Goal: Information Seeking & Learning: Compare options

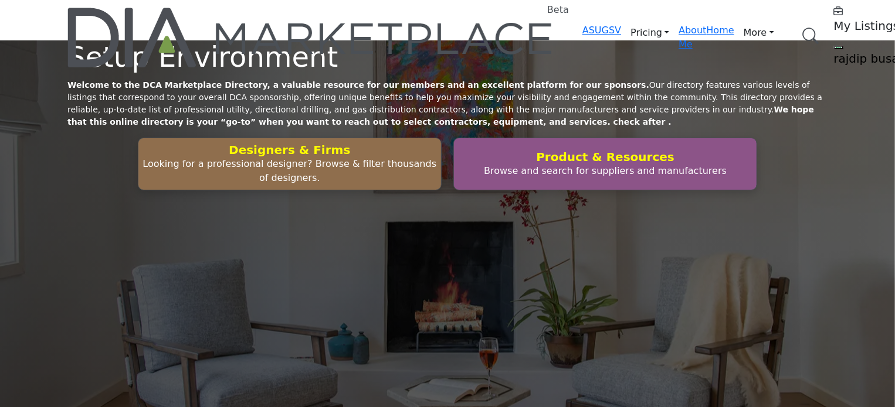
click at [834, 52] on h5 "rajdip busa" at bounding box center [907, 59] width 147 height 14
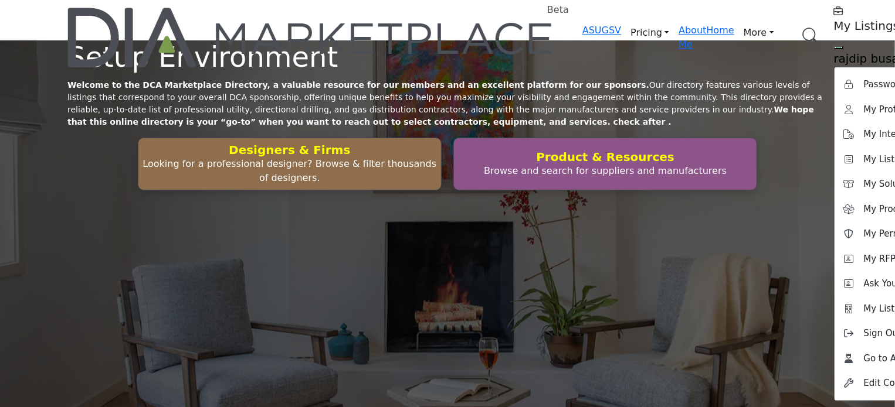
click at [188, 69] on div "Setup Environment Welcome to the DCA Marketplace Directory, a valuable resource…" at bounding box center [447, 230] width 895 height 381
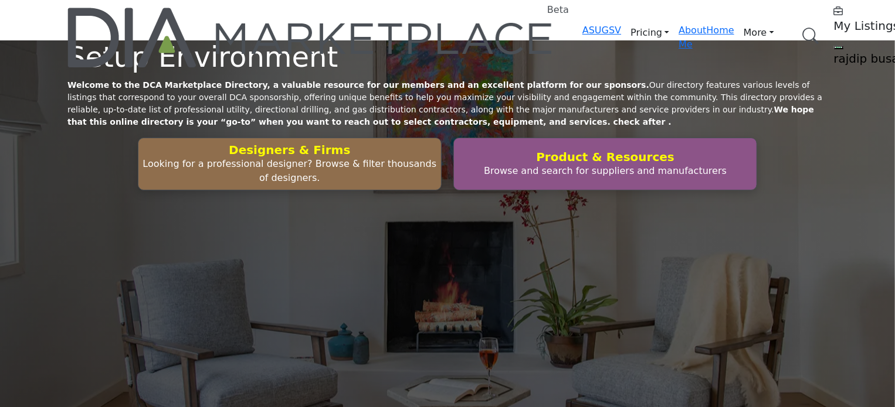
click at [0, 0] on link "Browse Categories" at bounding box center [0, 0] width 0 height 0
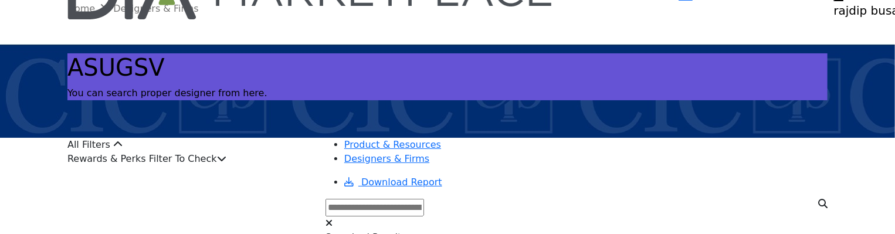
scroll to position [176, 0]
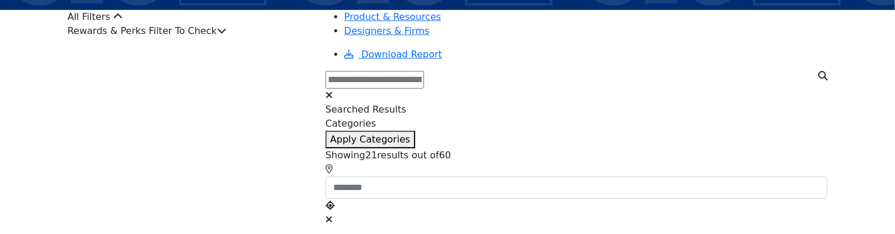
drag, startPoint x: 293, startPoint y: 56, endPoint x: 287, endPoint y: 60, distance: 7.6
click at [293, 38] on div "Rewards & Perks Filter To Check" at bounding box center [189, 31] width 244 height 14
click at [226, 35] on icon at bounding box center [221, 30] width 9 height 9
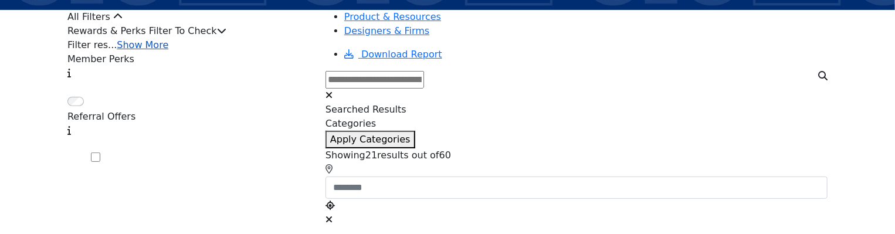
click at [168, 50] on link "Show More" at bounding box center [143, 44] width 52 height 11
click at [100, 153] on span at bounding box center [100, 158] width 0 height 11
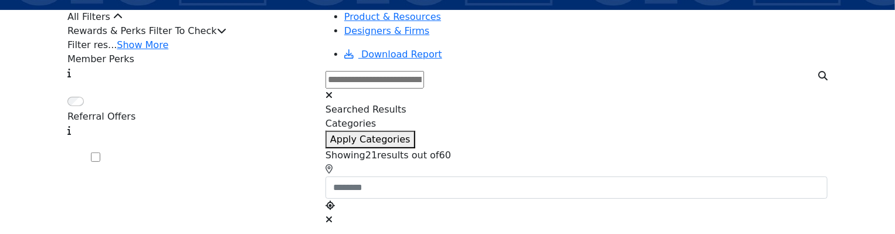
click at [100, 153] on span at bounding box center [100, 158] width 0 height 11
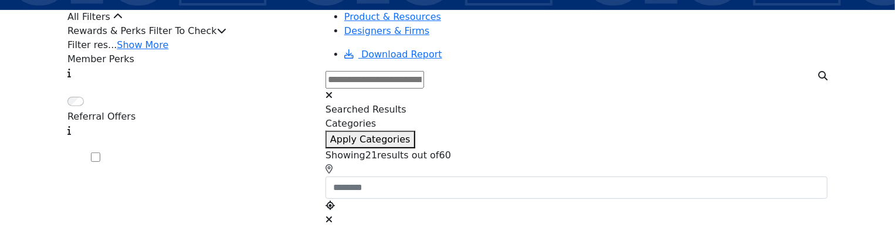
click at [100, 153] on span at bounding box center [100, 158] width 0 height 11
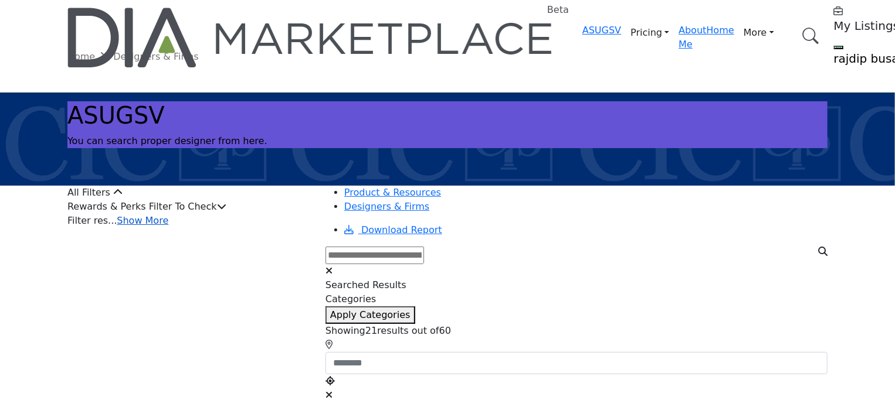
click at [168, 226] on link "Show More" at bounding box center [143, 220] width 52 height 11
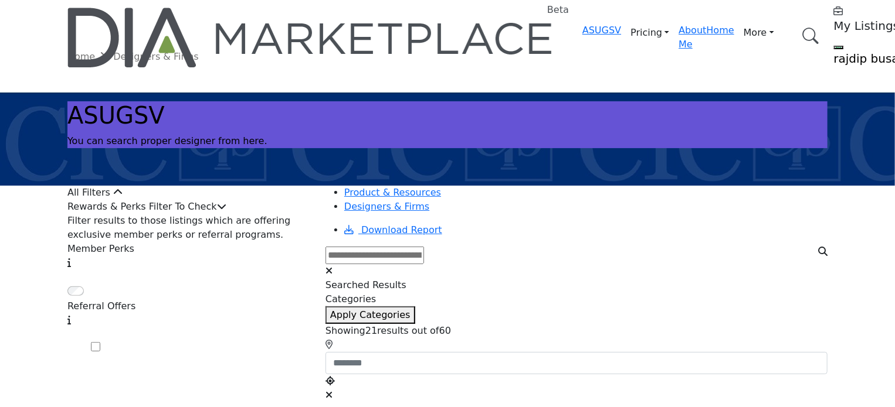
click at [226, 211] on icon at bounding box center [221, 206] width 9 height 9
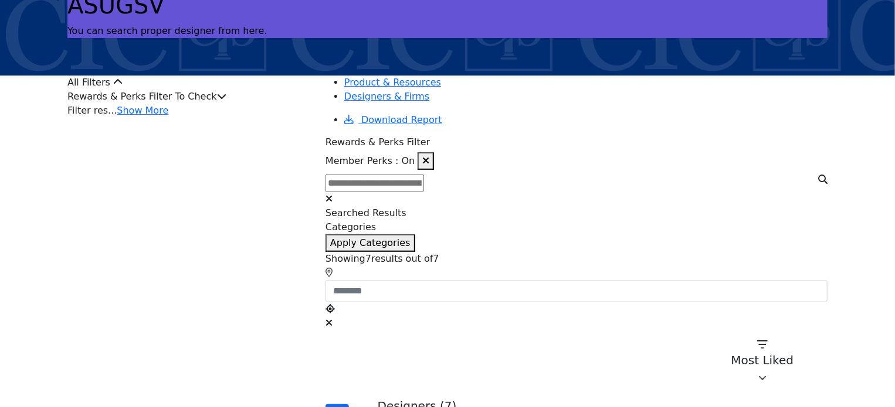
scroll to position [117, 0]
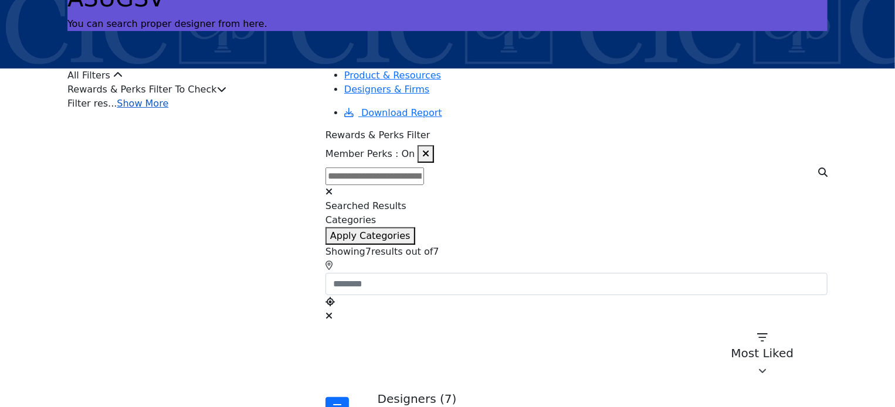
click at [149, 109] on link "Show More" at bounding box center [143, 103] width 52 height 11
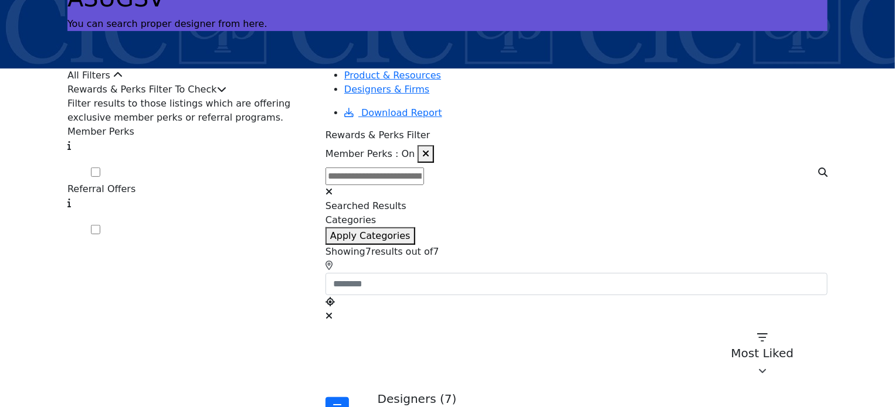
click at [429, 149] on icon "button" at bounding box center [425, 153] width 7 height 9
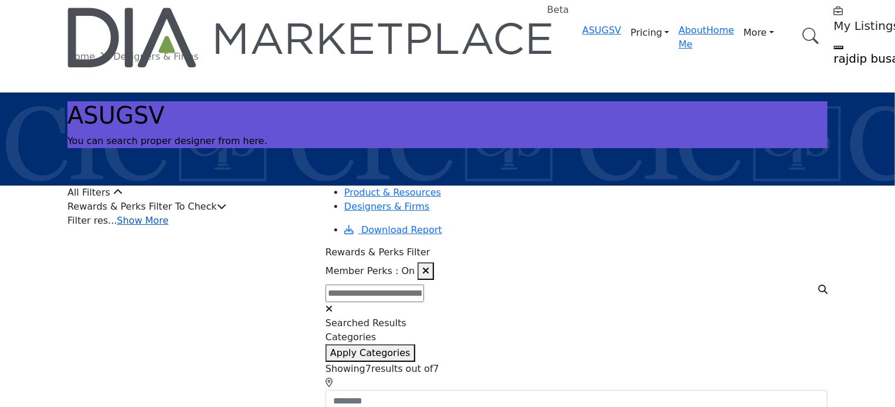
click at [168, 226] on link "Show More" at bounding box center [143, 220] width 52 height 11
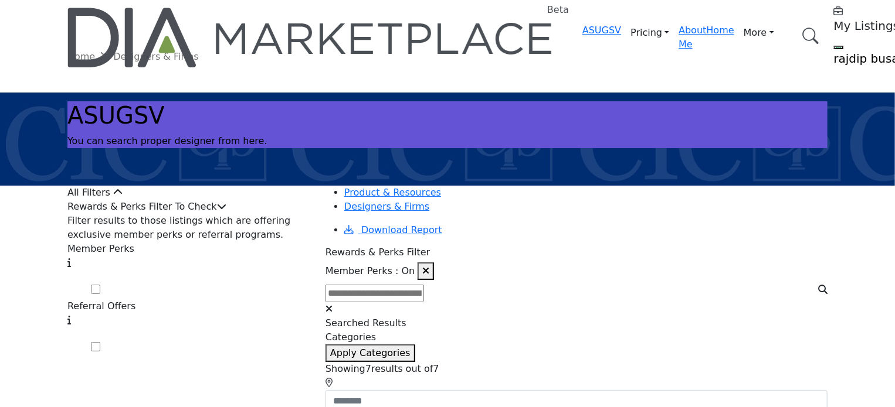
click at [100, 343] on span at bounding box center [100, 348] width 0 height 11
click at [100, 297] on span at bounding box center [100, 291] width 0 height 11
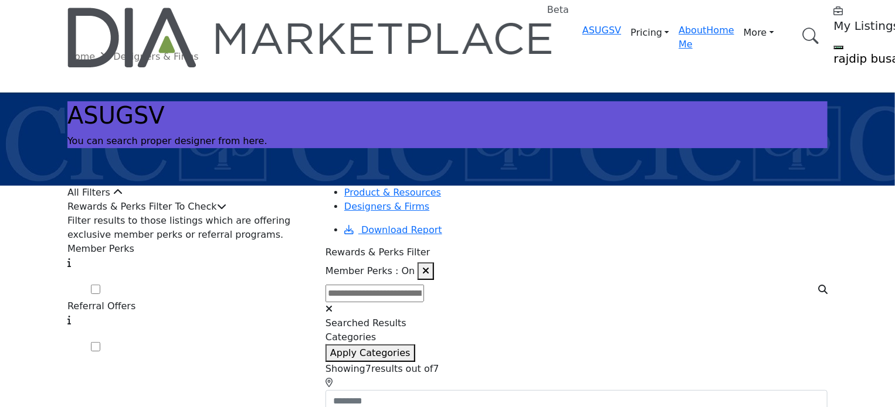
click at [100, 296] on span at bounding box center [100, 291] width 0 height 11
click at [226, 211] on icon at bounding box center [221, 206] width 9 height 9
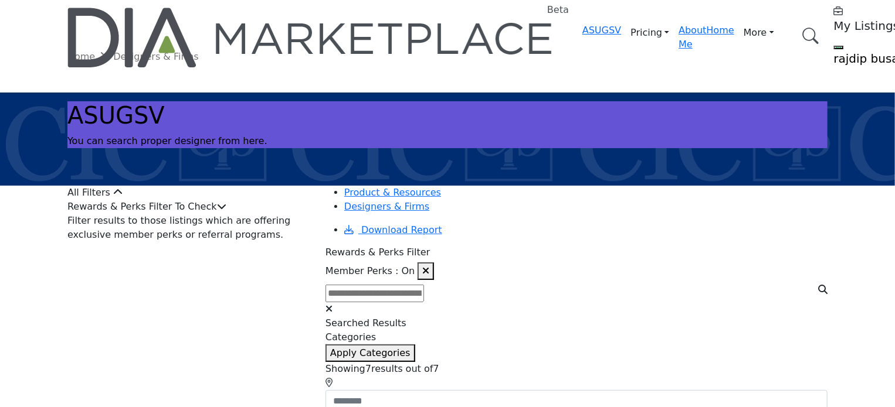
click at [226, 211] on icon at bounding box center [221, 206] width 9 height 9
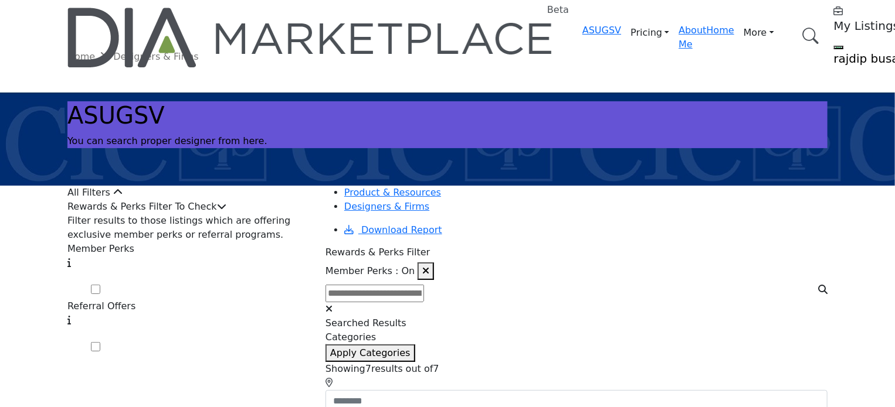
click at [266, 214] on div "Rewards & Perks Filter To Check" at bounding box center [189, 207] width 244 height 14
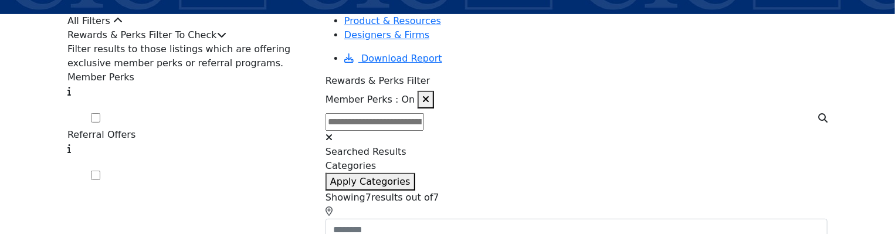
scroll to position [235, 0]
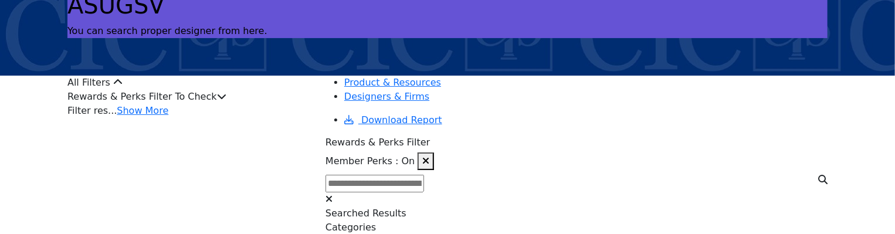
scroll to position [117, 0]
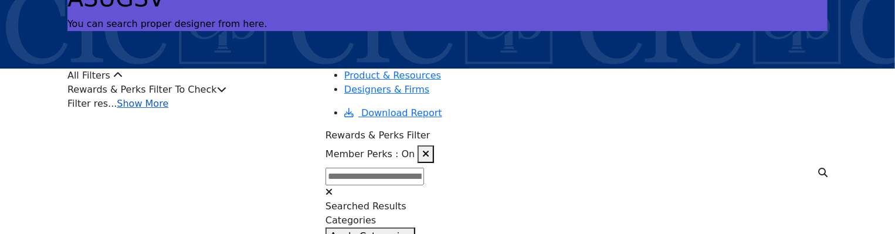
click at [168, 109] on link "Show More" at bounding box center [143, 103] width 52 height 11
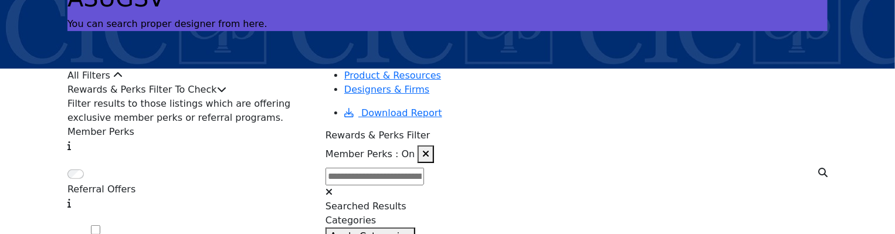
click at [91, 167] on span at bounding box center [91, 167] width 0 height 0
click at [429, 149] on icon "button" at bounding box center [425, 153] width 7 height 9
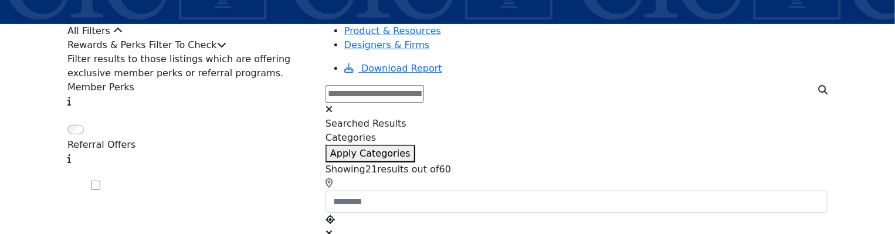
scroll to position [176, 0]
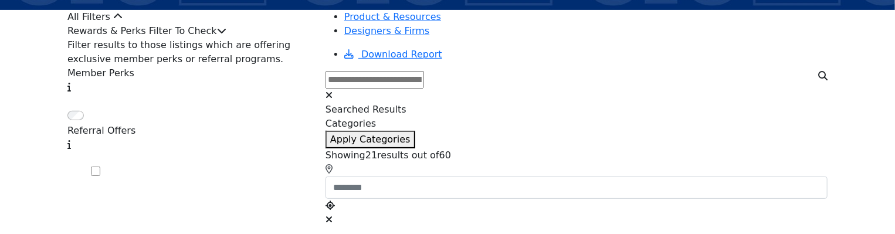
click at [226, 35] on icon at bounding box center [221, 30] width 9 height 9
click at [227, 66] on div "Filter results to those listings which are offering exclusive member perks or r…" at bounding box center [189, 52] width 244 height 28
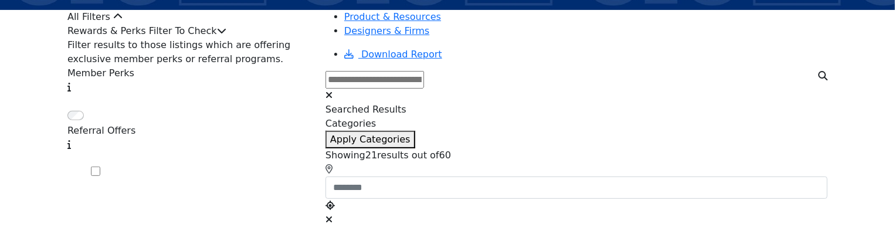
click at [226, 35] on icon at bounding box center [221, 30] width 9 height 9
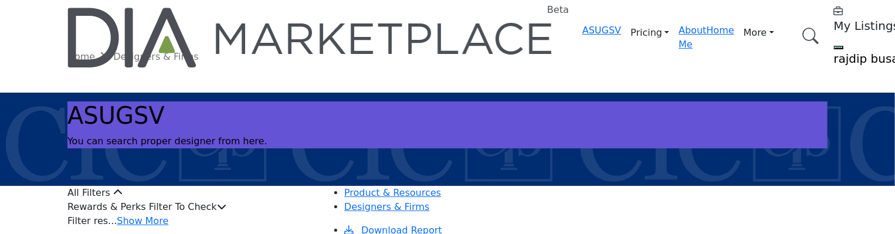
scroll to position [176, 0]
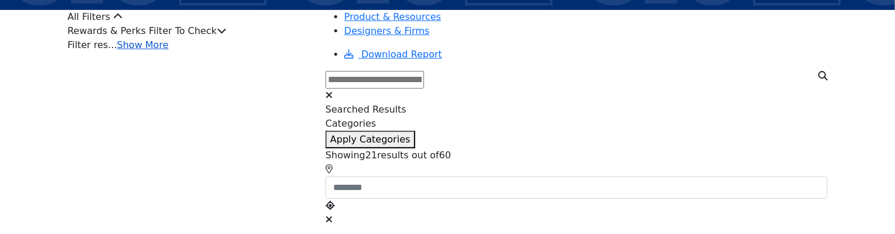
click at [168, 50] on link "Show More" at bounding box center [143, 44] width 52 height 11
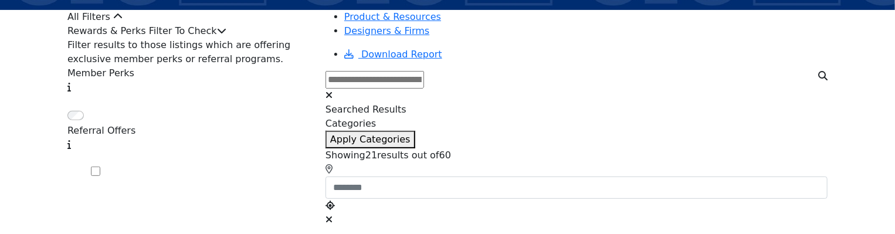
click at [226, 35] on icon at bounding box center [221, 30] width 9 height 9
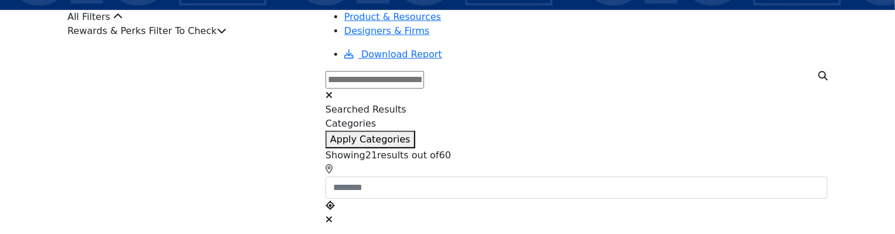
click at [226, 35] on icon at bounding box center [221, 30] width 9 height 9
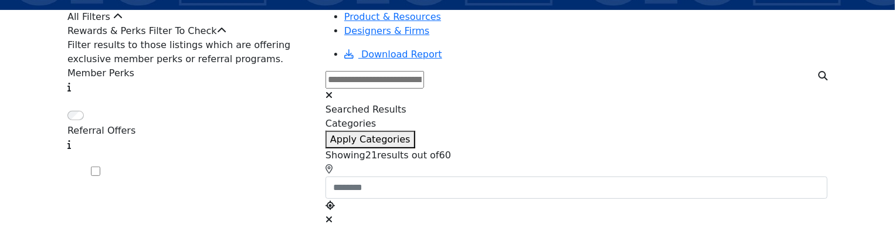
click at [226, 35] on icon at bounding box center [221, 30] width 9 height 9
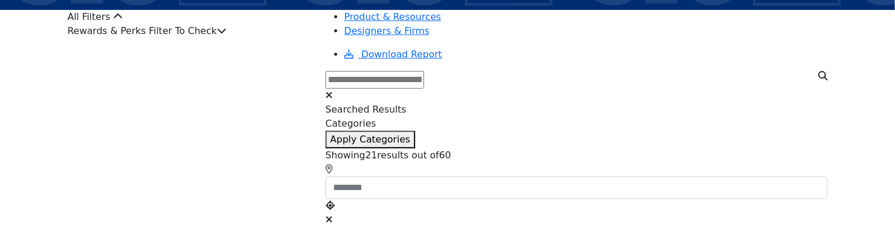
click at [226, 35] on icon at bounding box center [221, 30] width 9 height 9
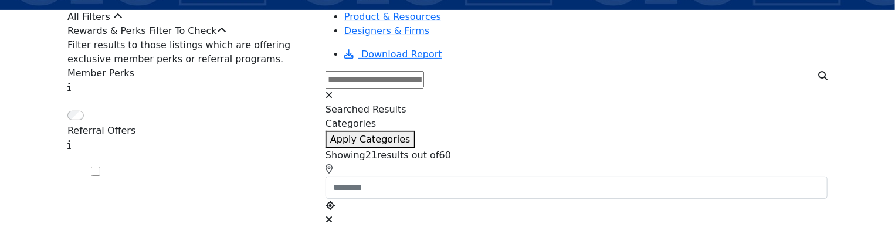
click at [250, 38] on div "Rewards & Perks Filter To Check" at bounding box center [189, 31] width 244 height 14
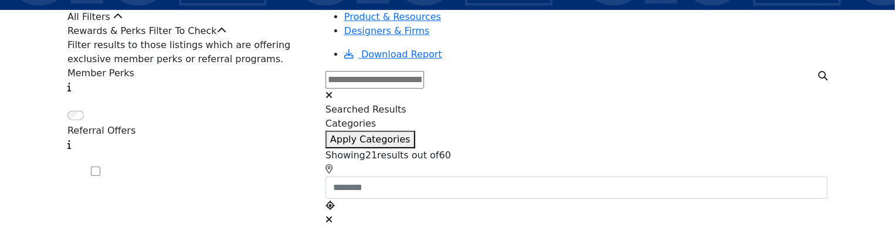
click at [226, 35] on icon at bounding box center [221, 30] width 9 height 9
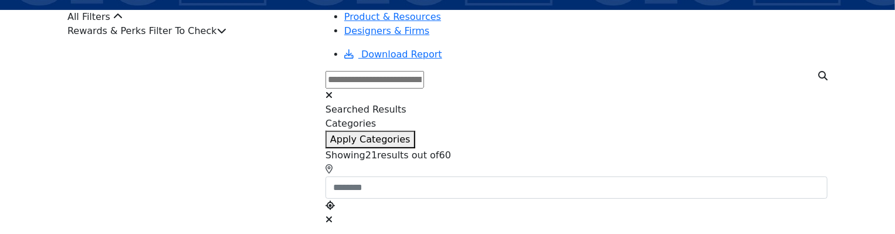
click at [226, 35] on icon at bounding box center [221, 30] width 9 height 9
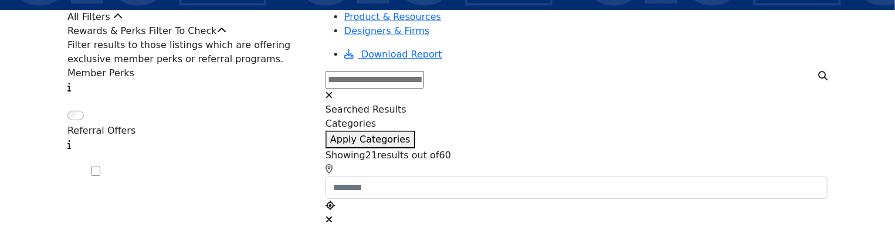
click at [226, 35] on icon at bounding box center [221, 30] width 9 height 9
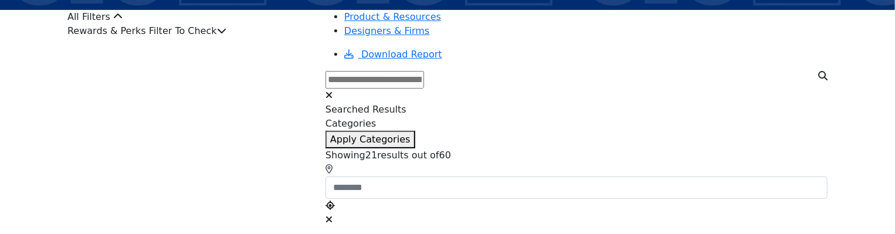
click at [226, 35] on icon at bounding box center [221, 30] width 9 height 9
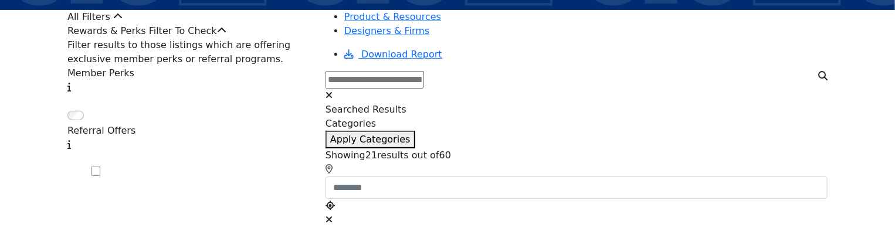
click at [226, 35] on icon at bounding box center [221, 30] width 9 height 9
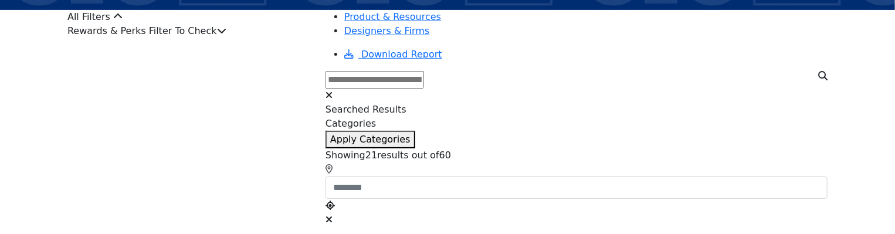
click at [226, 35] on icon at bounding box center [221, 30] width 9 height 9
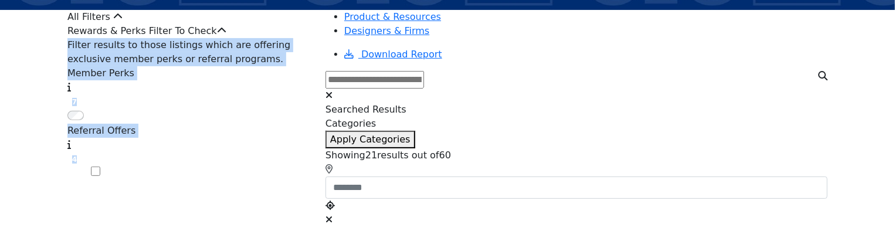
click at [249, 104] on div "Filter res... Show More Filter results to those listings which are offering exc…" at bounding box center [189, 109] width 244 height 142
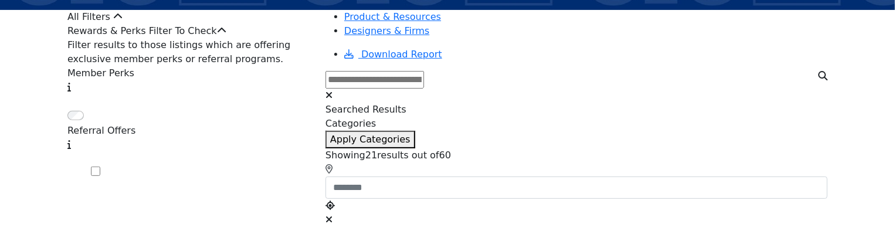
click at [288, 38] on div "Rewards & Perks Filter To Check" at bounding box center [189, 31] width 244 height 14
click at [226, 35] on icon at bounding box center [221, 30] width 9 height 9
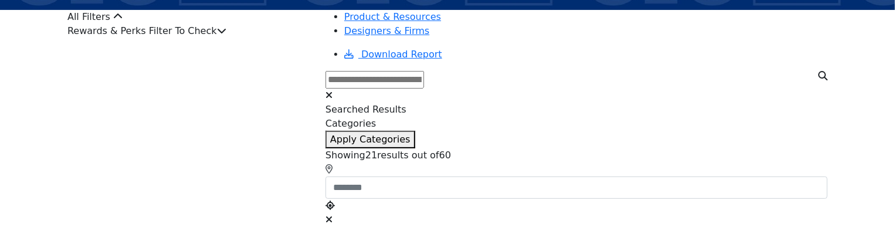
click at [226, 35] on icon at bounding box center [221, 30] width 9 height 9
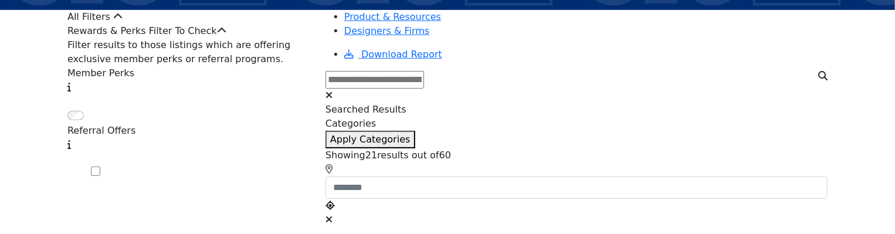
click at [260, 38] on div "Rewards & Perks Filter To Check" at bounding box center [189, 31] width 244 height 14
click at [226, 35] on icon at bounding box center [221, 30] width 9 height 9
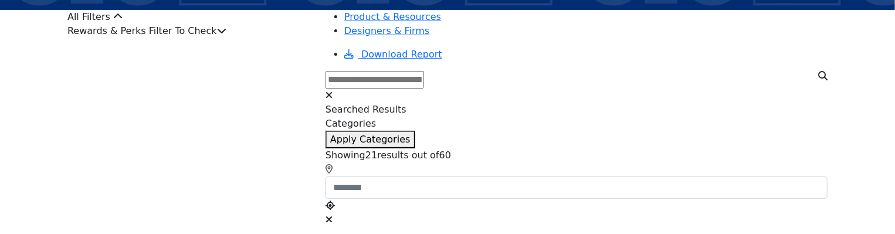
click at [226, 35] on icon at bounding box center [221, 30] width 9 height 9
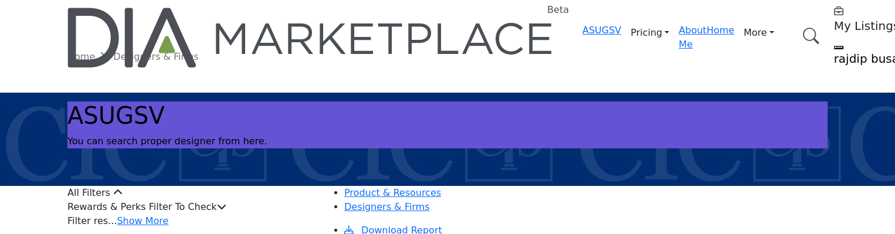
scroll to position [176, 0]
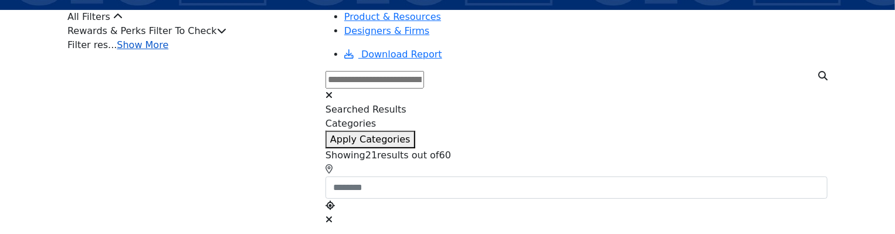
click at [168, 50] on link "Show More" at bounding box center [143, 44] width 52 height 11
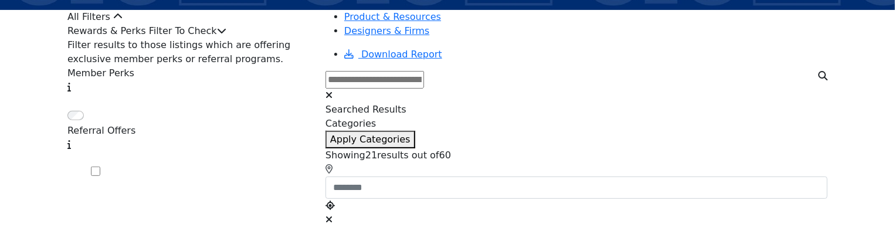
click at [226, 35] on icon at bounding box center [221, 30] width 9 height 9
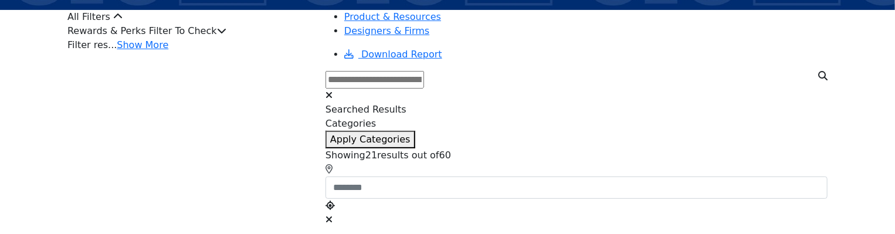
click at [226, 35] on icon at bounding box center [221, 30] width 9 height 9
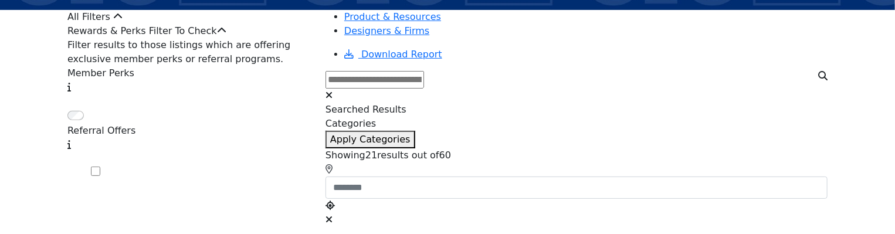
click at [226, 35] on icon at bounding box center [221, 30] width 9 height 9
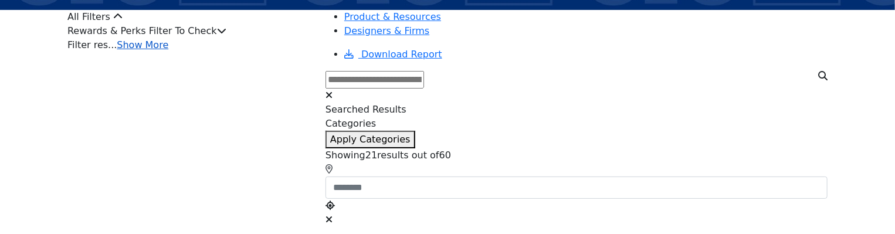
click at [168, 50] on link "Show More" at bounding box center [143, 44] width 52 height 11
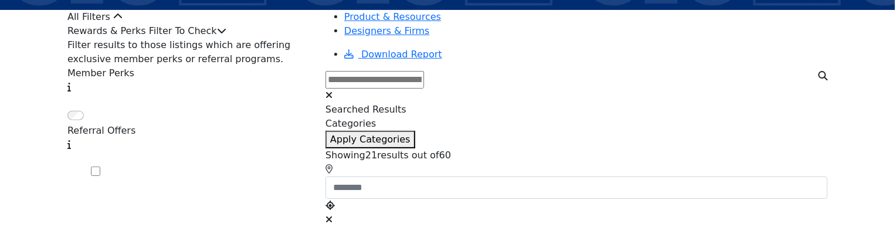
click at [226, 35] on icon at bounding box center [221, 30] width 9 height 9
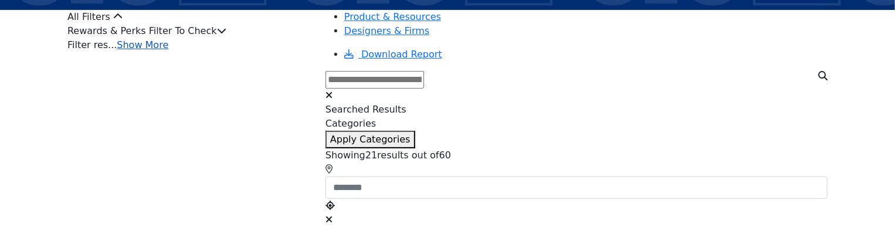
click at [168, 50] on link "Show More" at bounding box center [143, 44] width 52 height 11
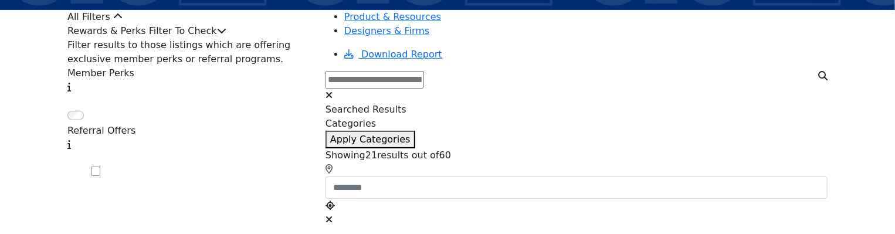
click at [226, 35] on icon at bounding box center [221, 30] width 9 height 9
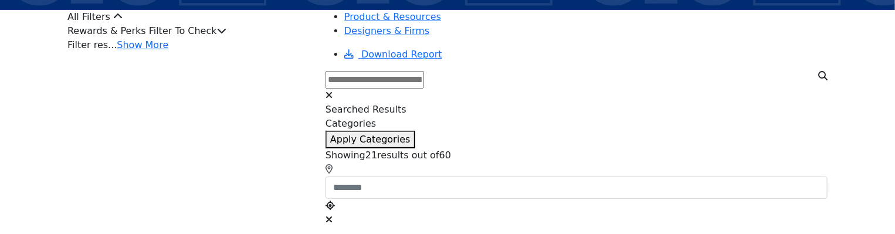
click at [226, 35] on icon at bounding box center [221, 30] width 9 height 9
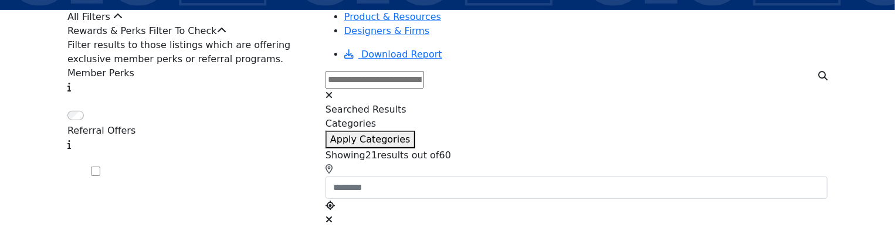
click at [226, 35] on icon at bounding box center [221, 30] width 9 height 9
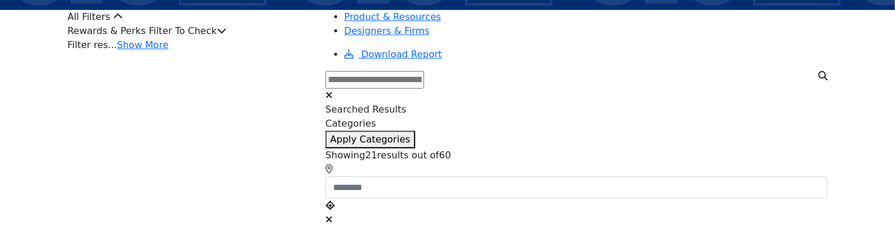
click at [226, 35] on icon at bounding box center [221, 30] width 9 height 9
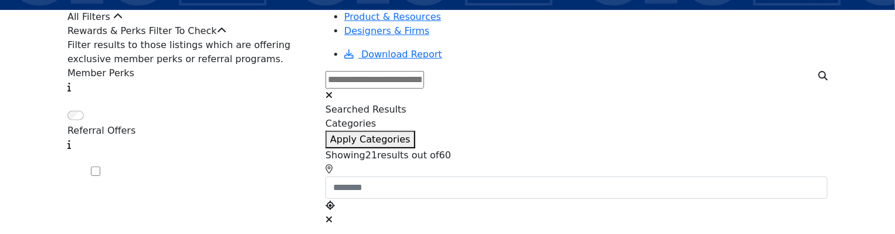
click at [226, 35] on icon at bounding box center [221, 30] width 9 height 9
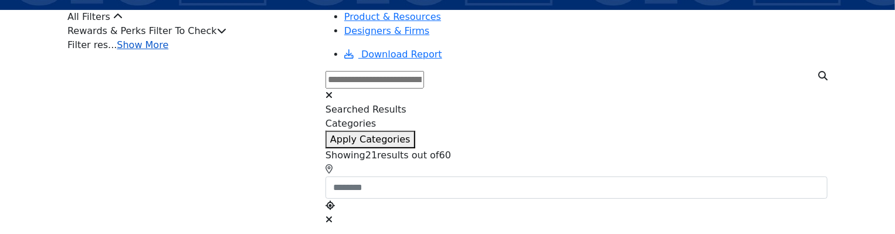
click at [168, 50] on link "Show More" at bounding box center [143, 44] width 52 height 11
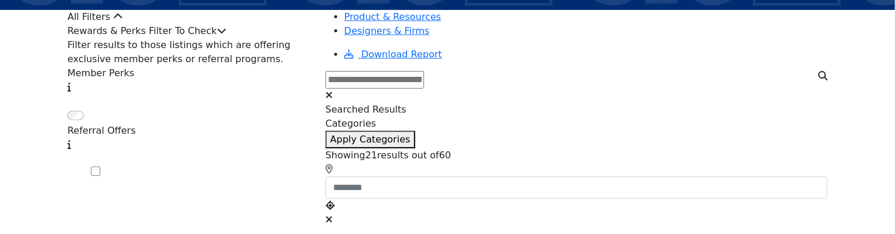
click at [226, 35] on icon at bounding box center [221, 30] width 9 height 9
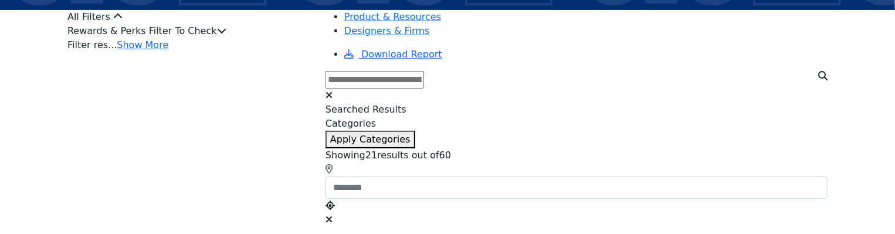
click at [226, 35] on icon at bounding box center [221, 30] width 9 height 9
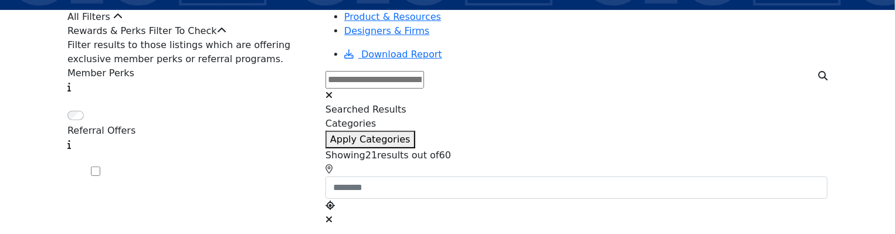
click at [226, 35] on icon at bounding box center [221, 30] width 9 height 9
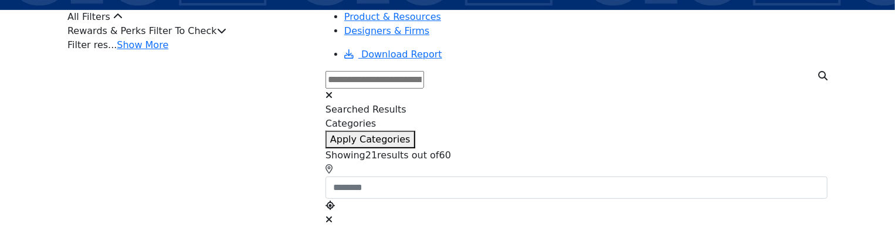
click at [230, 24] on div "All Filters" at bounding box center [189, 17] width 244 height 14
click at [123, 21] on icon at bounding box center [117, 16] width 9 height 9
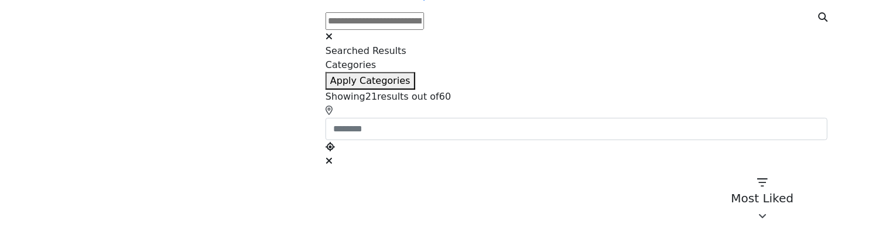
scroll to position [176, 0]
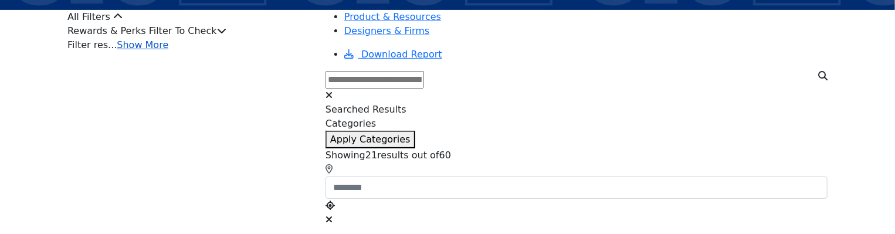
click at [168, 50] on link "Show More" at bounding box center [143, 44] width 52 height 11
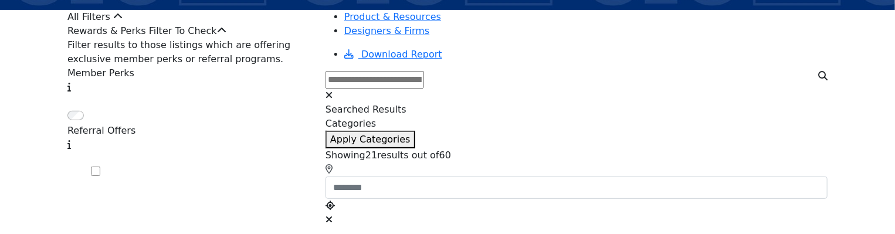
click at [226, 35] on icon at bounding box center [221, 30] width 9 height 9
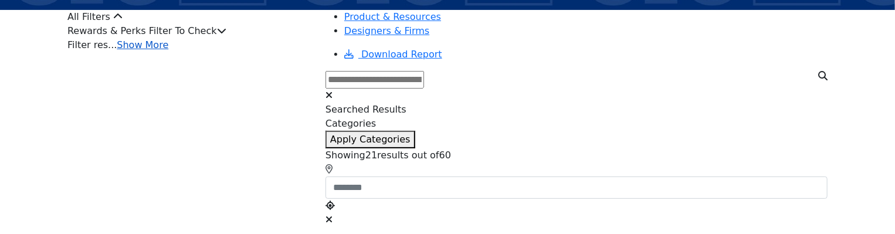
click at [159, 50] on link "Show More" at bounding box center [143, 44] width 52 height 11
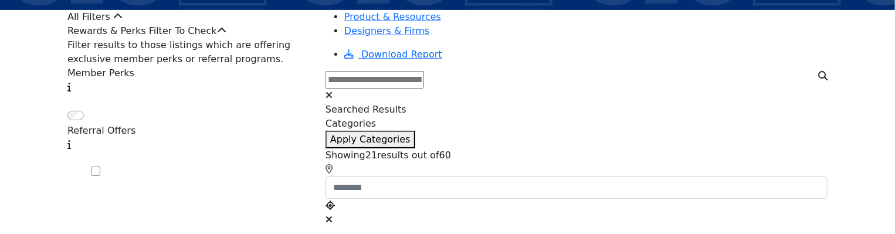
click at [195, 38] on div "Rewards & Perks Filter To Check" at bounding box center [189, 31] width 244 height 14
click at [226, 35] on icon at bounding box center [221, 30] width 9 height 9
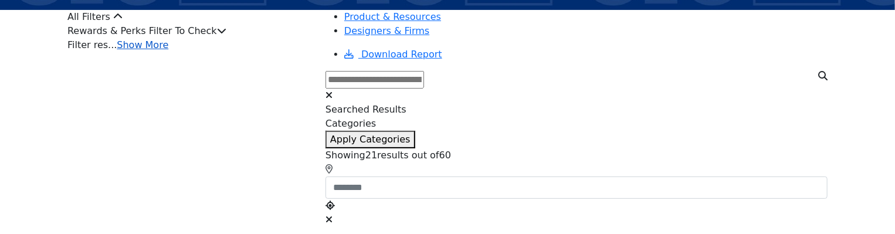
click at [168, 50] on link "Show More" at bounding box center [143, 44] width 52 height 11
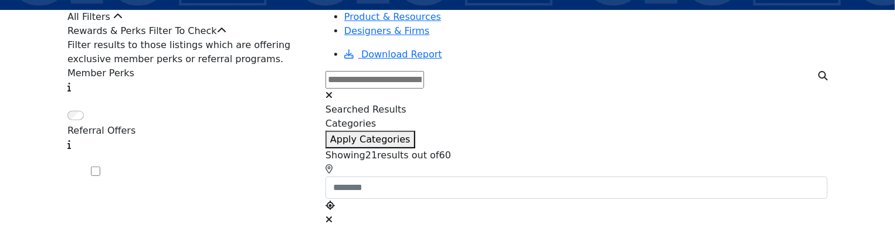
click at [91, 108] on span at bounding box center [91, 108] width 0 height 0
click at [291, 38] on div "Rewards & Perks Filter To Check" at bounding box center [189, 31] width 244 height 14
click at [234, 38] on div "Rewards & Perks Filter To Check" at bounding box center [189, 31] width 244 height 14
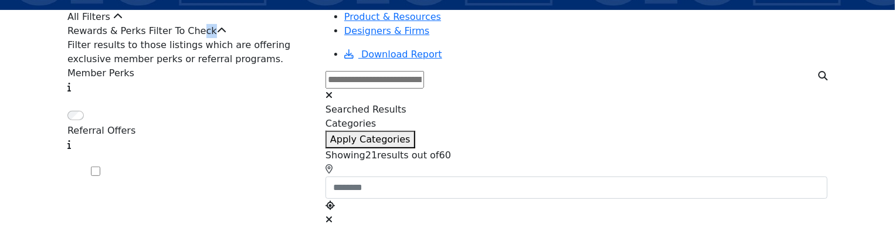
click at [234, 38] on div "Rewards & Perks Filter To Check" at bounding box center [189, 31] width 244 height 14
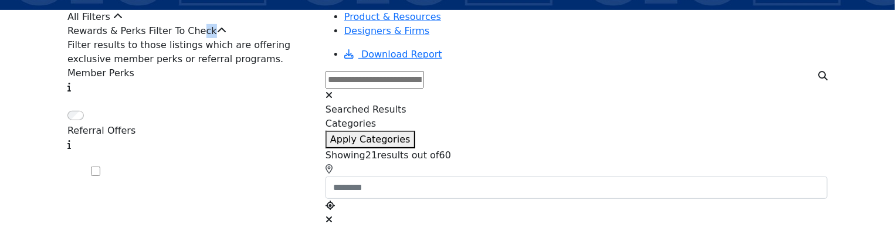
click at [244, 38] on div "Rewards & Perks Filter To Check" at bounding box center [189, 31] width 244 height 14
click at [91, 108] on span at bounding box center [91, 108] width 0 height 0
click at [100, 167] on span at bounding box center [100, 172] width 0 height 11
drag, startPoint x: 113, startPoint y: 82, endPoint x: 226, endPoint y: 93, distance: 113.7
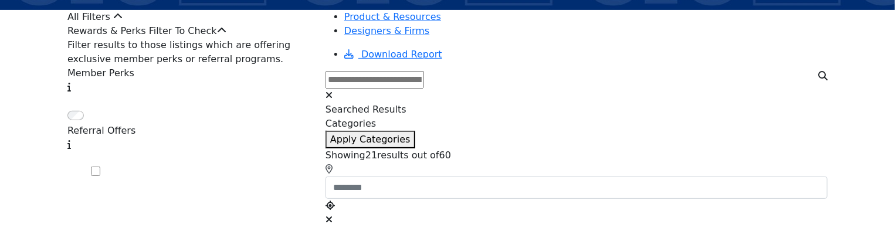
click at [226, 66] on div "Filter results to those listings which are offering exclusive member perks or r…" at bounding box center [189, 52] width 244 height 28
click at [311, 141] on div "Member Perks 7 Referral Offers 4" at bounding box center [189, 123] width 244 height 114
click at [194, 117] on div "Member Perks 7" at bounding box center [189, 94] width 244 height 56
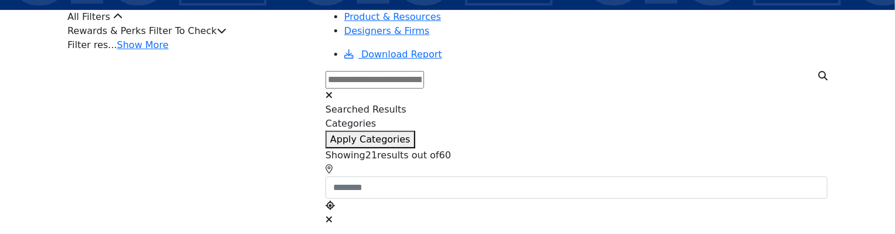
scroll to position [176, 0]
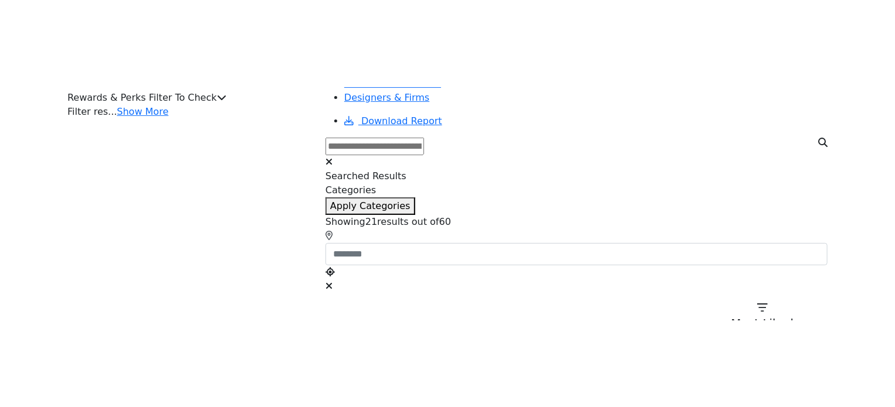
scroll to position [117, 0]
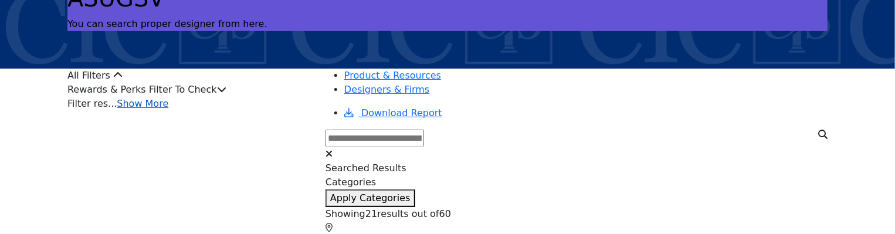
click at [168, 109] on link "Show More" at bounding box center [143, 103] width 52 height 11
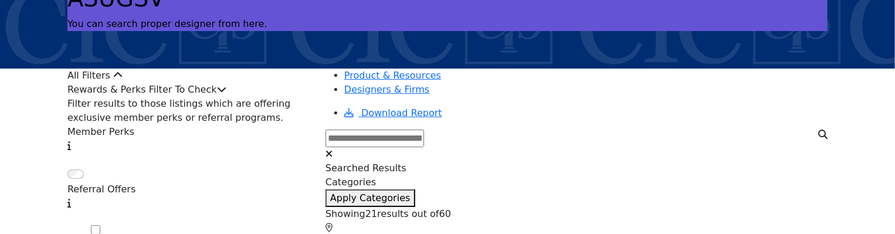
click at [226, 94] on icon at bounding box center [221, 88] width 9 height 9
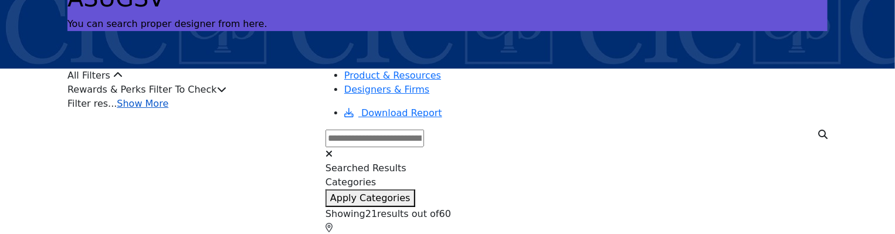
click at [168, 109] on link "Show More" at bounding box center [143, 103] width 52 height 11
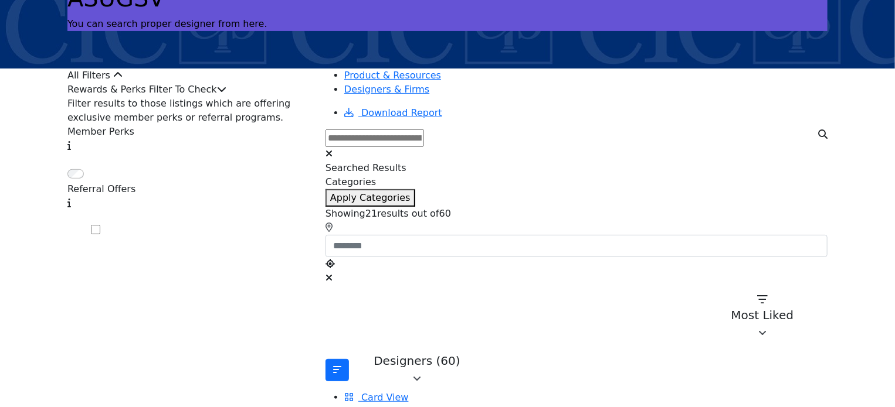
drag, startPoint x: 108, startPoint y: 106, endPoint x: 240, endPoint y: 114, distance: 132.8
click at [240, 97] on div "Rewards & Perks Filter To Check" at bounding box center [189, 90] width 244 height 14
copy div "Rewards & Perks Filter To Check"
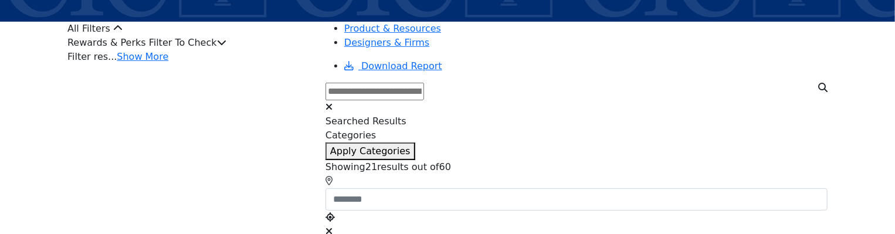
scroll to position [176, 0]
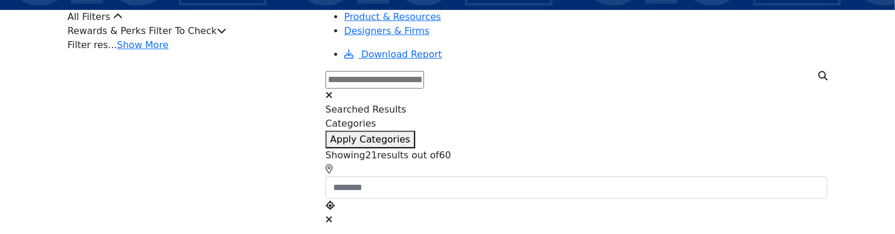
click at [266, 38] on div "Rewards & Perks Filter To Check" at bounding box center [189, 31] width 244 height 14
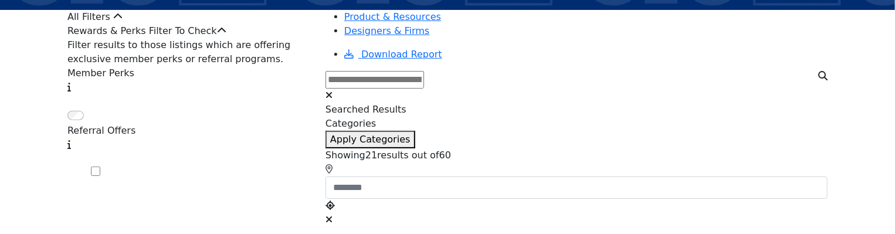
click at [264, 38] on div "Rewards & Perks Filter To Check" at bounding box center [189, 31] width 244 height 14
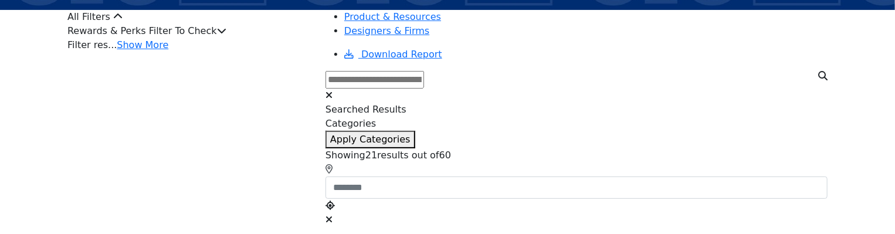
click at [259, 38] on div "Rewards & Perks Filter To Check" at bounding box center [189, 31] width 244 height 14
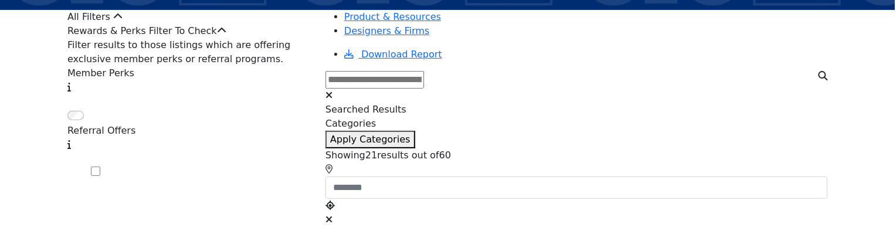
click at [259, 38] on div "Rewards & Perks Filter To Check" at bounding box center [189, 31] width 244 height 14
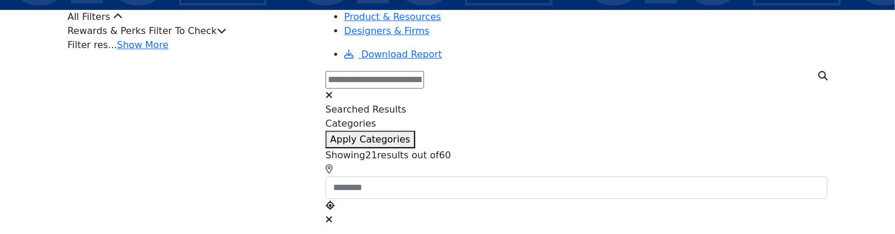
click at [259, 38] on div "Rewards & Perks Filter To Check" at bounding box center [189, 31] width 244 height 14
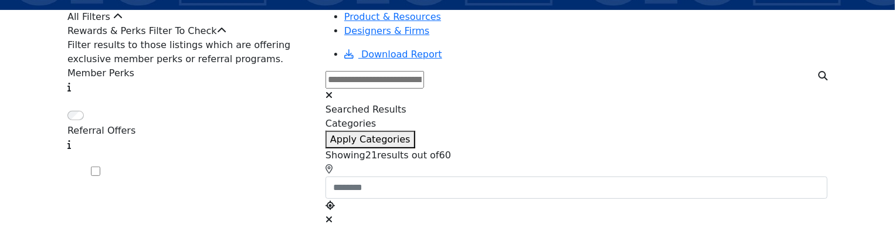
click at [259, 38] on div "Rewards & Perks Filter To Check" at bounding box center [189, 31] width 244 height 14
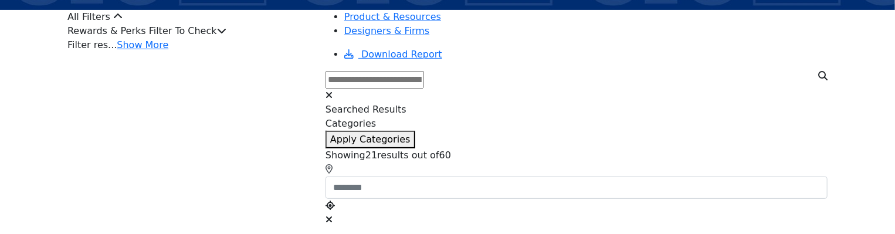
click at [259, 38] on div "Rewards & Perks Filter To Check" at bounding box center [189, 31] width 244 height 14
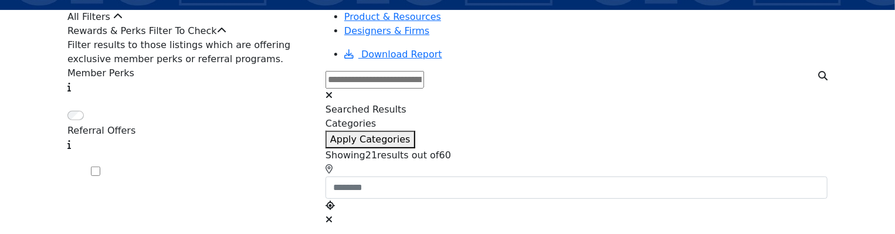
click at [259, 38] on div "Rewards & Perks Filter To Check" at bounding box center [189, 31] width 244 height 14
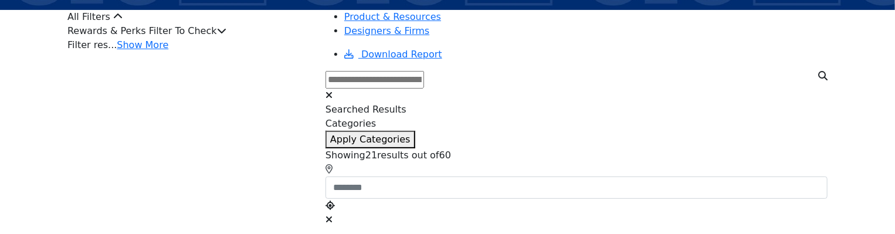
click at [259, 38] on div "Rewards & Perks Filter To Check" at bounding box center [189, 31] width 244 height 14
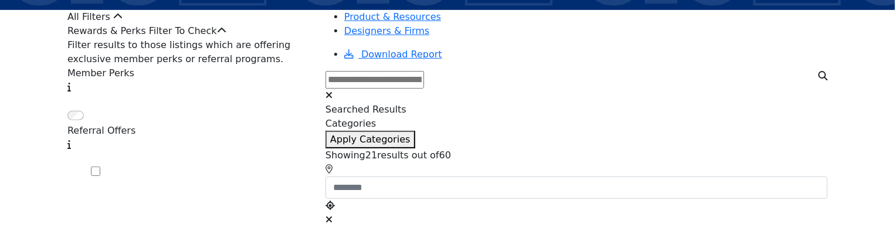
click at [251, 38] on div "Rewards & Perks Filter To Check" at bounding box center [189, 31] width 244 height 14
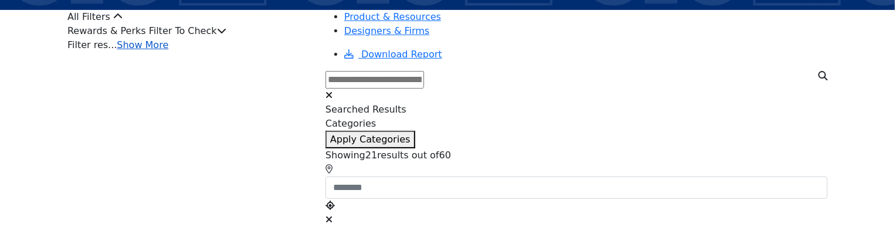
click at [168, 50] on link "Show More" at bounding box center [143, 44] width 52 height 11
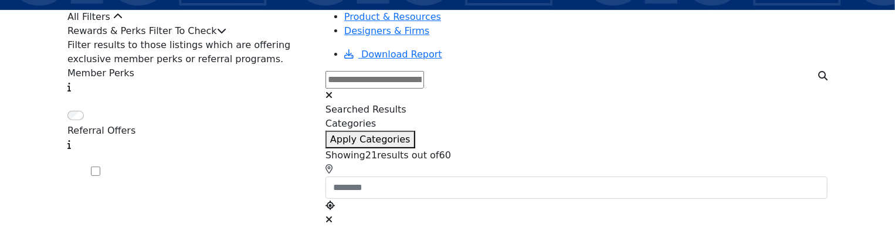
click at [252, 38] on div "Rewards & Perks Filter To Check" at bounding box center [189, 31] width 244 height 14
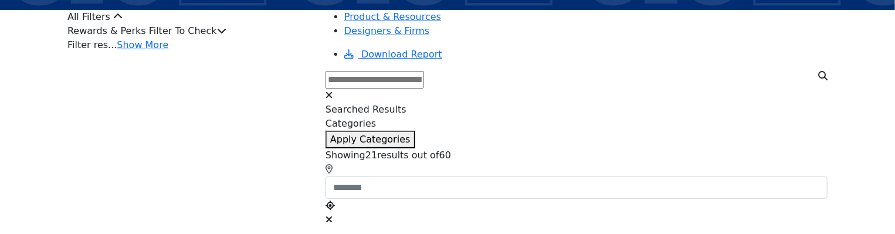
click at [252, 38] on div "Rewards & Perks Filter To Check" at bounding box center [189, 31] width 244 height 14
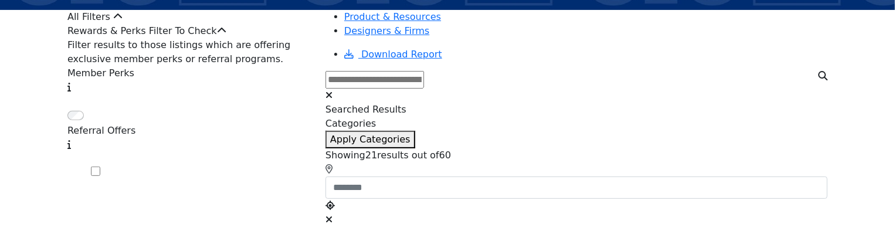
click at [252, 38] on div "Rewards & Perks Filter To Check" at bounding box center [189, 31] width 244 height 14
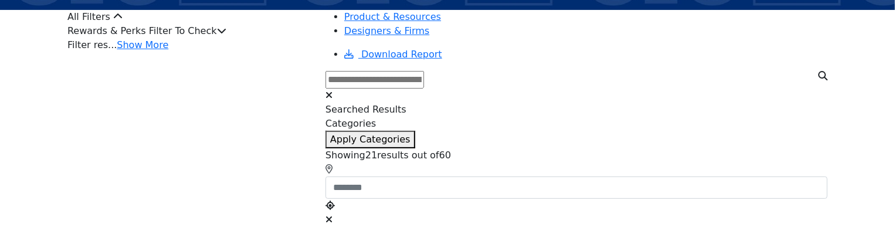
click at [252, 38] on div "Rewards & Perks Filter To Check" at bounding box center [189, 31] width 244 height 14
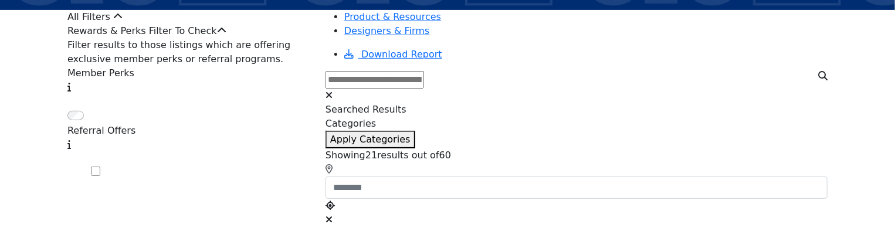
click at [252, 38] on div "Rewards & Perks Filter To Check" at bounding box center [189, 31] width 244 height 14
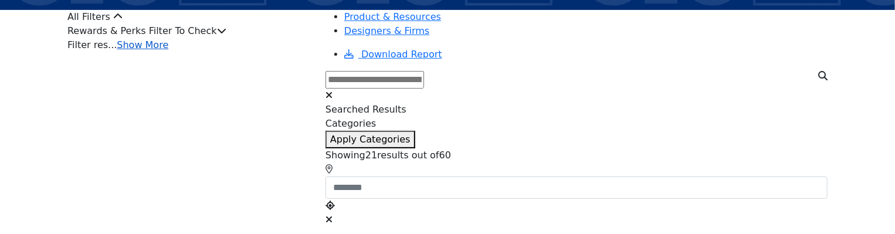
click at [168, 50] on link "Show More" at bounding box center [143, 44] width 52 height 11
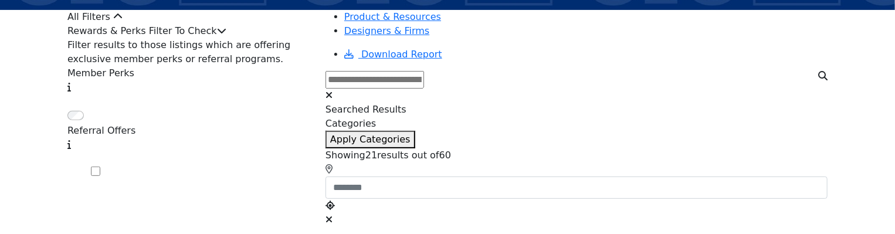
click at [243, 38] on div "Rewards & Perks Filter To Check" at bounding box center [189, 31] width 244 height 14
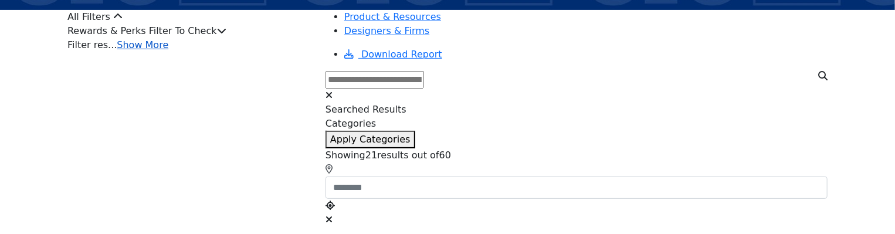
click at [168, 50] on link "Show More" at bounding box center [143, 44] width 52 height 11
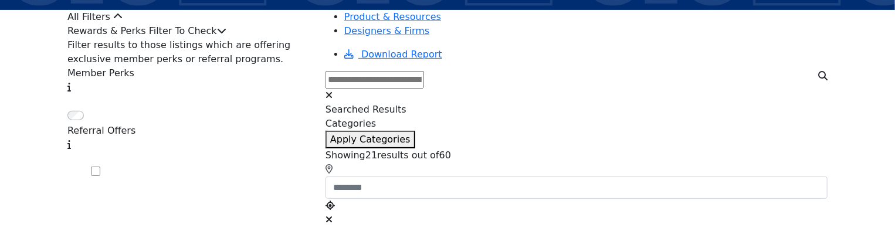
click at [235, 38] on div "Rewards & Perks Filter To Check" at bounding box center [189, 31] width 244 height 14
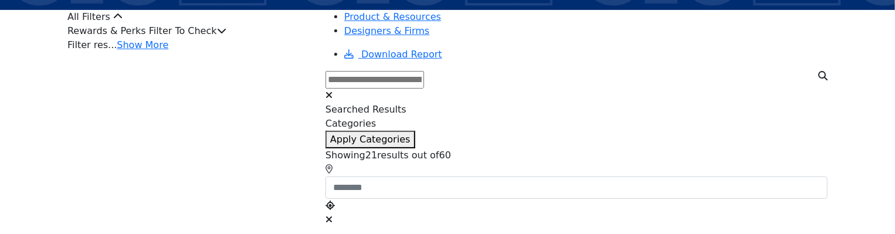
click at [235, 38] on div "Rewards & Perks Filter To Check" at bounding box center [189, 31] width 244 height 14
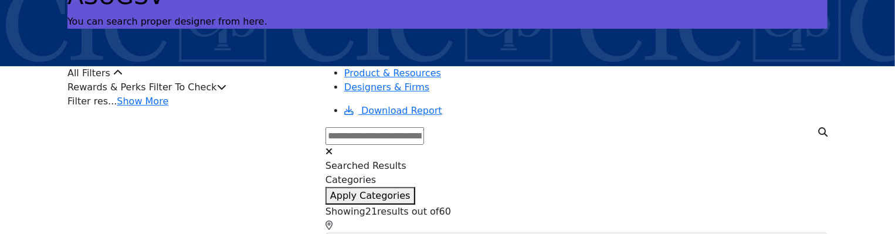
scroll to position [117, 0]
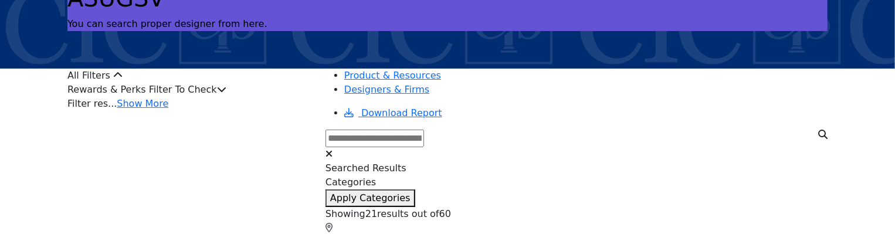
click at [257, 97] on div "Rewards & Perks Filter To Check" at bounding box center [189, 90] width 244 height 14
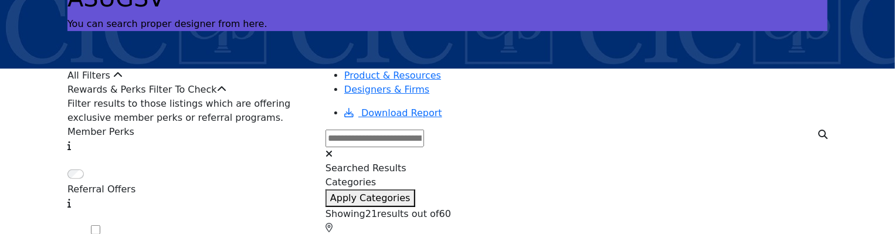
click at [257, 97] on div "Rewards & Perks Filter To Check" at bounding box center [189, 90] width 244 height 14
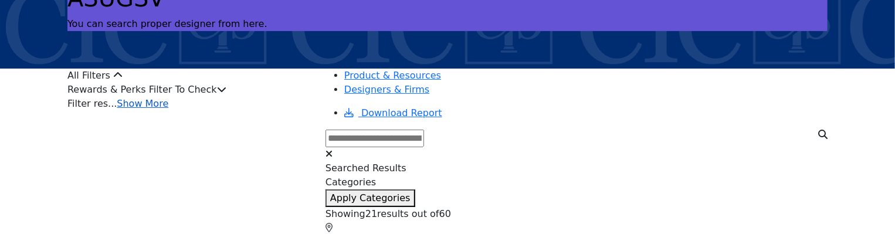
click at [168, 109] on link "Show More" at bounding box center [143, 103] width 52 height 11
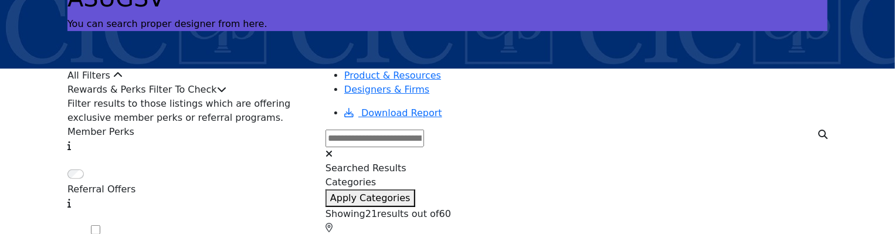
click at [254, 97] on div "Rewards & Perks Filter To Check" at bounding box center [189, 90] width 244 height 14
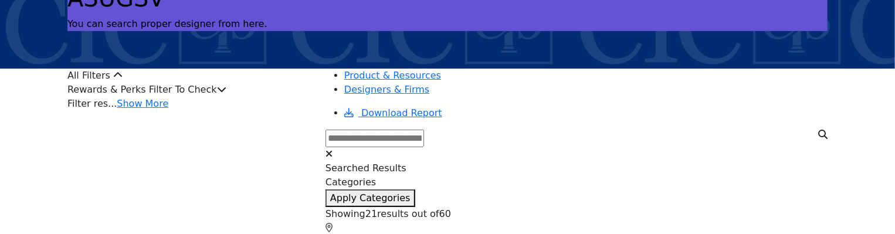
click at [254, 97] on div "Rewards & Perks Filter To Check" at bounding box center [189, 90] width 244 height 14
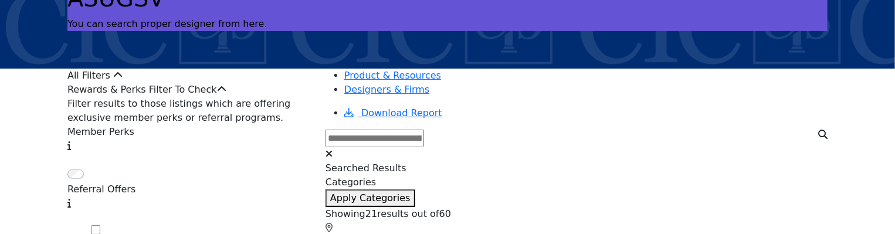
click at [254, 97] on div "Rewards & Perks Filter To Check" at bounding box center [189, 90] width 244 height 14
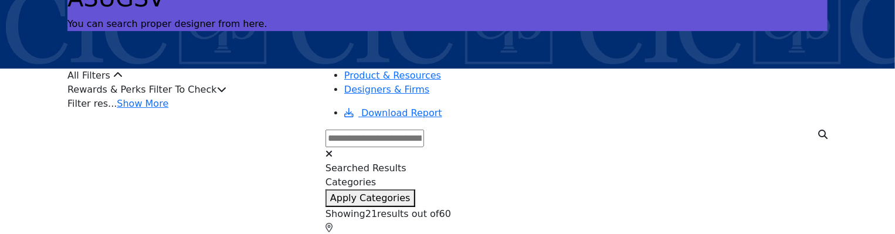
click at [254, 97] on div "Rewards & Perks Filter To Check" at bounding box center [189, 90] width 244 height 14
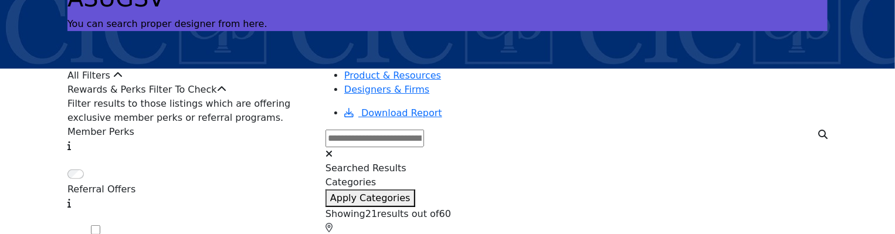
click at [254, 97] on div "Rewards & Perks Filter To Check" at bounding box center [189, 90] width 244 height 14
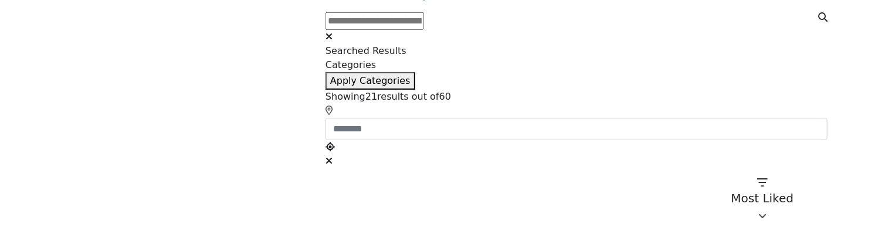
scroll to position [176, 0]
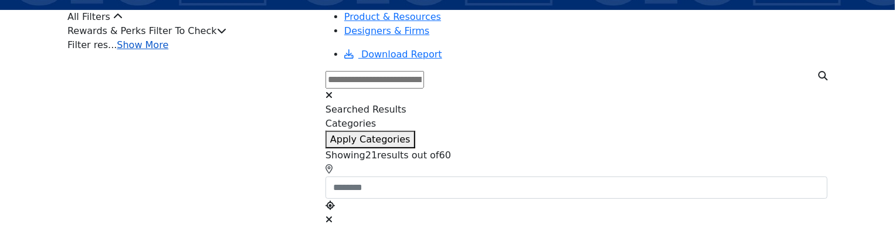
click at [168, 50] on link "Show More" at bounding box center [143, 44] width 52 height 11
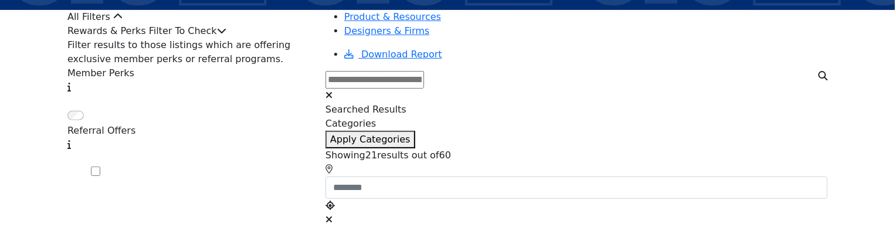
click at [242, 38] on div "Rewards & Perks Filter To Check" at bounding box center [189, 31] width 244 height 14
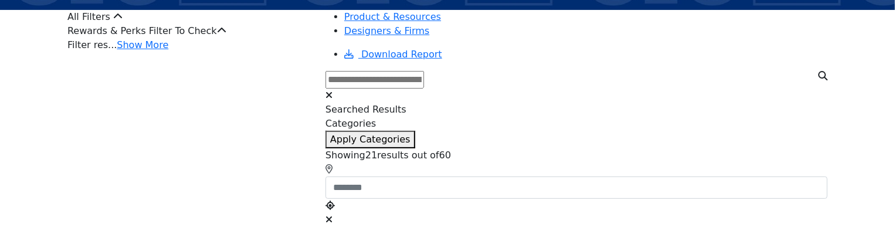
click at [278, 38] on div "Rewards & Perks Filter To Check" at bounding box center [189, 31] width 244 height 14
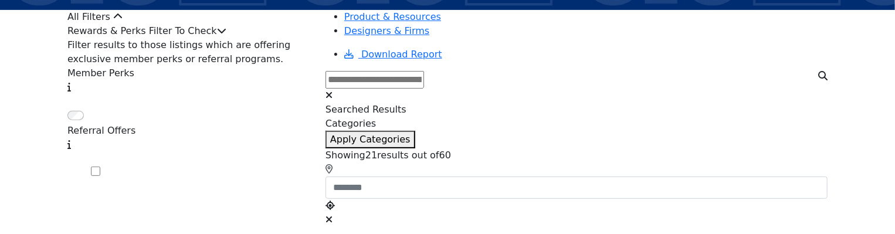
click at [271, 38] on div "Rewards & Perks Filter To Check" at bounding box center [189, 31] width 244 height 14
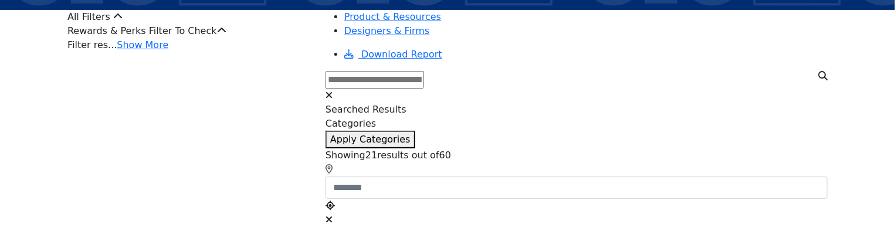
click at [271, 38] on div "Rewards & Perks Filter To Check" at bounding box center [189, 31] width 244 height 14
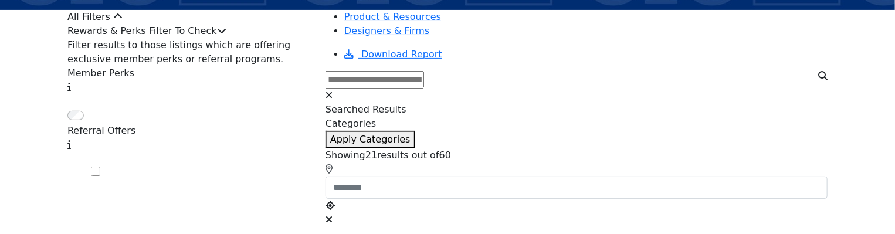
click at [271, 38] on div "Rewards & Perks Filter To Check" at bounding box center [189, 31] width 244 height 14
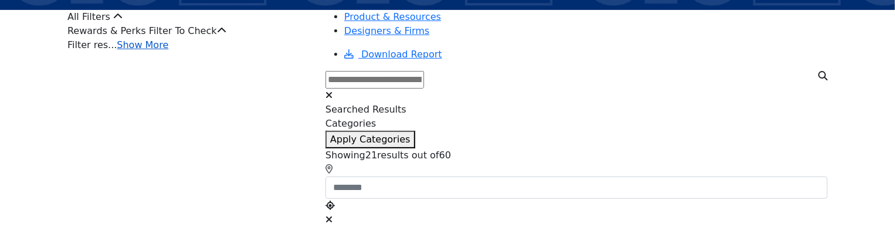
click at [168, 50] on link "Show More" at bounding box center [143, 44] width 52 height 11
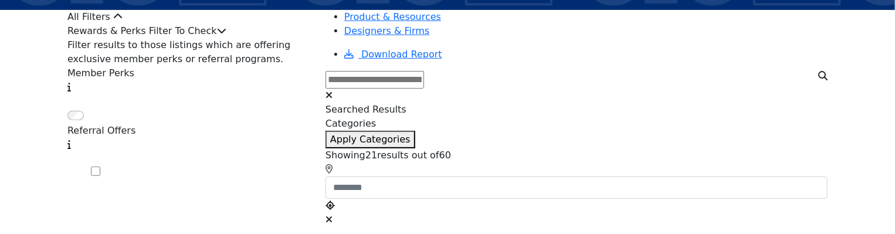
click at [254, 38] on div "Rewards & Perks Filter To Check" at bounding box center [189, 31] width 244 height 14
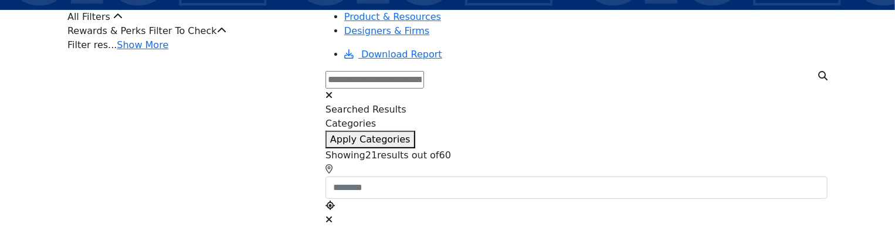
click at [226, 35] on icon at bounding box center [221, 30] width 9 height 9
click at [264, 38] on div "Rewards & Perks Filter To Check" at bounding box center [189, 31] width 244 height 14
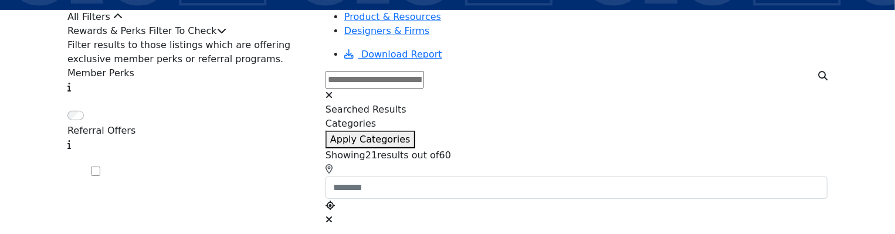
click at [226, 35] on icon at bounding box center [221, 30] width 9 height 9
click at [287, 38] on div "Rewards & Perks Filter To Check" at bounding box center [189, 31] width 244 height 14
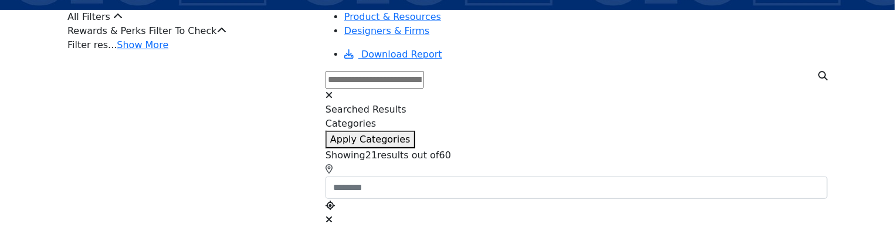
click at [286, 38] on div "Rewards & Perks Filter To Check" at bounding box center [189, 31] width 244 height 14
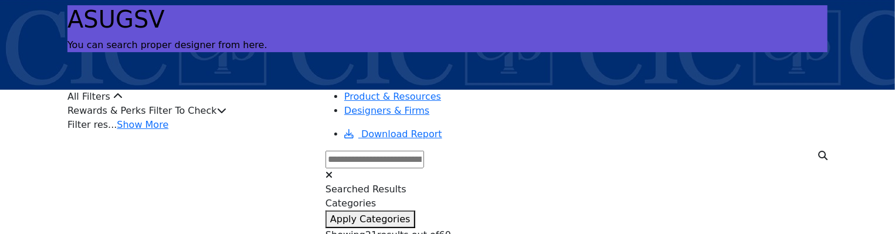
scroll to position [117, 0]
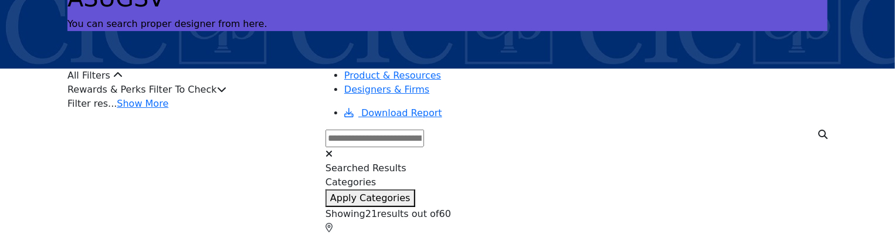
click at [256, 97] on div "Rewards & Perks Filter To Check" at bounding box center [189, 90] width 244 height 14
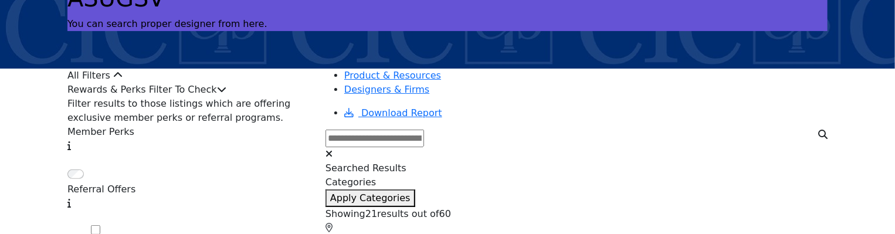
click at [256, 97] on div "Rewards & Perks Filter To Check" at bounding box center [189, 90] width 244 height 14
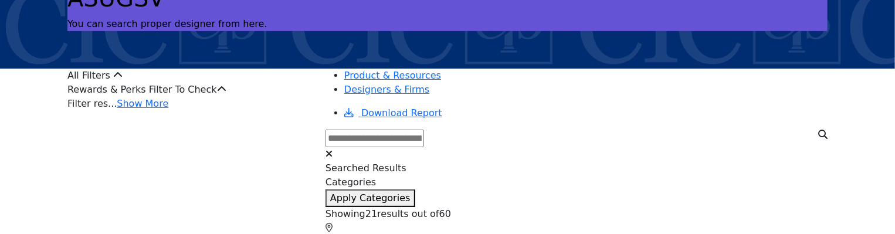
click at [256, 97] on div "Rewards & Perks Filter To Check" at bounding box center [189, 90] width 244 height 14
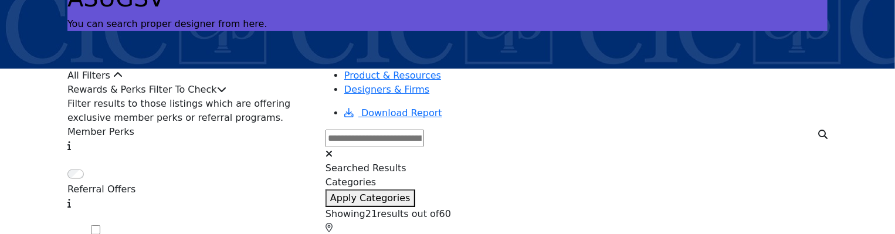
click at [256, 97] on div "Rewards & Perks Filter To Check" at bounding box center [189, 90] width 244 height 14
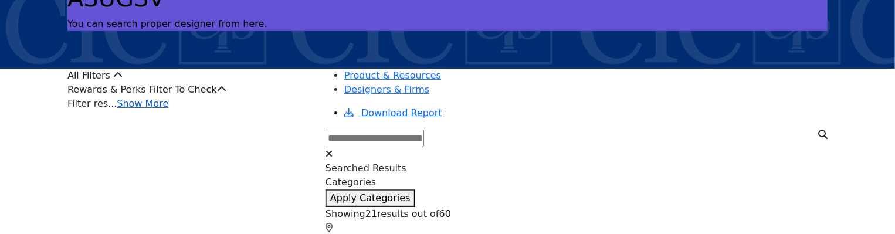
click at [168, 109] on link "Show More" at bounding box center [143, 103] width 52 height 11
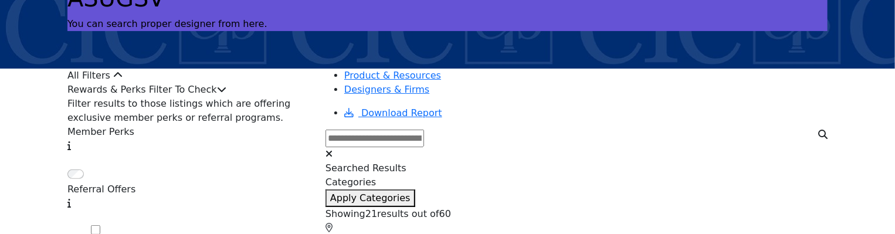
click at [254, 97] on div "Rewards & Perks Filter To Check" at bounding box center [189, 90] width 244 height 14
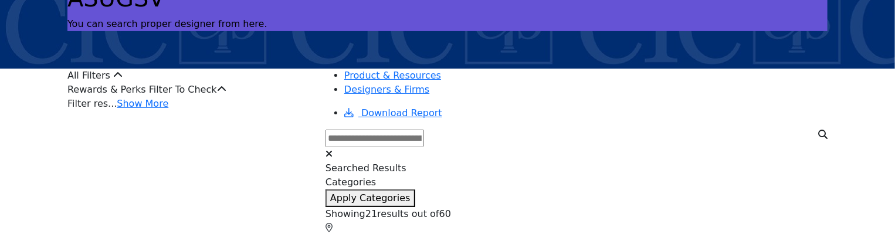
click at [254, 97] on div "Rewards & Perks Filter To Check" at bounding box center [189, 90] width 244 height 14
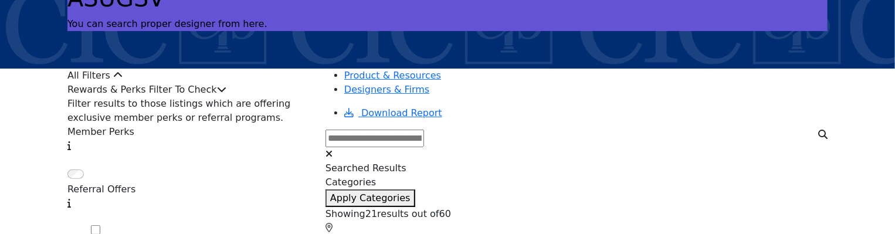
click at [226, 94] on icon at bounding box center [221, 88] width 9 height 9
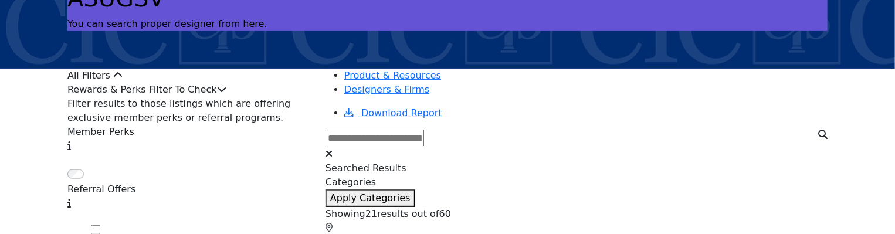
click at [226, 94] on icon at bounding box center [221, 88] width 9 height 9
click at [277, 97] on div "Rewards & Perks Filter To Check" at bounding box center [189, 90] width 244 height 14
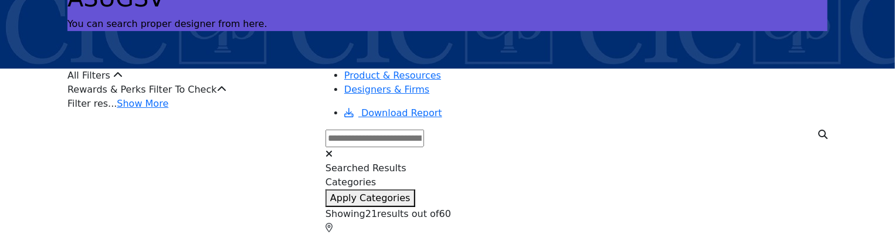
click at [277, 97] on div "Rewards & Perks Filter To Check" at bounding box center [189, 90] width 244 height 14
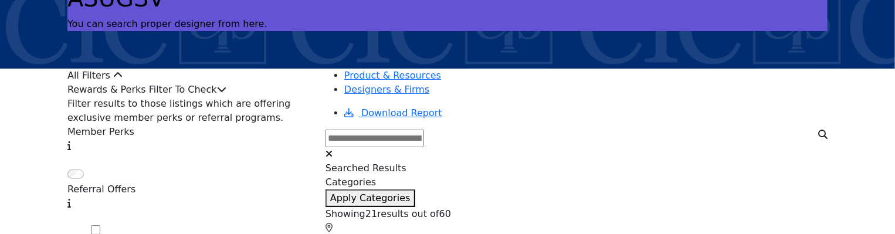
click at [226, 94] on icon at bounding box center [221, 88] width 9 height 9
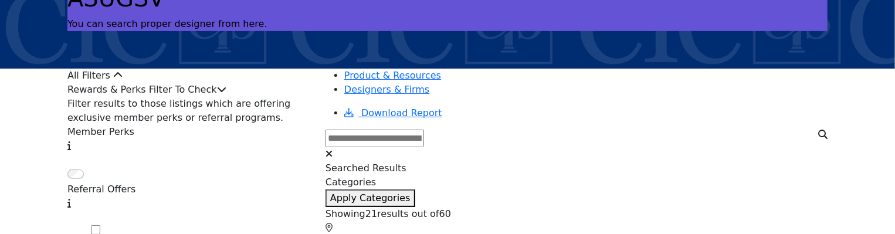
click at [226, 94] on icon at bounding box center [221, 88] width 9 height 9
click at [277, 97] on div "Rewards & Perks Filter To Check" at bounding box center [189, 90] width 244 height 14
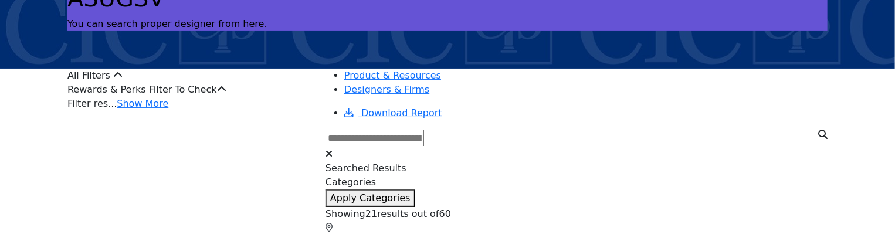
click at [191, 97] on div "Rewards & Perks Filter To Check" at bounding box center [189, 90] width 244 height 14
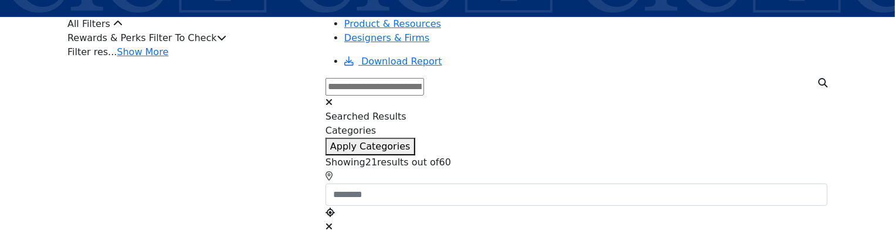
scroll to position [176, 0]
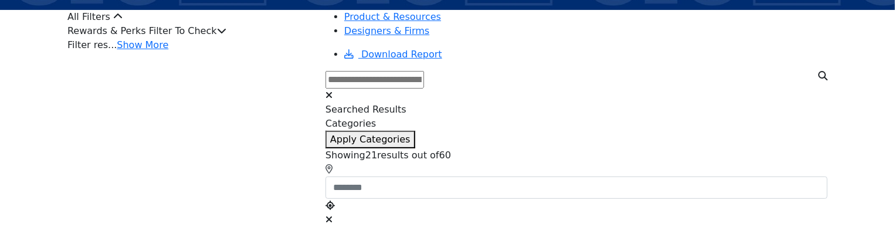
click at [249, 38] on div "Rewards & Perks Filter To Check" at bounding box center [189, 31] width 244 height 14
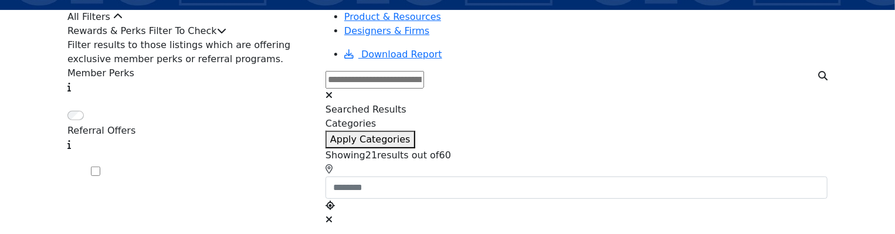
click at [249, 38] on div "Rewards & Perks Filter To Check" at bounding box center [189, 31] width 244 height 14
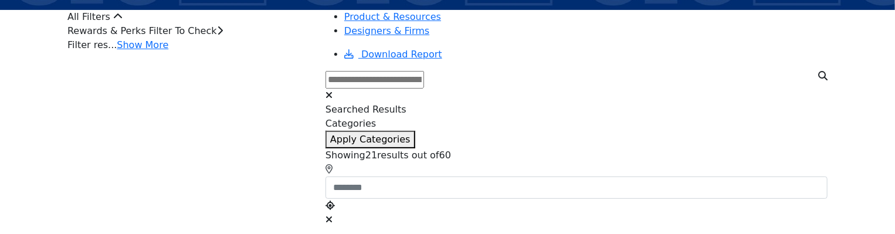
click at [249, 38] on div "Rewards & Perks Filter To Check" at bounding box center [189, 31] width 244 height 14
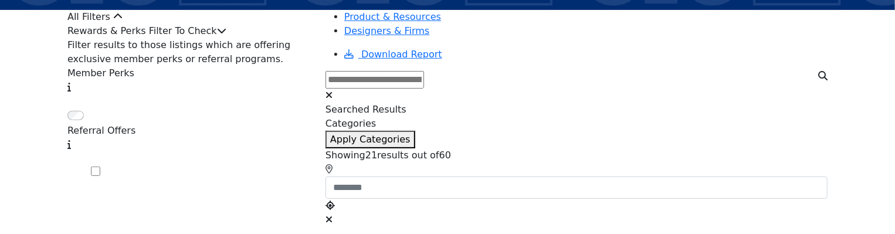
click at [249, 38] on div "Rewards & Perks Filter To Check" at bounding box center [189, 31] width 244 height 14
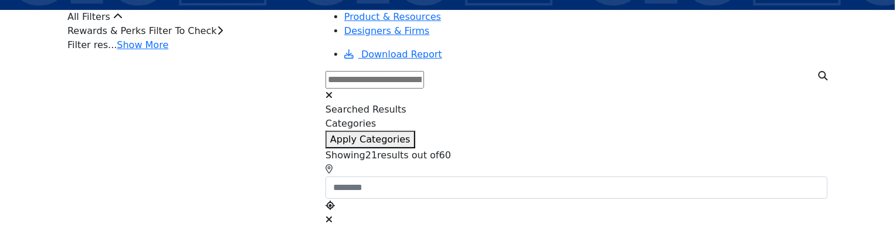
click at [223, 35] on icon at bounding box center [220, 30] width 6 height 9
click at [311, 38] on div "Rewards & Perks Filter To Check" at bounding box center [189, 31] width 244 height 14
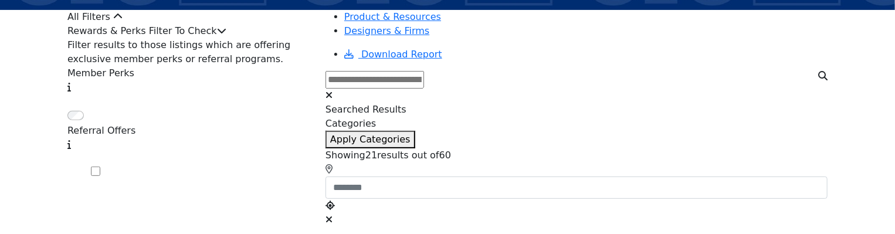
click at [226, 35] on icon at bounding box center [221, 30] width 9 height 9
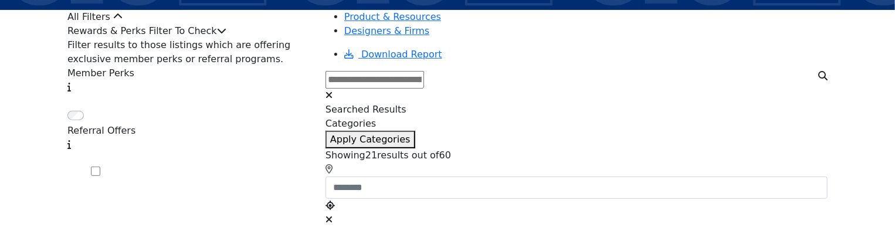
click at [226, 35] on icon at bounding box center [221, 30] width 9 height 9
click at [287, 38] on div "Rewards & Perks Filter To Check" at bounding box center [189, 31] width 244 height 14
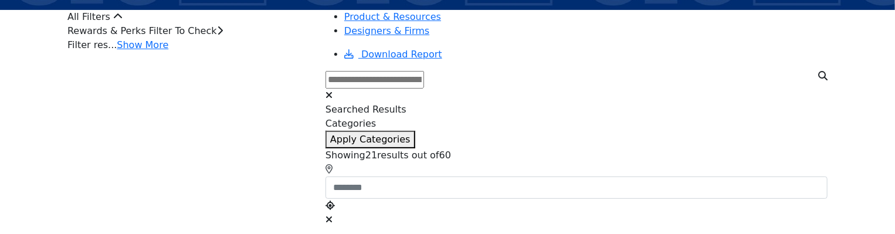
click at [307, 38] on div "Rewards & Perks Filter To Check" at bounding box center [189, 31] width 244 height 14
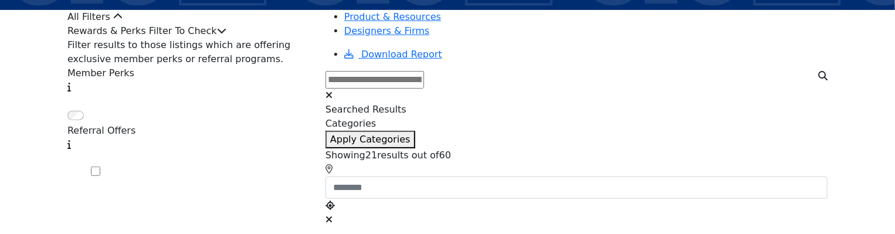
click at [226, 35] on icon at bounding box center [221, 30] width 9 height 9
click at [269, 38] on div "Rewards & Perks Filter To Check" at bounding box center [189, 31] width 244 height 14
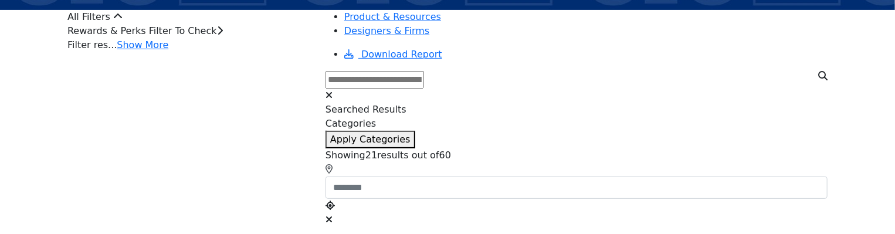
click at [223, 35] on icon at bounding box center [220, 30] width 6 height 9
click at [277, 38] on div "Rewards & Perks Filter To Check" at bounding box center [189, 31] width 244 height 14
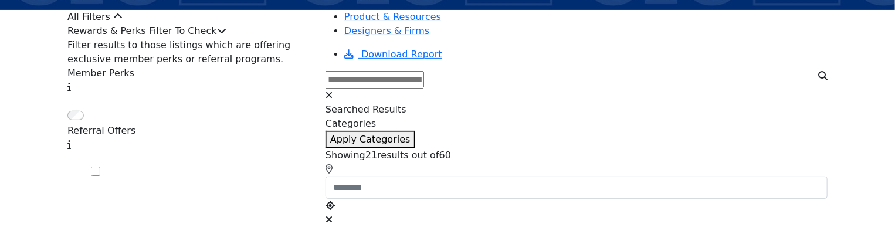
click at [277, 38] on div "Rewards & Perks Filter To Check" at bounding box center [189, 31] width 244 height 14
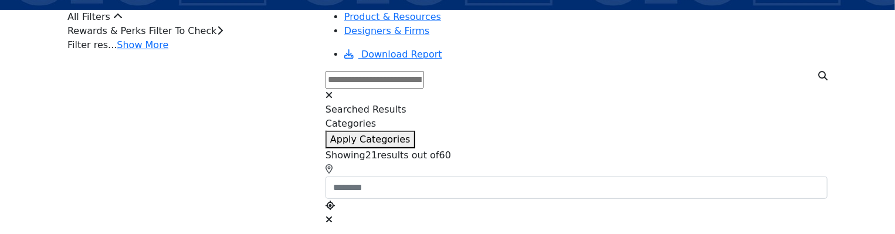
click at [277, 38] on div "Rewards & Perks Filter To Check" at bounding box center [189, 31] width 244 height 14
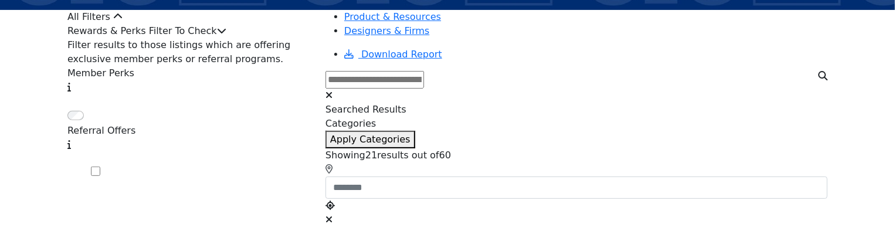
click at [254, 38] on div "Rewards & Perks Filter To Check" at bounding box center [189, 31] width 244 height 14
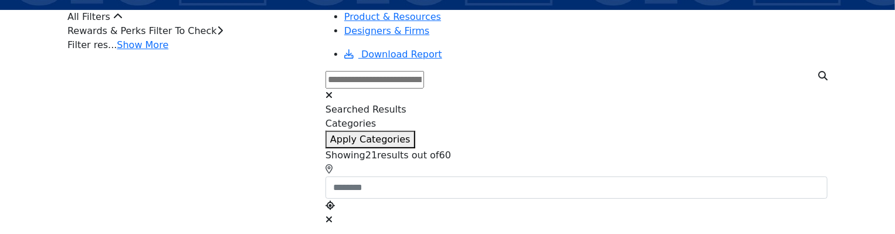
click at [254, 38] on div "Rewards & Perks Filter To Check" at bounding box center [189, 31] width 244 height 14
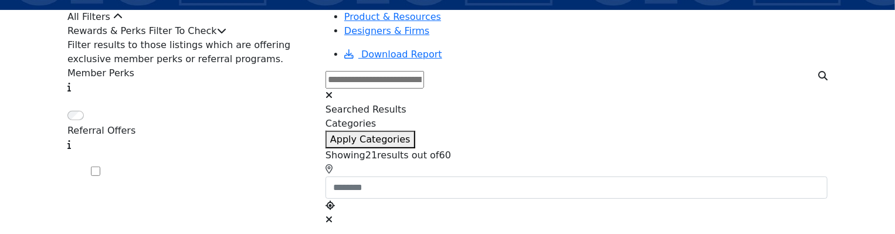
click at [254, 38] on div "Rewards & Perks Filter To Check" at bounding box center [189, 31] width 244 height 14
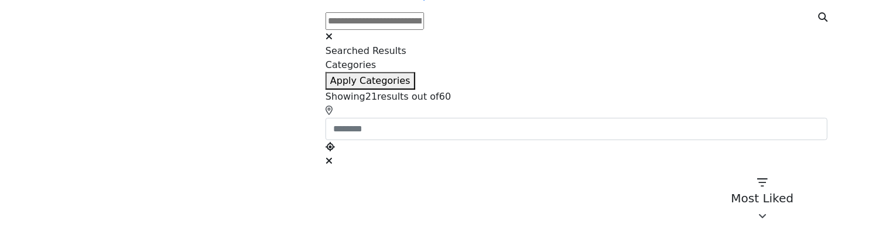
scroll to position [176, 0]
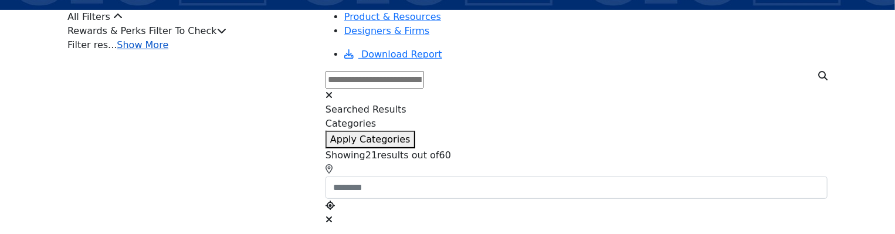
click at [168, 50] on link "Show More" at bounding box center [143, 44] width 52 height 11
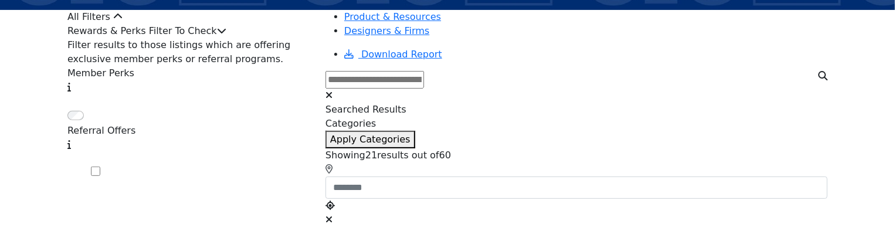
click at [267, 38] on div "Rewards & Perks Filter To Check" at bounding box center [189, 31] width 244 height 14
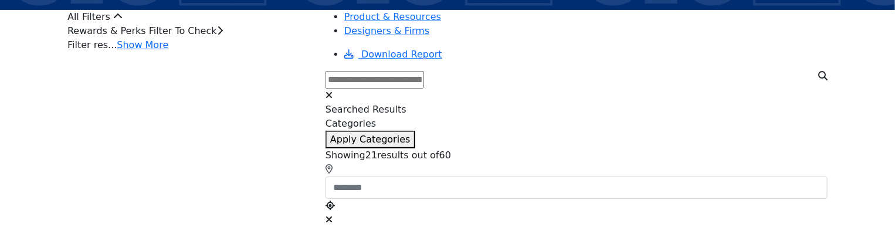
click at [266, 38] on div "Rewards & Perks Filter To Check" at bounding box center [189, 31] width 244 height 14
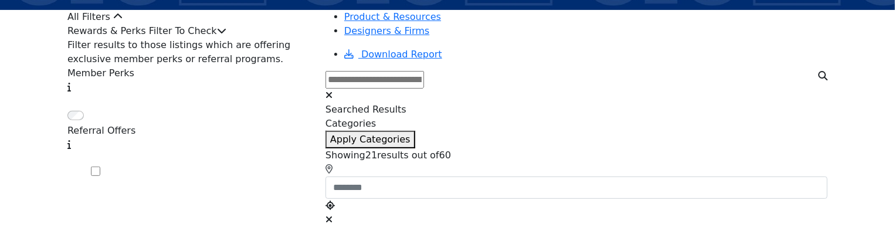
click at [226, 35] on icon at bounding box center [221, 30] width 9 height 9
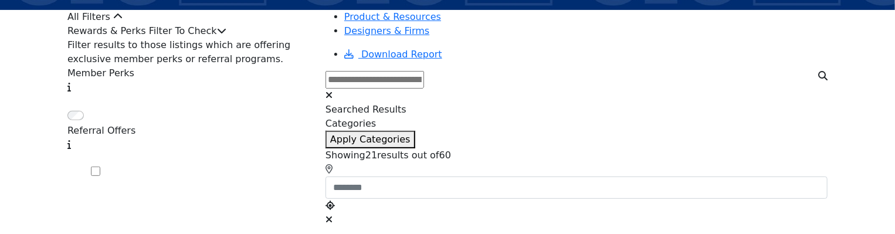
click at [226, 35] on icon at bounding box center [221, 30] width 9 height 9
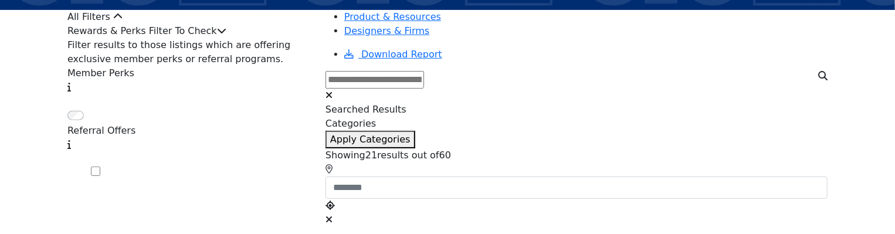
click icon
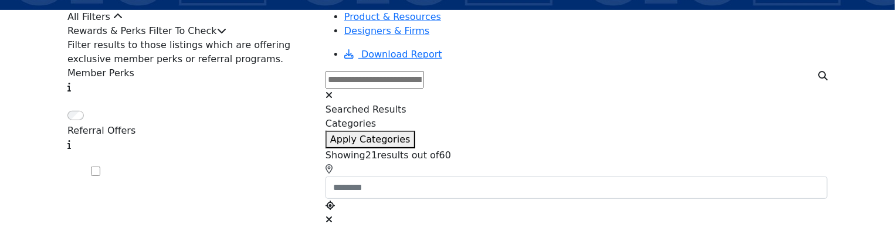
click div "Rewards & Perks Filter To Check"
click icon
click div "Rewards & Perks Filter To Check"
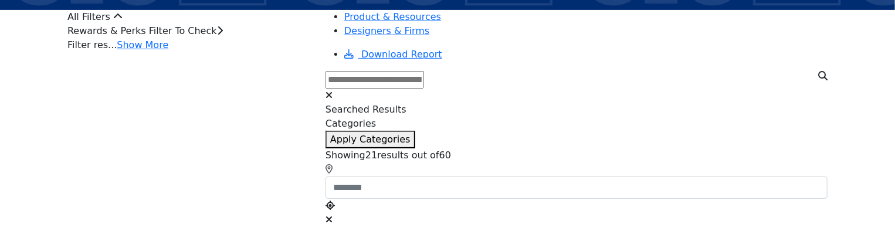
click div "Rewards & Perks Filter To Check"
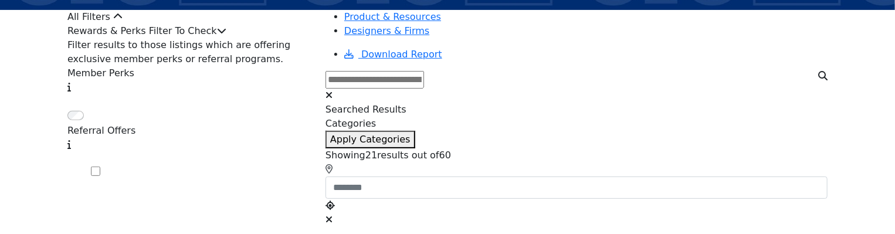
click icon
click div "Rewards & Perks Filter To Check"
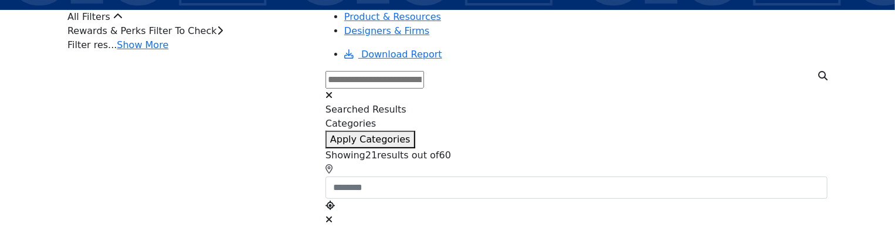
click div "Rewards & Perks Filter To Check"
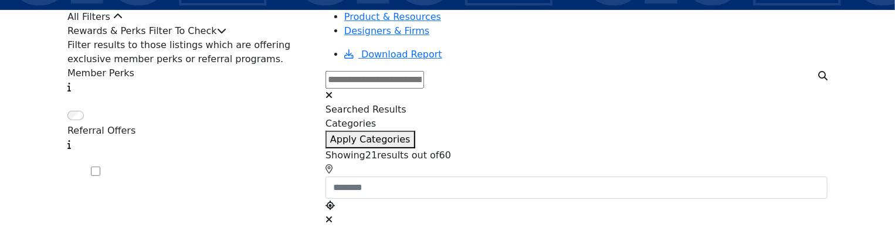
click div "Rewards & Perks Filter To Check"
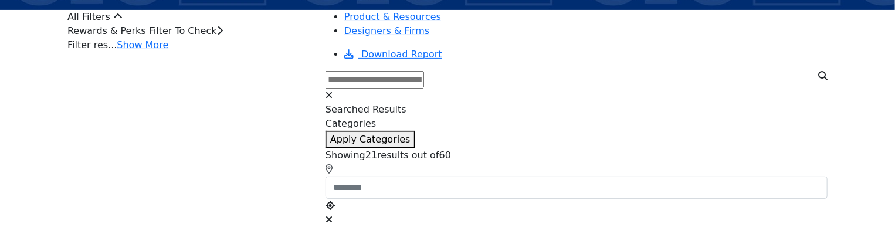
click div "Rewards & Perks Filter To Check"
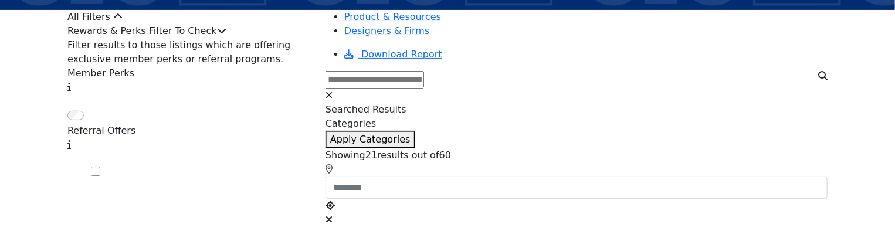
click div "Rewards & Perks Filter To Check"
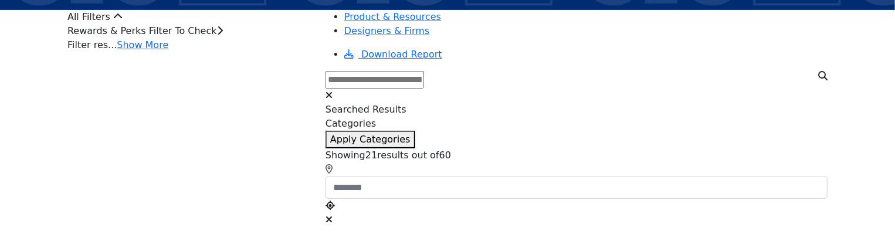
click div "Rewards & Perks Filter To Check"
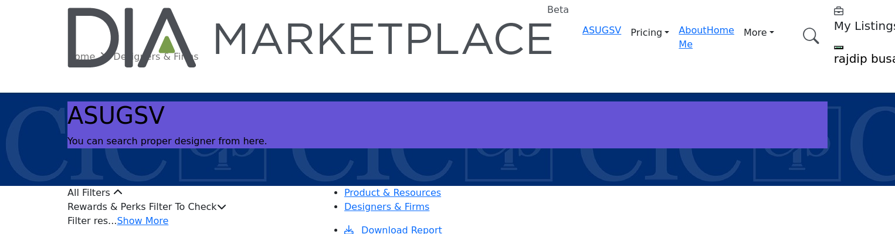
scroll to position [176, 0]
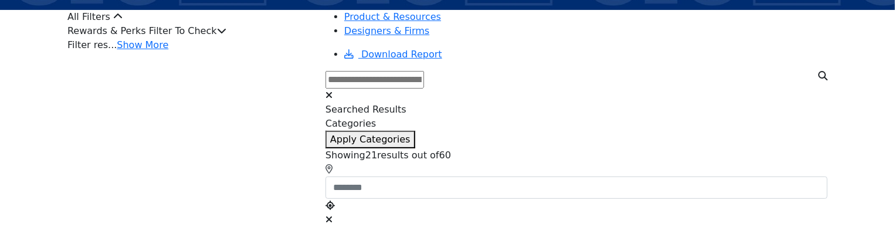
click at [251, 38] on div "Rewards & Perks Filter To Check" at bounding box center [189, 31] width 244 height 14
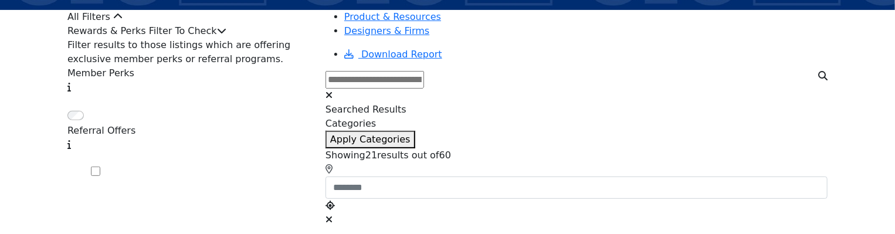
click at [251, 38] on div "Rewards & Perks Filter To Check" at bounding box center [189, 31] width 244 height 14
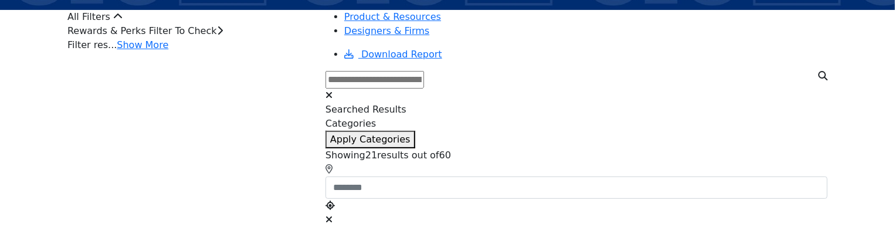
click at [251, 38] on div "Rewards & Perks Filter To Check" at bounding box center [189, 31] width 244 height 14
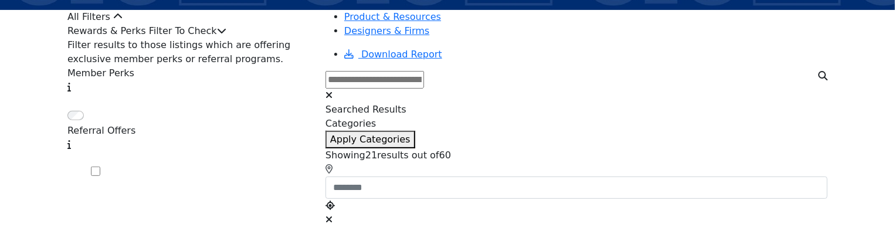
click at [251, 38] on div "Rewards & Perks Filter To Check" at bounding box center [189, 31] width 244 height 14
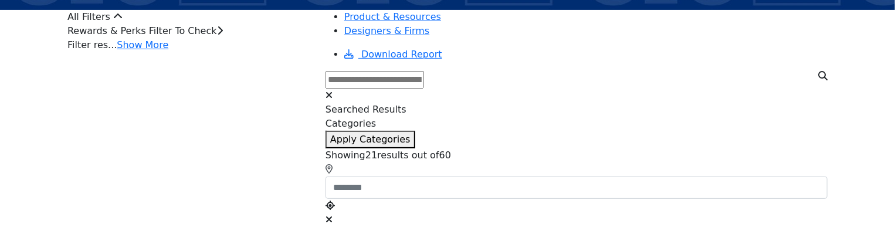
click at [251, 38] on div "Rewards & Perks Filter To Check" at bounding box center [189, 31] width 244 height 14
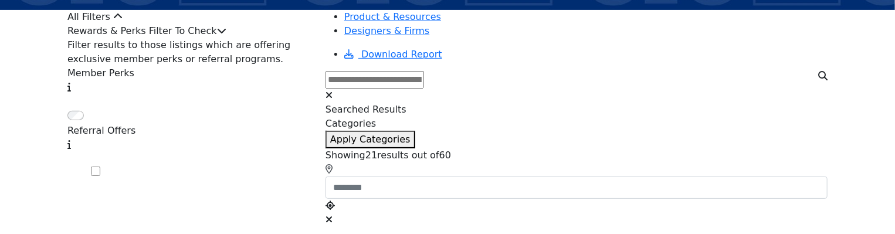
click at [226, 35] on icon at bounding box center [221, 30] width 9 height 9
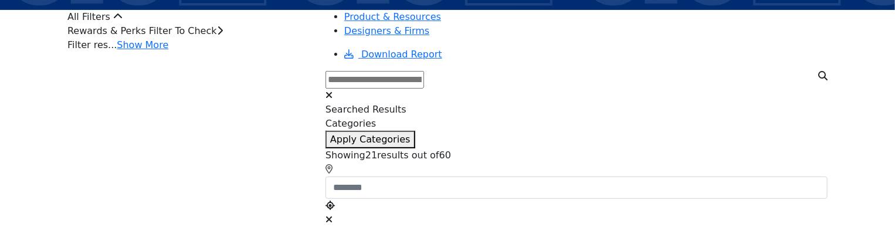
click at [223, 35] on icon at bounding box center [220, 30] width 6 height 9
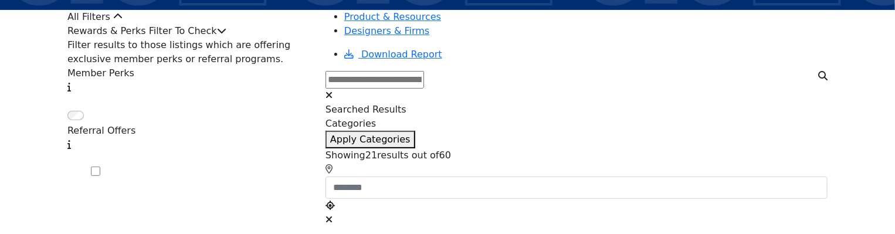
click at [284, 38] on div "Rewards & Perks Filter To Check" at bounding box center [189, 31] width 244 height 14
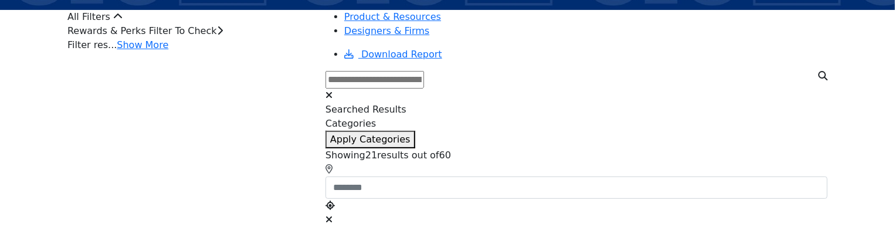
click at [284, 38] on div "Rewards & Perks Filter To Check" at bounding box center [189, 31] width 244 height 14
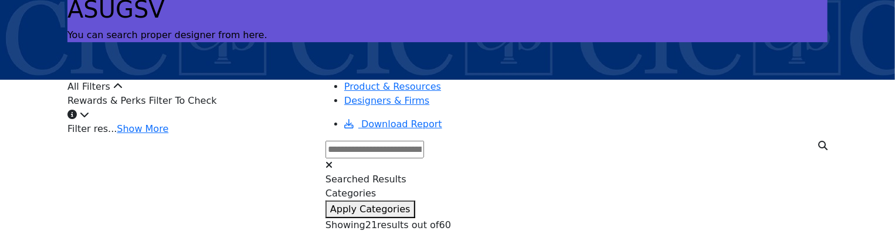
scroll to position [176, 0]
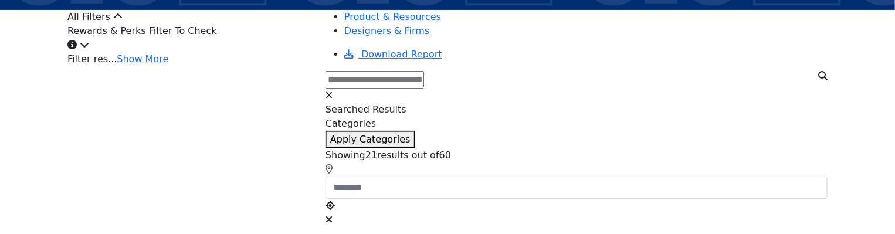
click at [244, 52] on div "Rewards & Perks Filter To Check" at bounding box center [189, 38] width 244 height 28
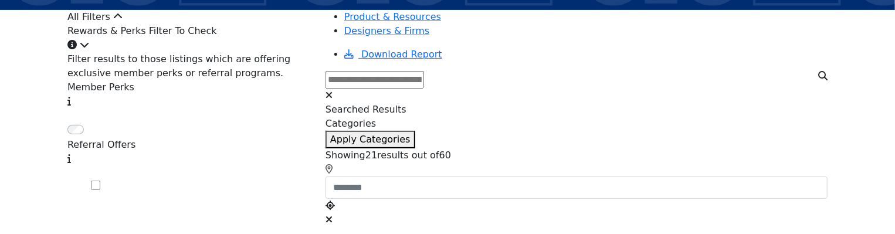
click at [244, 52] on div "Rewards & Perks Filter To Check" at bounding box center [189, 38] width 244 height 28
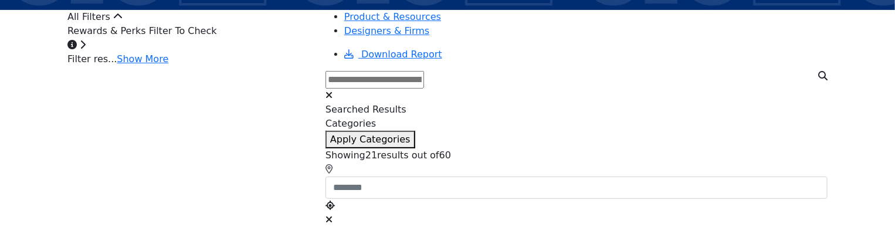
click at [244, 52] on div "Rewards & Perks Filter To Check" at bounding box center [189, 38] width 244 height 28
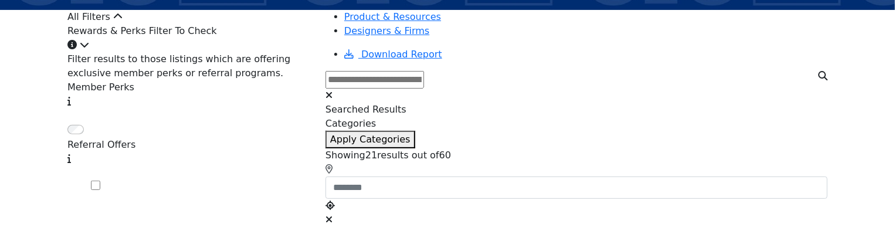
click at [244, 52] on div "Rewards & Perks Filter To Check" at bounding box center [189, 38] width 244 height 28
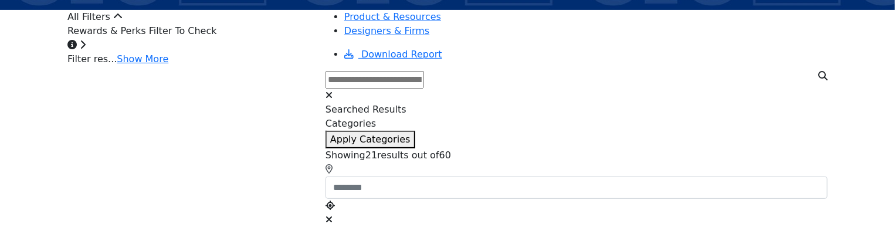
click at [244, 52] on div "Rewards & Perks Filter To Check" at bounding box center [189, 38] width 244 height 28
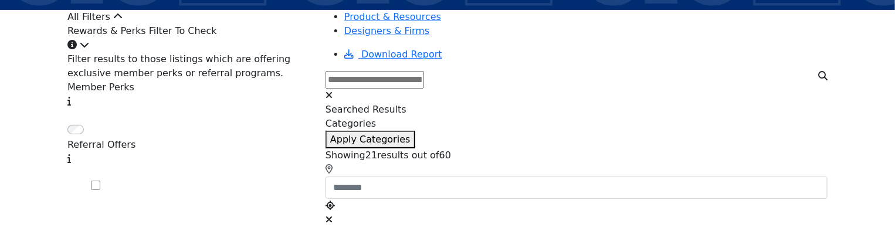
click at [244, 52] on div "Rewards & Perks Filter To Check" at bounding box center [189, 38] width 244 height 28
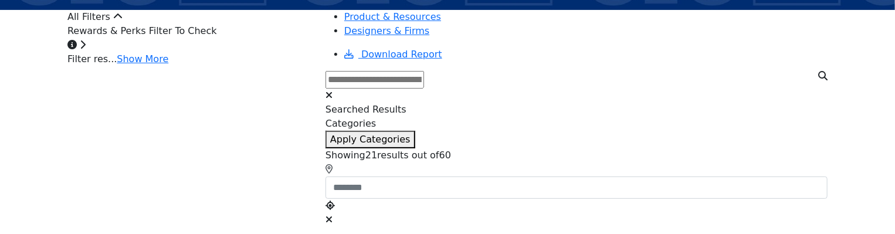
click at [258, 51] on div "Rewards & Perks Filter To Check" at bounding box center [189, 38] width 244 height 28
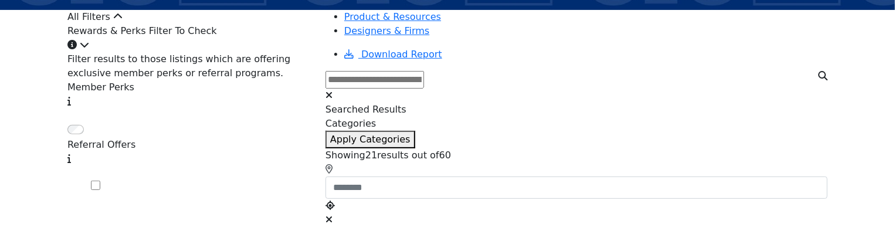
click at [253, 52] on div "Rewards & Perks Filter To Check" at bounding box center [189, 38] width 244 height 28
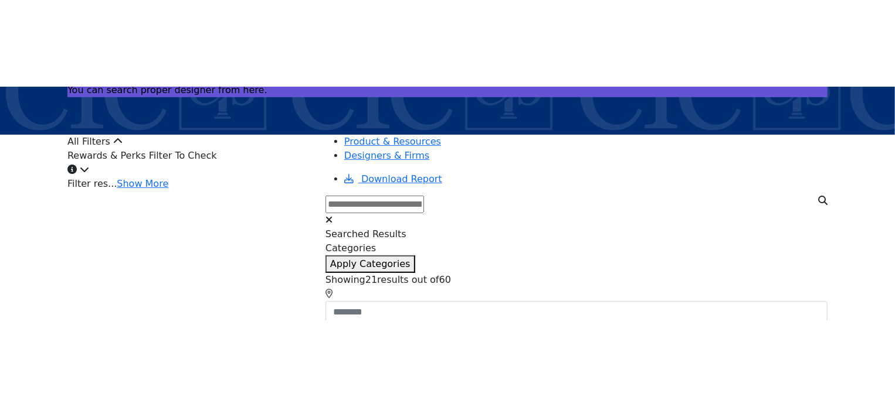
scroll to position [176, 0]
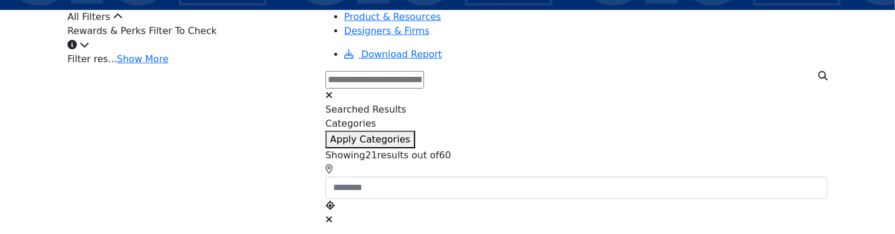
click at [77, 49] on icon "Information about Rewards & Perks Filter To Check" at bounding box center [71, 44] width 9 height 9
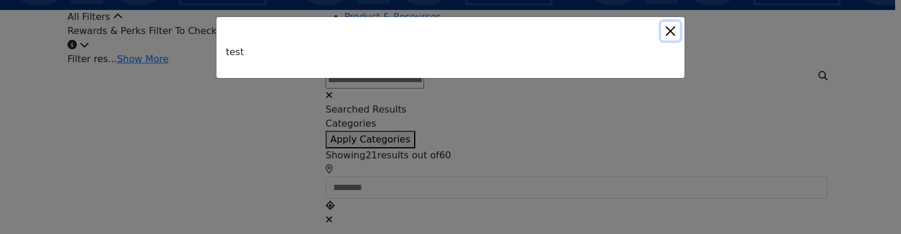
click at [671, 25] on button "Close" at bounding box center [670, 31] width 19 height 19
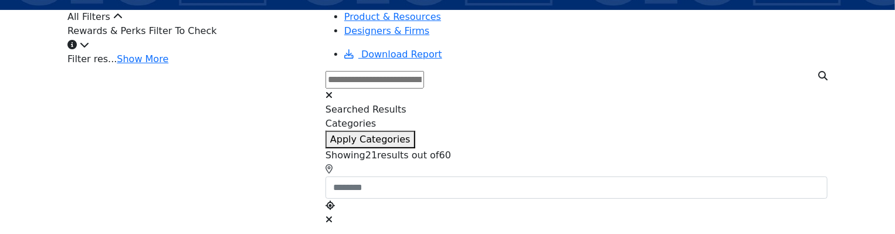
click at [254, 52] on div "Rewards & Perks Filter To Check" at bounding box center [189, 38] width 244 height 28
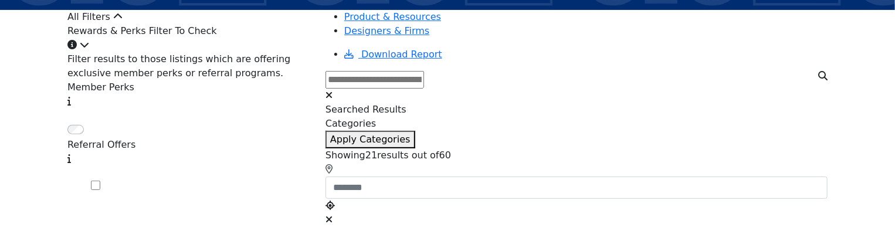
click at [260, 52] on div "Rewards & Perks Filter To Check" at bounding box center [189, 38] width 244 height 28
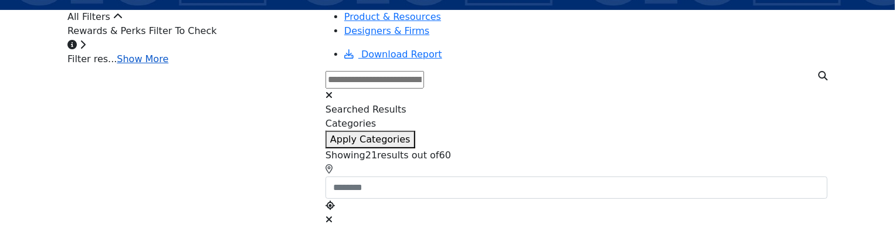
click at [168, 64] on link "Show More" at bounding box center [143, 58] width 52 height 11
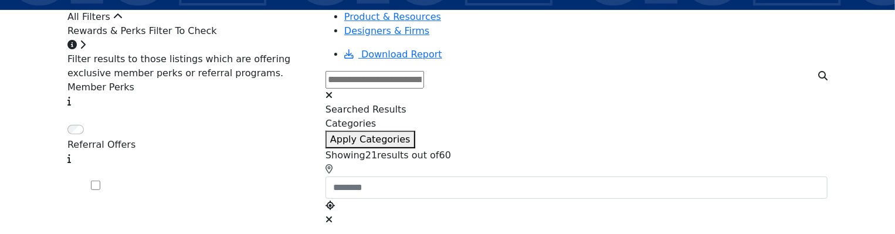
click at [77, 49] on icon "Information about Rewards & Perks Filter To Check" at bounding box center [71, 44] width 9 height 9
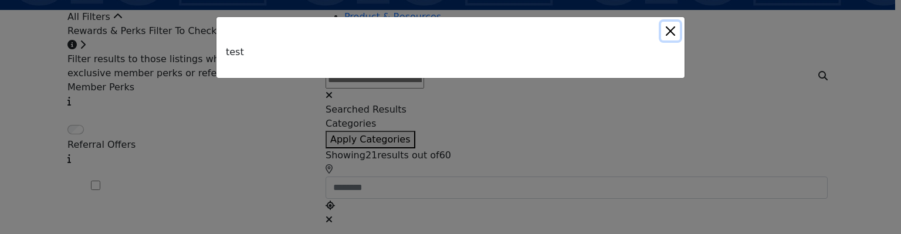
click at [674, 26] on button "Close" at bounding box center [670, 31] width 19 height 19
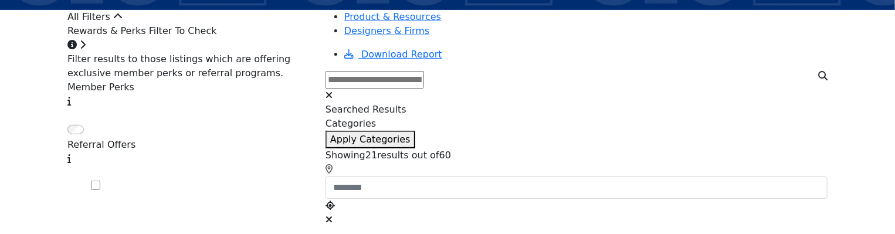
click at [263, 52] on div "Rewards & Perks Filter To Check" at bounding box center [189, 38] width 244 height 28
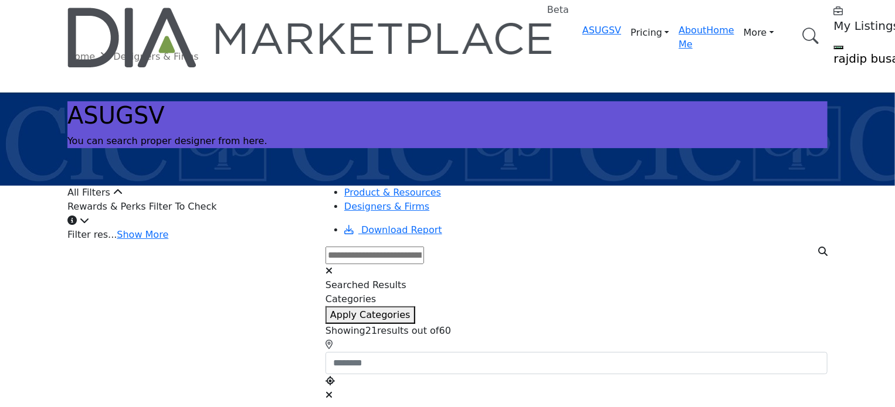
click at [246, 228] on div "Rewards & Perks Filter To Check" at bounding box center [189, 214] width 244 height 28
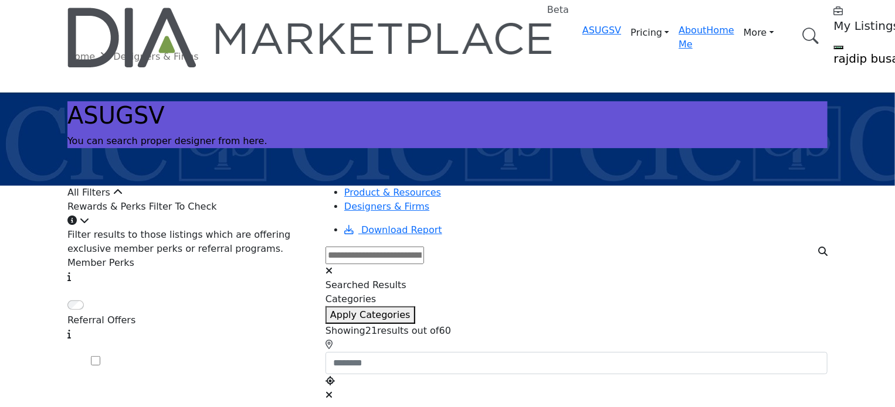
click at [246, 228] on div "Rewards & Perks Filter To Check" at bounding box center [189, 214] width 244 height 28
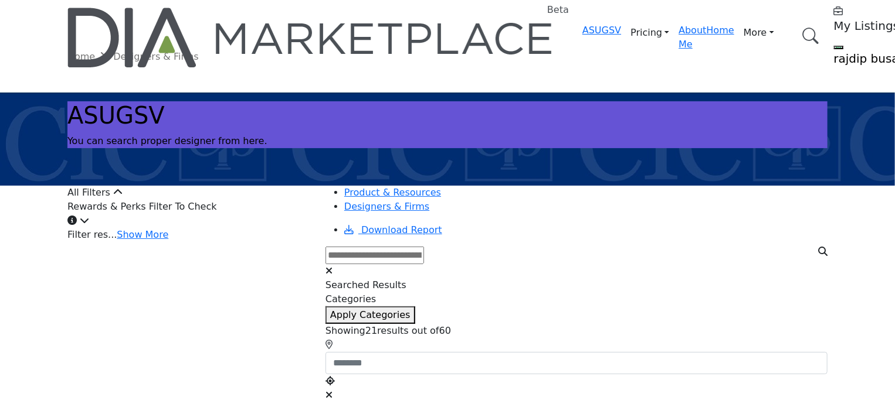
click at [246, 228] on div "Rewards & Perks Filter To Check" at bounding box center [189, 214] width 244 height 28
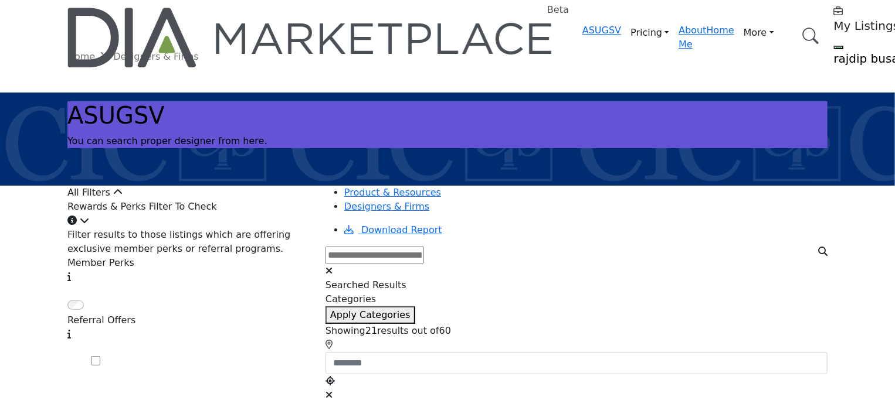
click at [246, 228] on div "Rewards & Perks Filter To Check" at bounding box center [189, 214] width 244 height 28
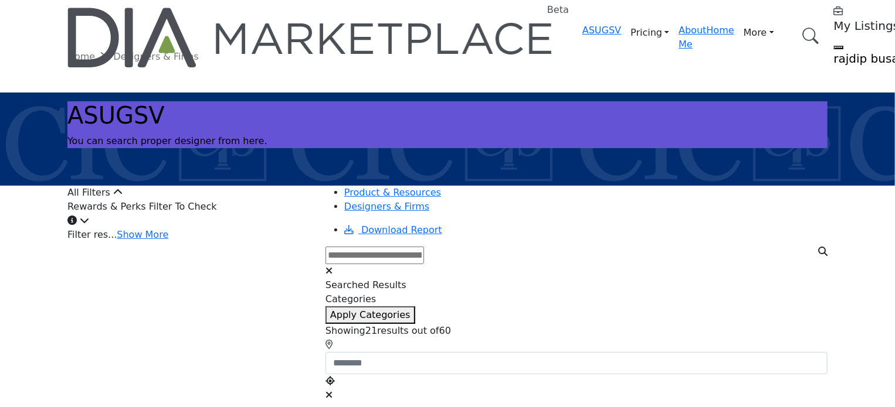
click at [246, 228] on div "Rewards & Perks Filter To Check" at bounding box center [189, 214] width 244 height 28
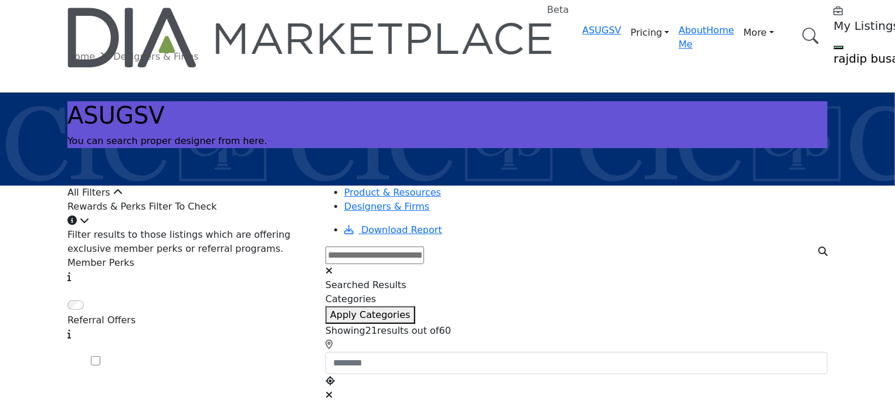
click at [246, 228] on div "Rewards & Perks Filter To Check" at bounding box center [189, 214] width 244 height 28
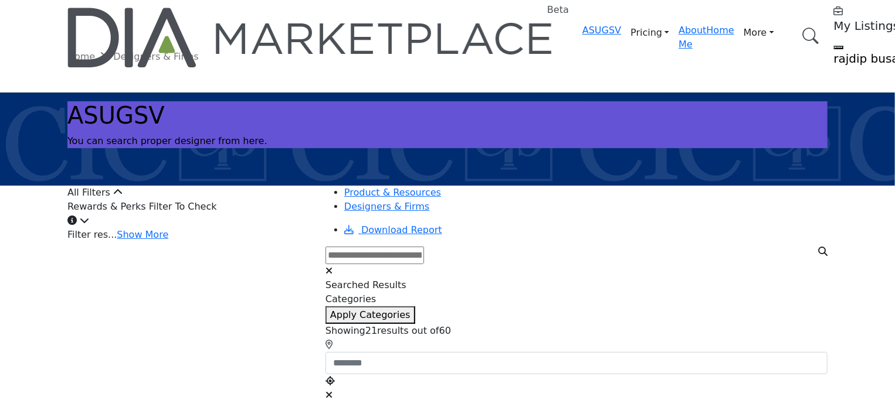
click at [246, 228] on div "Rewards & Perks Filter To Check" at bounding box center [189, 214] width 244 height 28
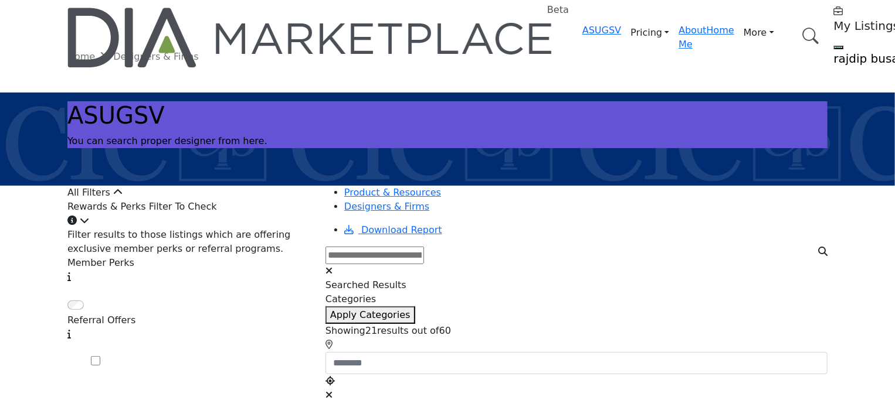
click at [242, 228] on div "Rewards & Perks Filter To Check" at bounding box center [189, 214] width 244 height 28
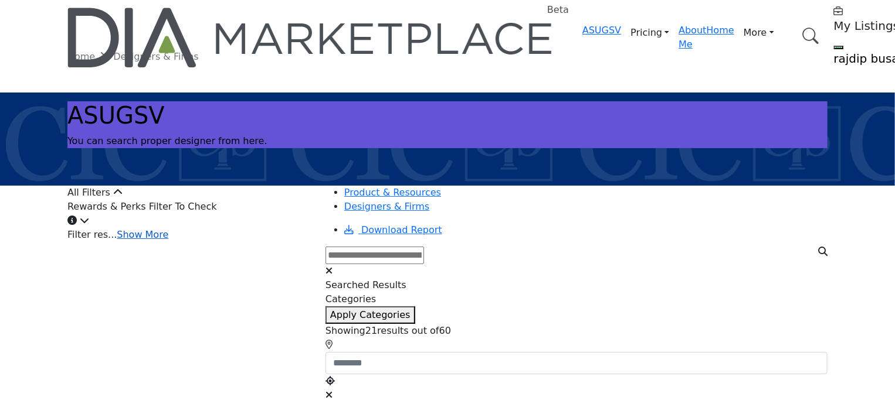
click at [164, 240] on link "Show More" at bounding box center [143, 234] width 52 height 11
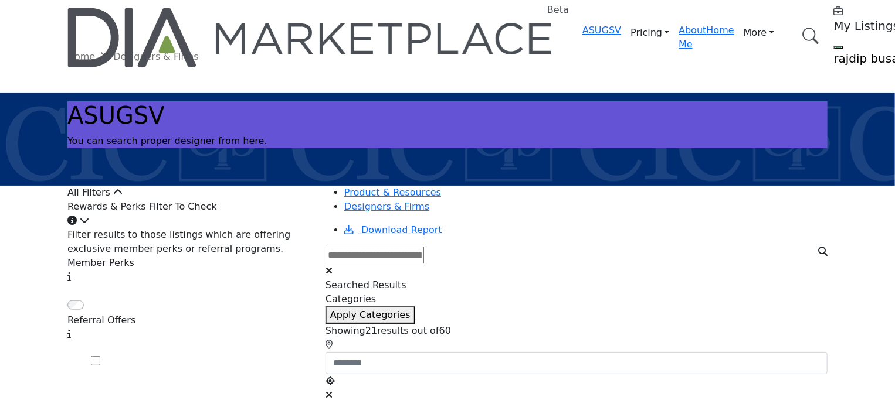
click at [251, 228] on div "Rewards & Perks Filter To Check" at bounding box center [189, 214] width 244 height 28
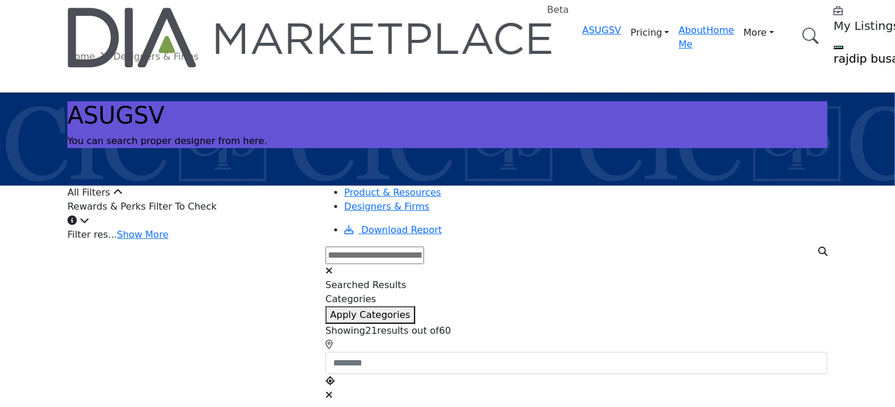
click at [251, 228] on div "Rewards & Perks Filter To Check" at bounding box center [189, 214] width 244 height 28
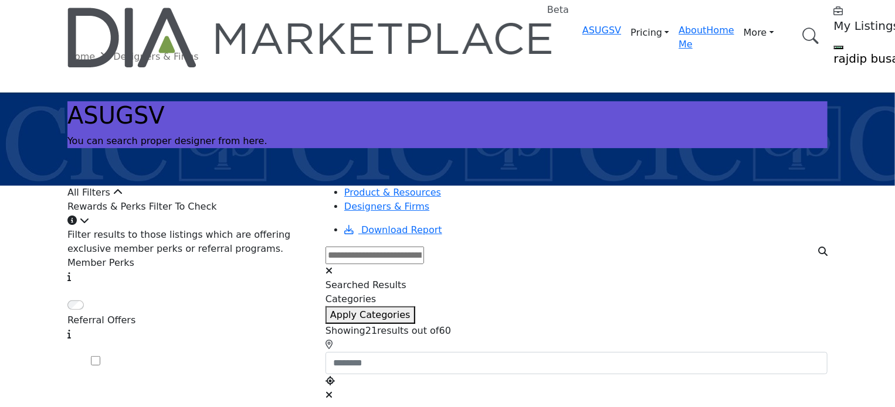
click at [251, 228] on div "Rewards & Perks Filter To Check" at bounding box center [189, 214] width 244 height 28
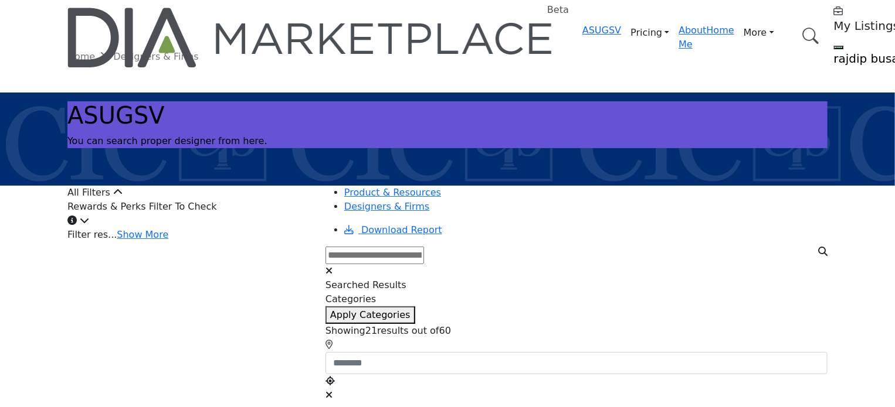
click at [251, 228] on div "Rewards & Perks Filter To Check" at bounding box center [189, 214] width 244 height 28
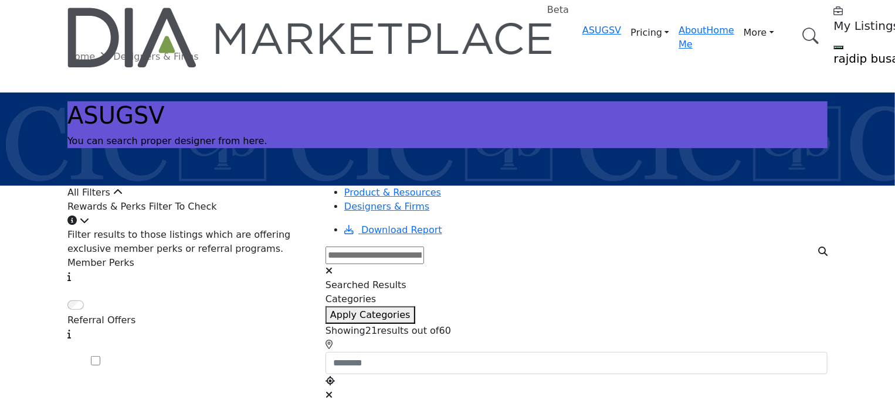
click at [77, 225] on icon "Information about Rewards & Perks Filter To Check" at bounding box center [71, 220] width 9 height 9
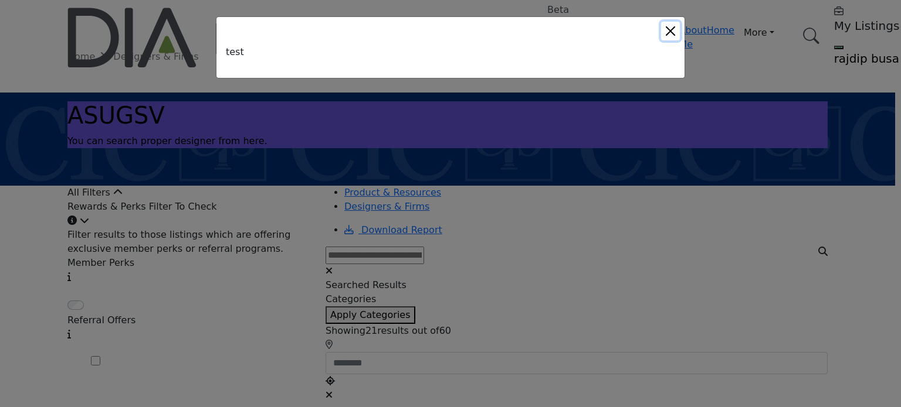
click at [672, 27] on button "Close" at bounding box center [670, 31] width 19 height 19
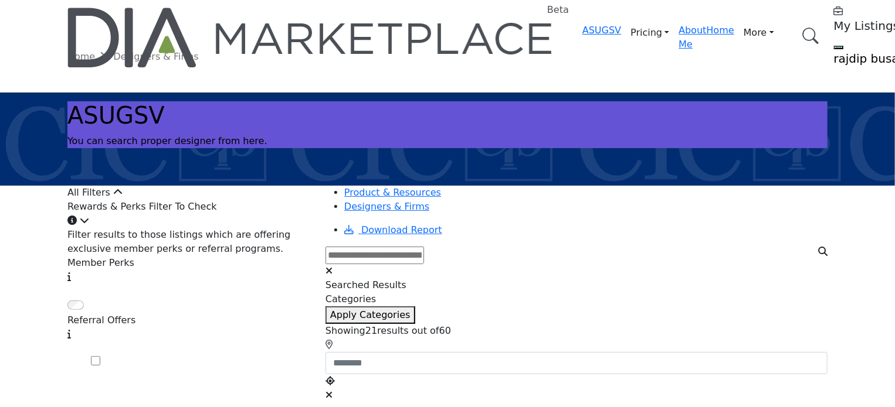
click at [91, 298] on span at bounding box center [91, 298] width 0 height 0
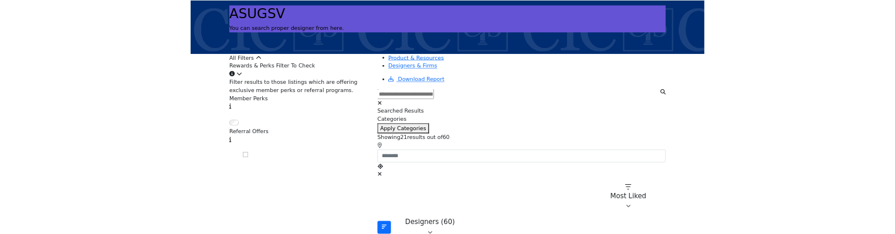
scroll to position [117, 0]
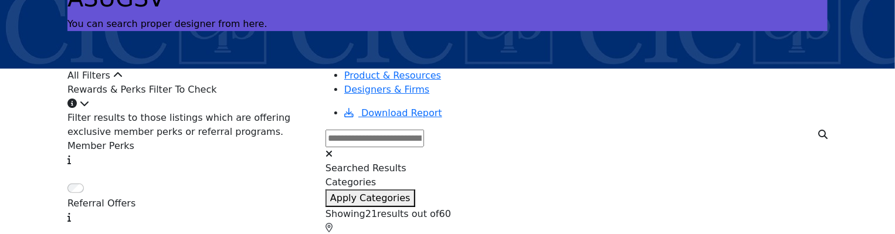
click at [91, 181] on span at bounding box center [91, 181] width 0 height 0
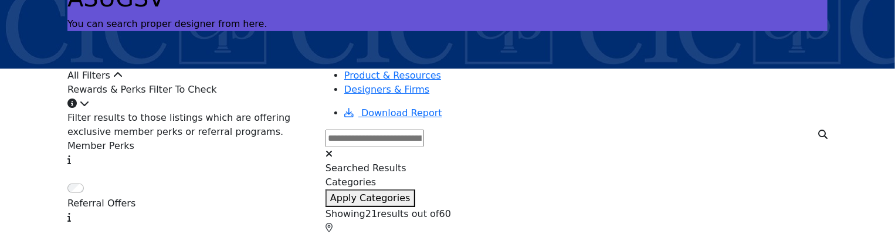
click at [91, 181] on span at bounding box center [91, 181] width 0 height 0
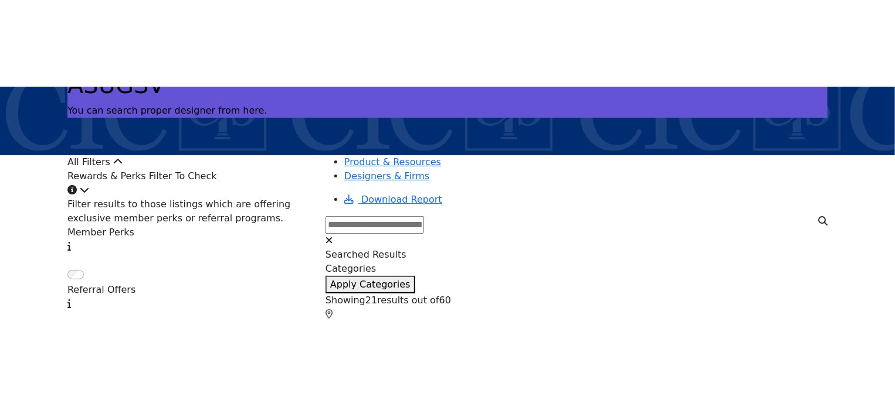
scroll to position [176, 0]
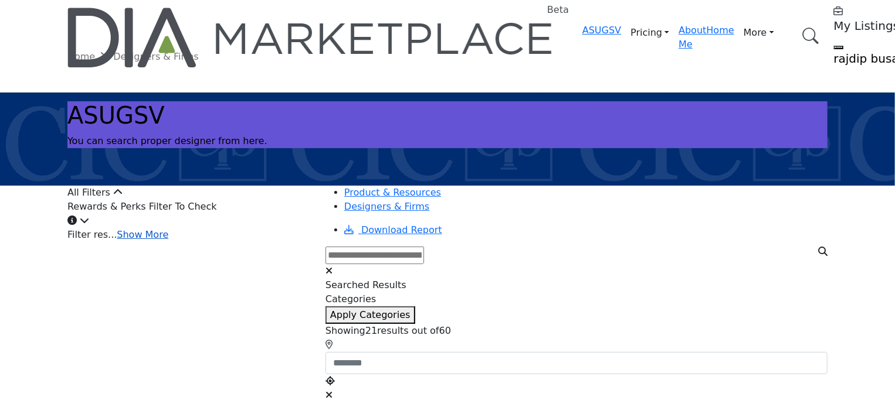
click at [168, 240] on link "Show More" at bounding box center [143, 234] width 52 height 11
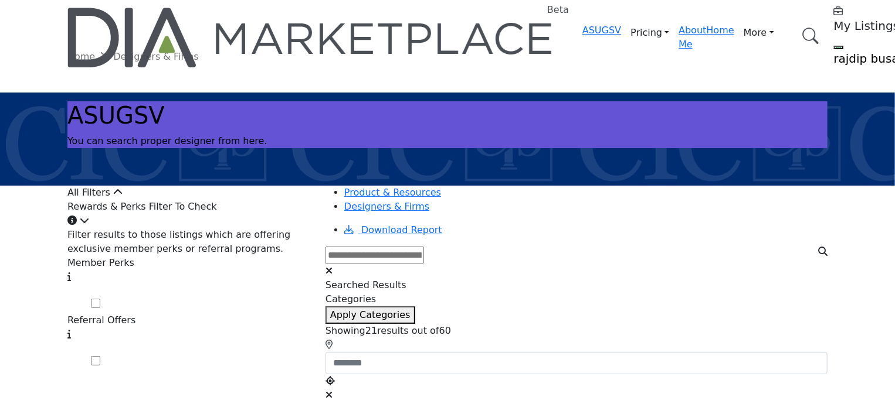
click at [100, 300] on span at bounding box center [100, 305] width 0 height 11
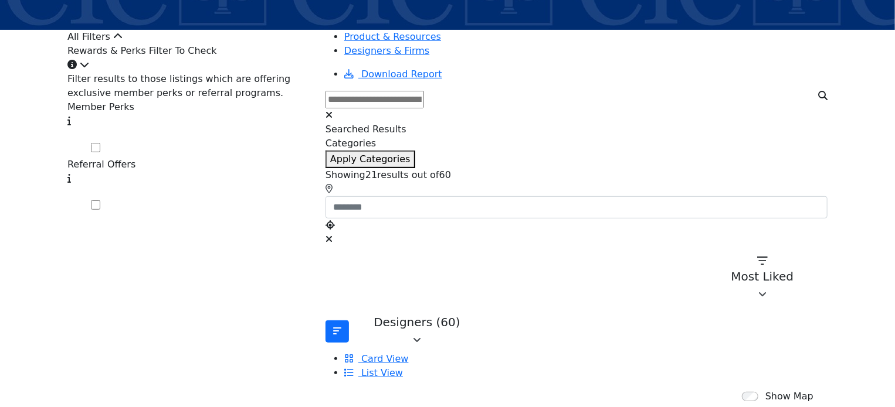
scroll to position [176, 0]
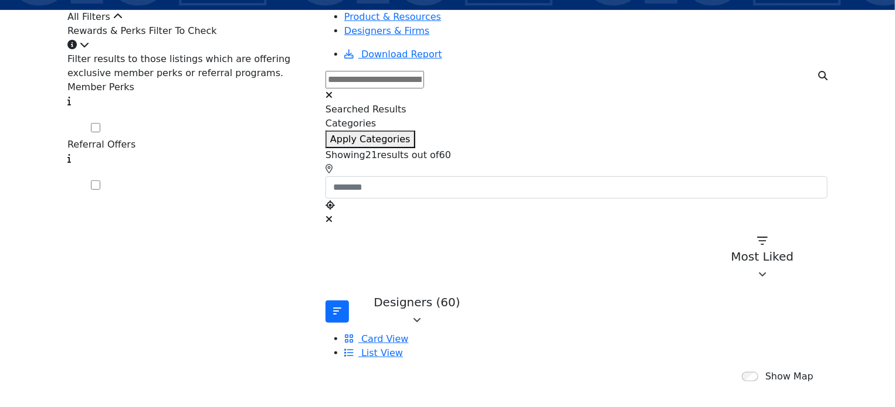
click at [100, 124] on span at bounding box center [100, 129] width 0 height 11
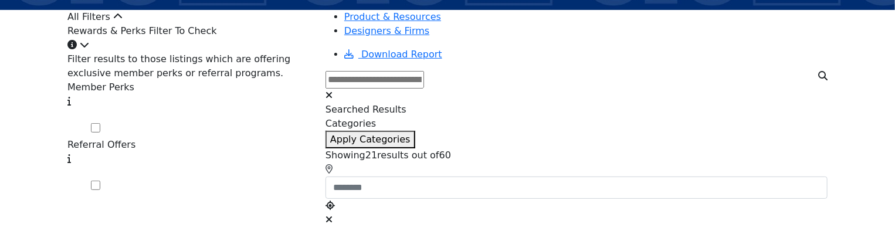
click at [100, 124] on span at bounding box center [100, 129] width 0 height 11
drag, startPoint x: 295, startPoint y: 117, endPoint x: 319, endPoint y: 111, distance: 24.0
click at [311, 111] on div "Filter res... Show More Filter results to those listings which are offering exc…" at bounding box center [189, 123] width 244 height 142
click at [100, 124] on span at bounding box center [100, 129] width 0 height 11
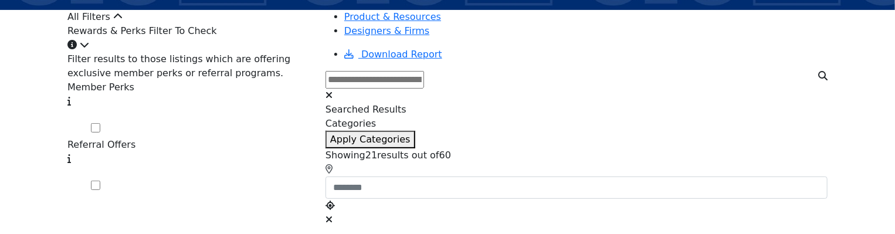
click at [100, 124] on span at bounding box center [100, 129] width 0 height 11
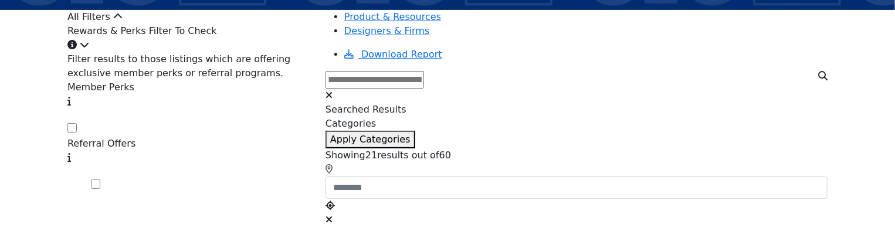
click at [77, 124] on span at bounding box center [77, 129] width 0 height 11
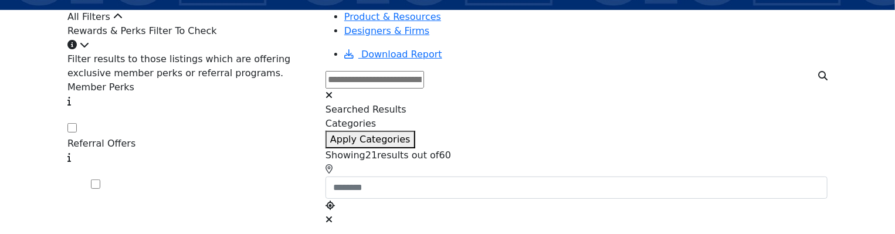
click at [77, 124] on span at bounding box center [77, 129] width 0 height 11
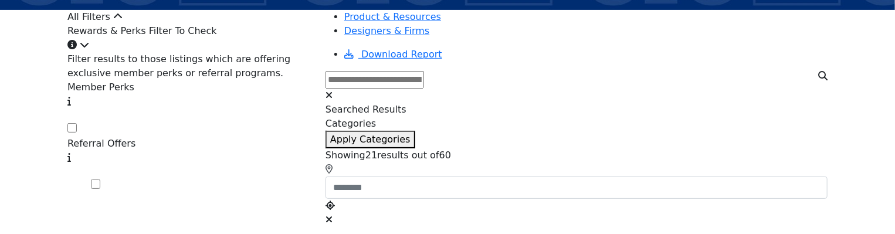
click at [77, 124] on span at bounding box center [77, 129] width 0 height 11
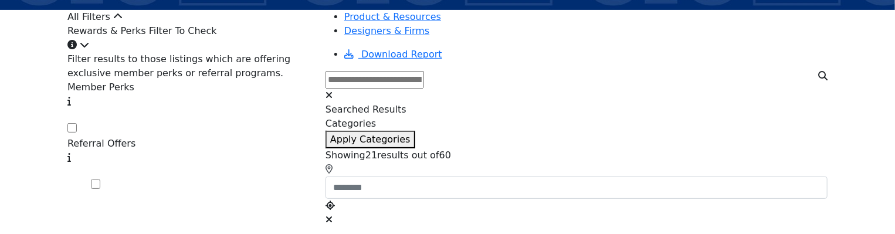
click at [77, 124] on span at bounding box center [77, 129] width 0 height 11
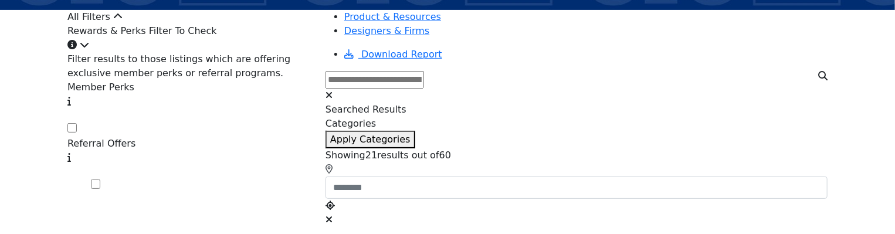
click at [77, 124] on span at bounding box center [77, 129] width 0 height 11
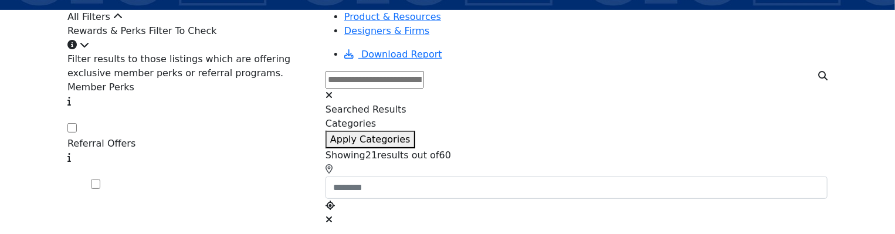
click at [77, 124] on span at bounding box center [77, 129] width 0 height 11
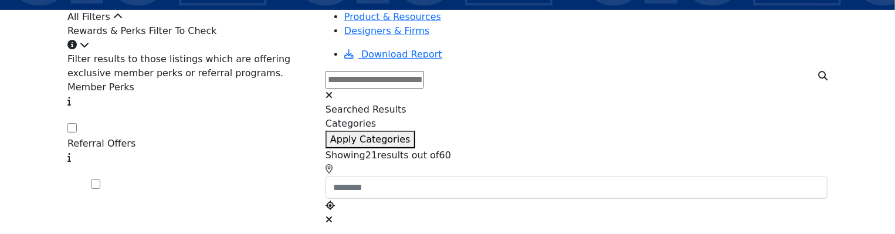
click at [77, 124] on span at bounding box center [77, 129] width 0 height 11
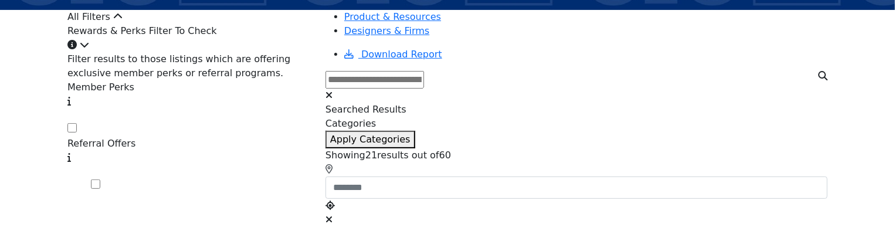
click at [77, 124] on span at bounding box center [77, 129] width 0 height 11
click at [100, 180] on span at bounding box center [100, 185] width 0 height 11
click at [77, 124] on span at bounding box center [77, 129] width 0 height 11
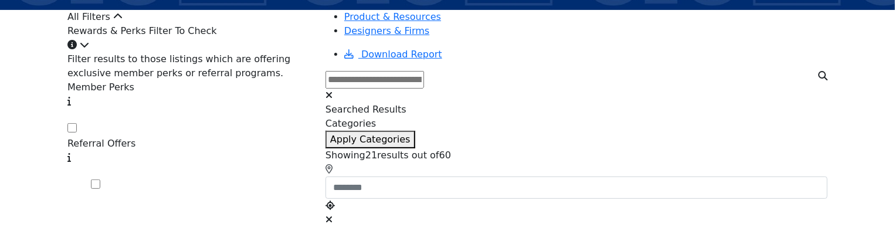
click at [77, 124] on span at bounding box center [77, 129] width 0 height 11
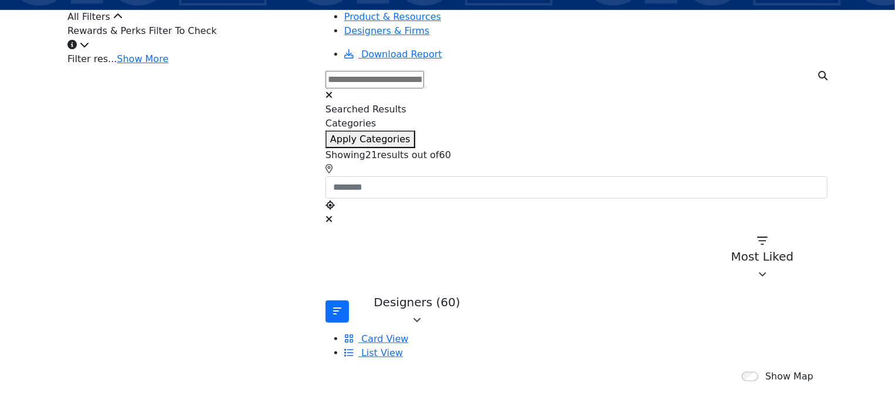
scroll to position [176, 0]
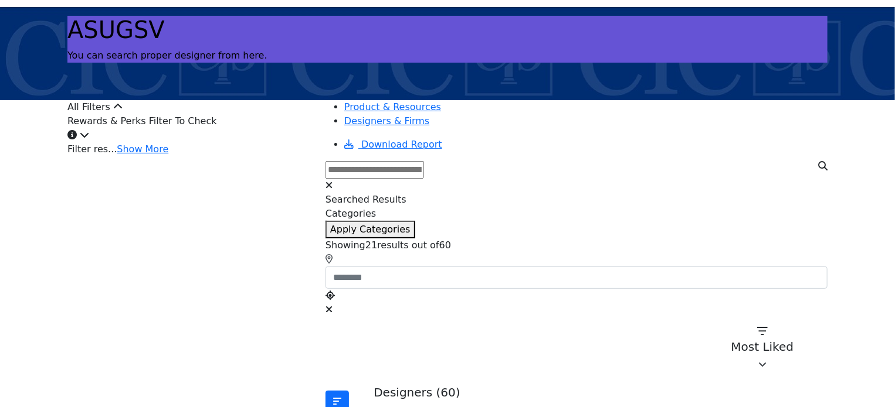
scroll to position [117, 0]
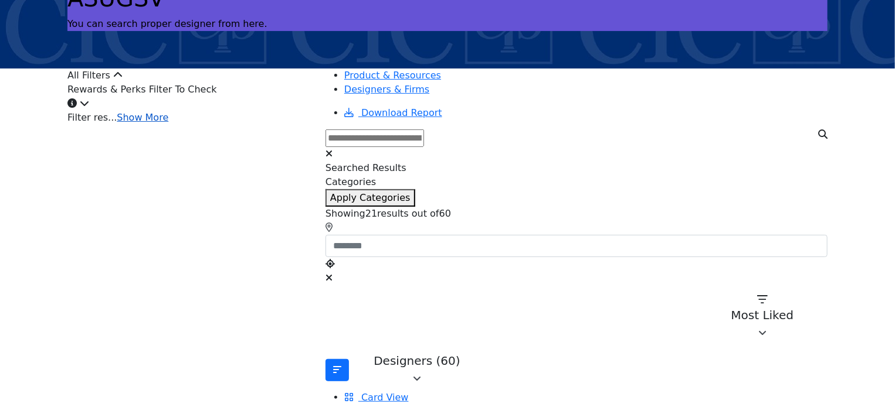
click at [168, 123] on link "Show More" at bounding box center [143, 117] width 52 height 11
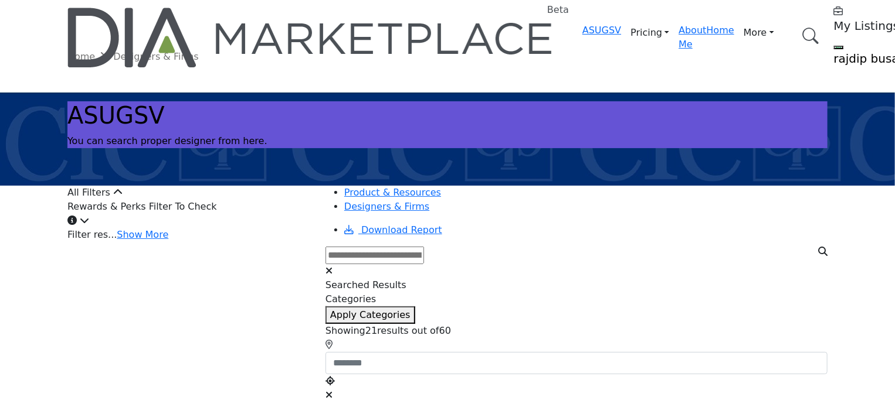
click at [77, 225] on icon "Information about Rewards & Perks Filter To Check" at bounding box center [71, 220] width 9 height 9
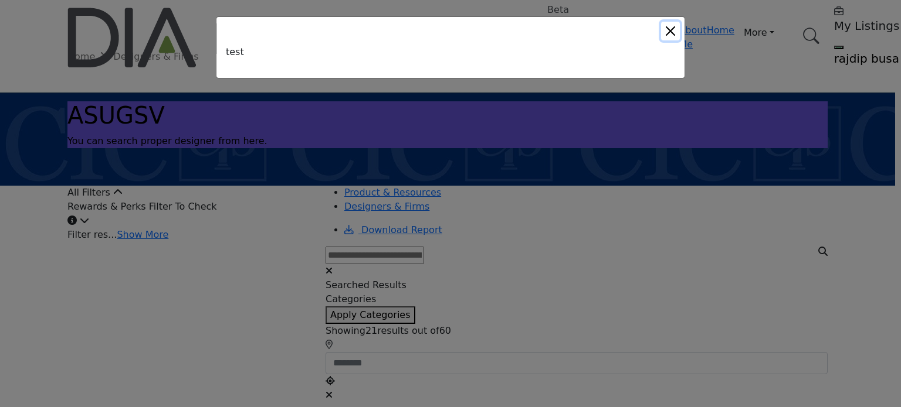
click at [670, 23] on button "Close" at bounding box center [670, 31] width 19 height 19
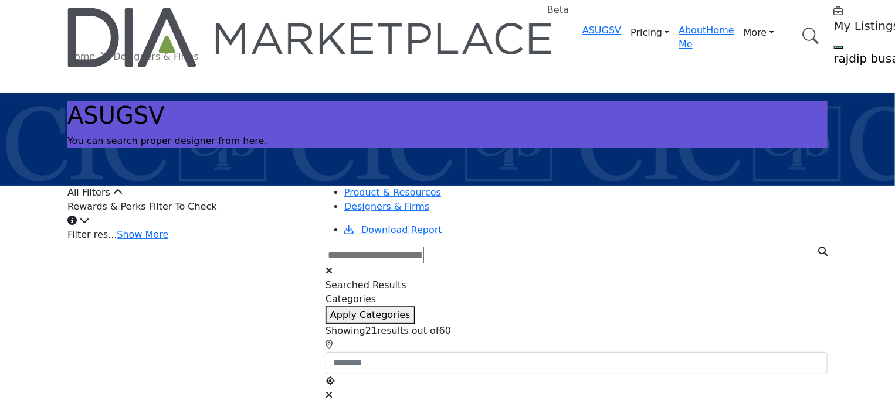
click at [236, 228] on div "Rewards & Perks Filter To Check" at bounding box center [189, 214] width 244 height 28
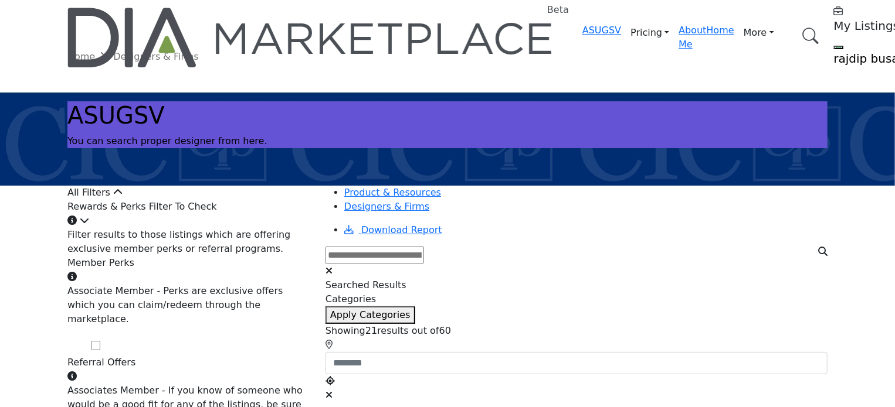
click at [236, 228] on div "Rewards & Perks Filter To Check" at bounding box center [189, 214] width 244 height 28
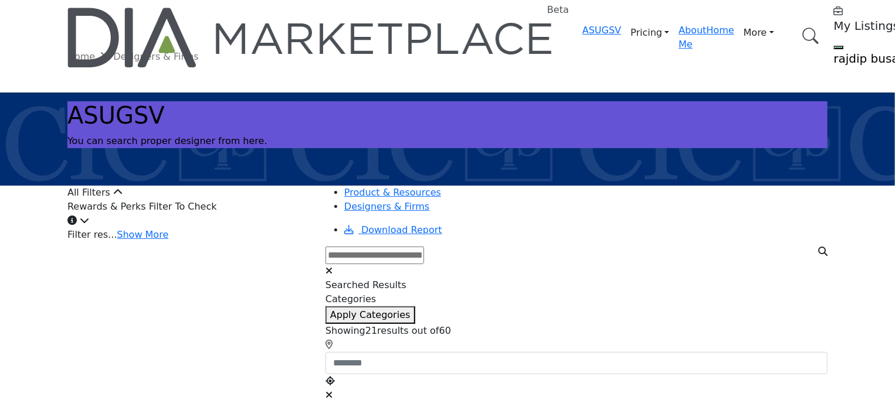
click at [236, 228] on div "Rewards & Perks Filter To Check" at bounding box center [189, 214] width 244 height 28
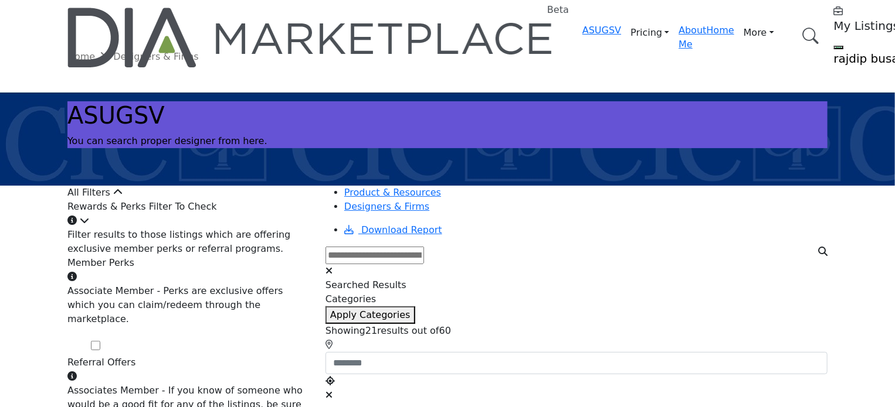
click at [236, 228] on div "Rewards & Perks Filter To Check" at bounding box center [189, 214] width 244 height 28
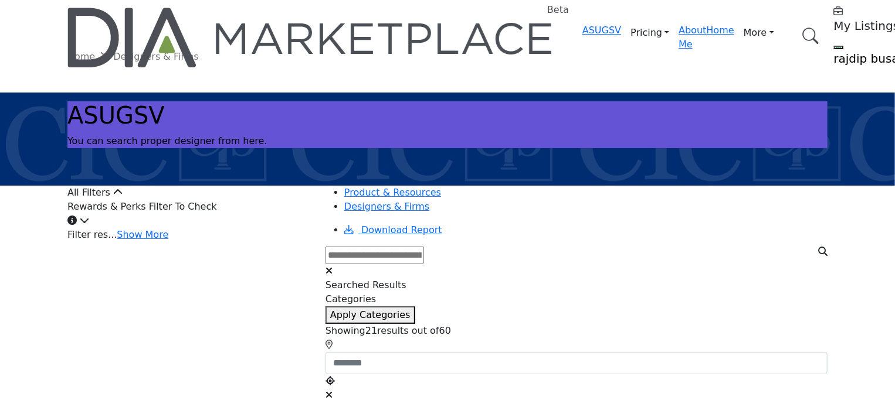
click at [236, 228] on div "Rewards & Perks Filter To Check" at bounding box center [189, 214] width 244 height 28
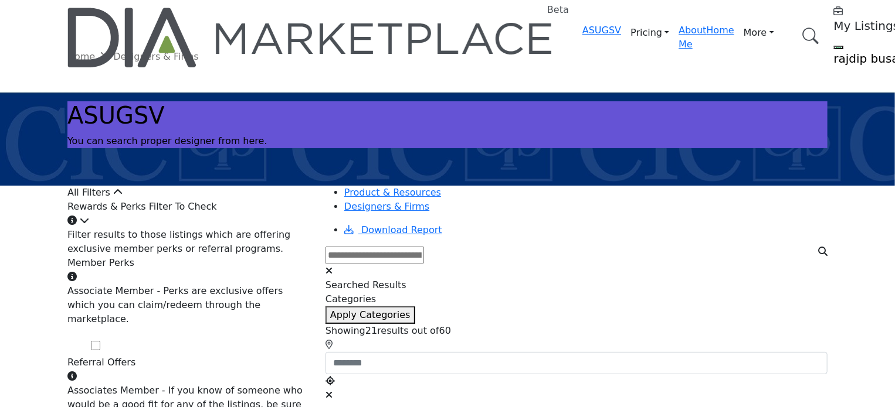
click at [240, 225] on div "Rewards & Perks Filter To Check" at bounding box center [189, 214] width 244 height 28
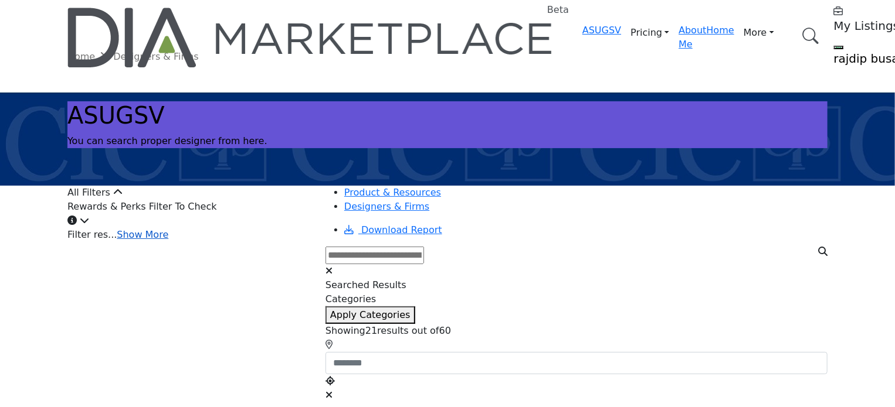
click at [168, 240] on link "Show More" at bounding box center [143, 234] width 52 height 11
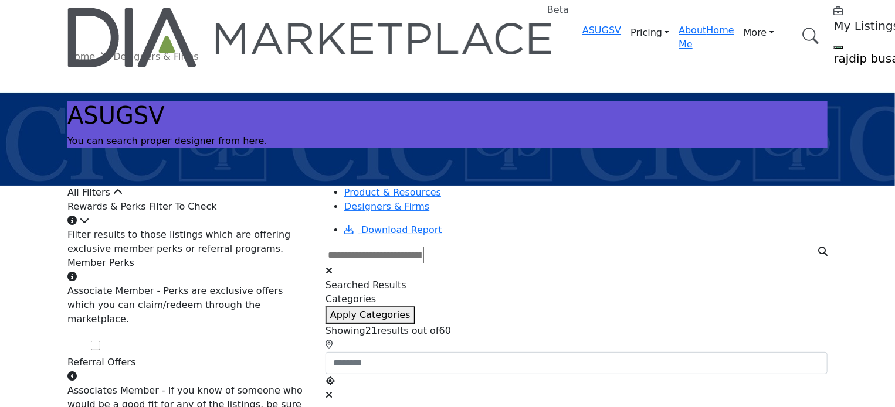
click at [254, 228] on div "Rewards & Perks Filter To Check" at bounding box center [189, 214] width 244 height 28
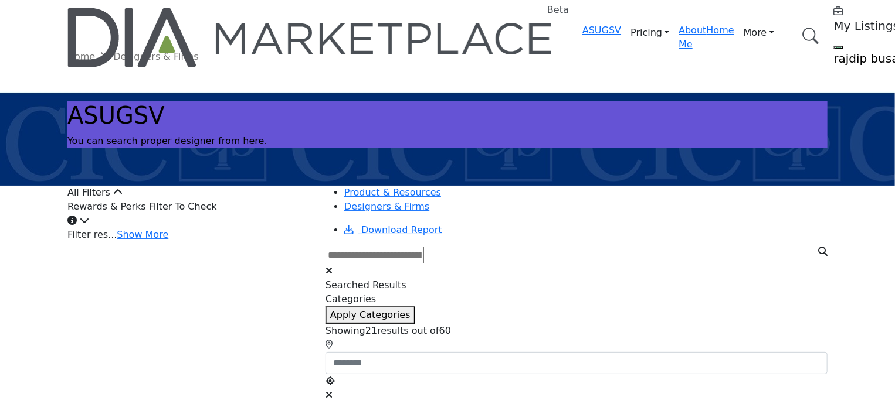
click at [254, 228] on div "Rewards & Perks Filter To Check" at bounding box center [189, 214] width 244 height 28
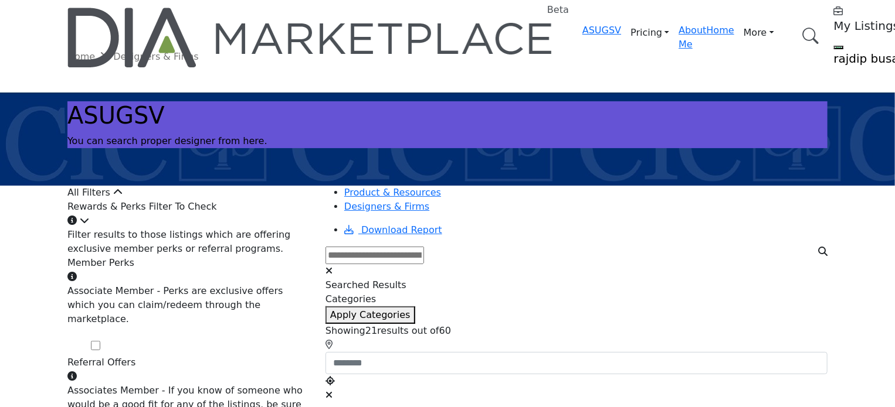
click at [100, 342] on span at bounding box center [100, 347] width 0 height 11
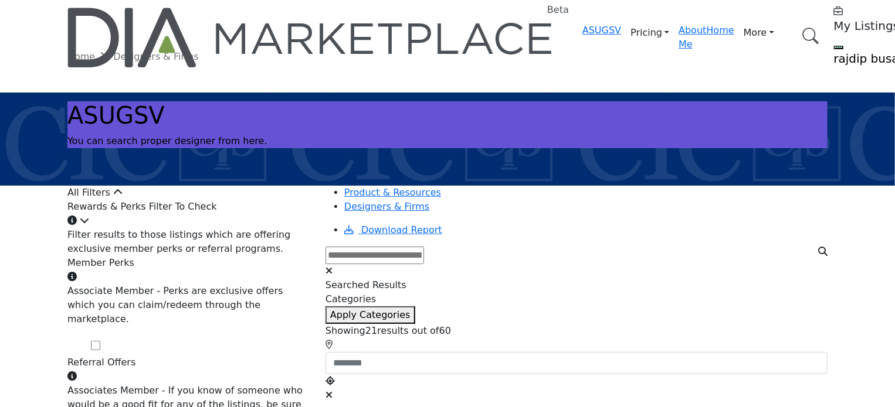
click at [100, 342] on span at bounding box center [100, 347] width 0 height 11
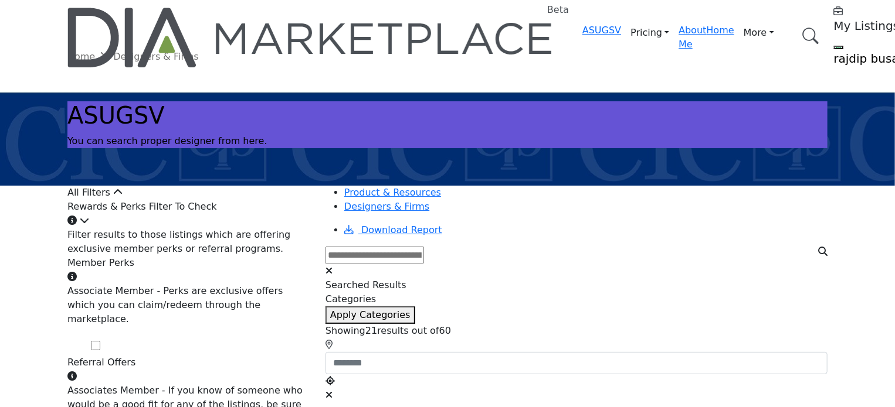
click at [100, 342] on span at bounding box center [100, 347] width 0 height 11
click at [304, 308] on div "Member Perks Associate Member - Perks are exclusive offers which you can claim/…" at bounding box center [189, 362] width 244 height 212
click at [77, 225] on icon "Information about Rewards & Perks Filter To Check" at bounding box center [71, 220] width 9 height 9
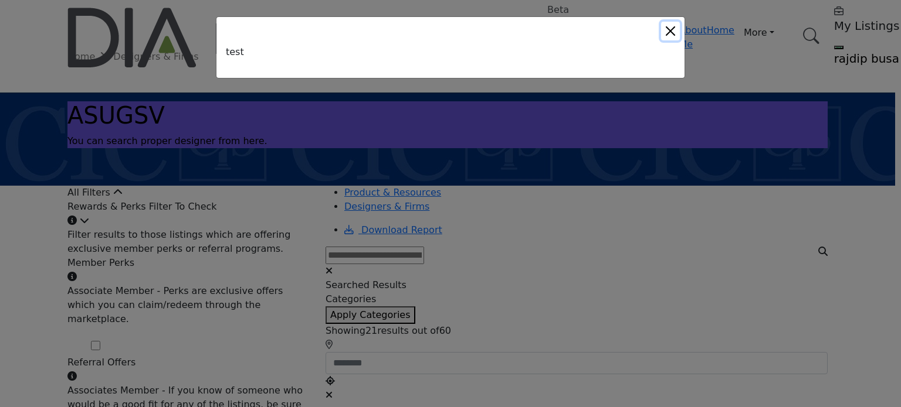
click at [677, 26] on button "Close" at bounding box center [670, 31] width 19 height 19
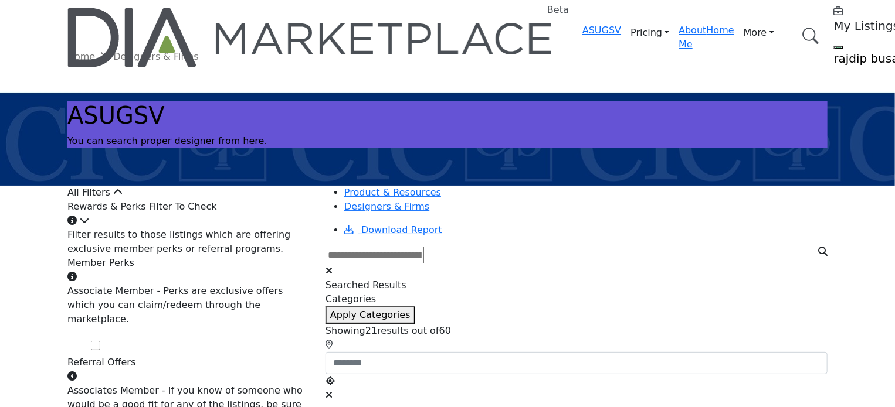
click at [77, 225] on icon "Information about Rewards & Perks Filter To Check" at bounding box center [71, 220] width 9 height 9
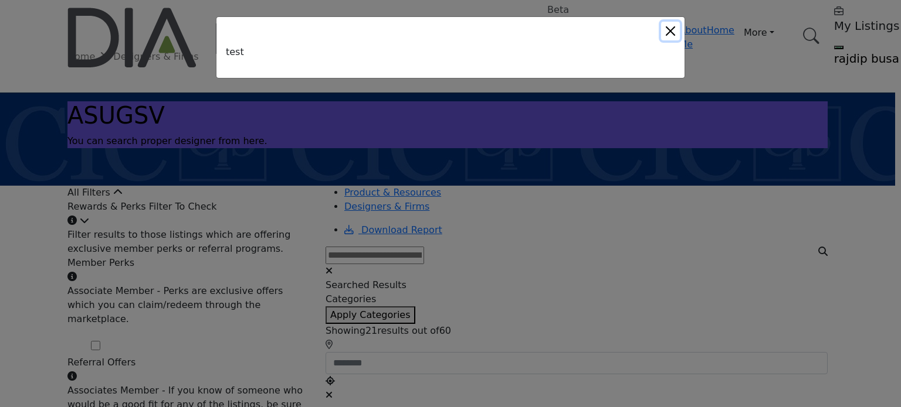
click at [675, 23] on button "Close" at bounding box center [670, 31] width 19 height 19
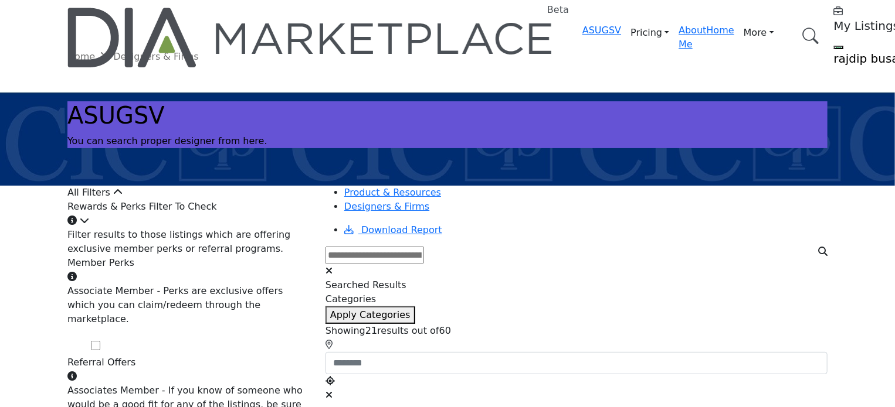
click at [77, 225] on icon "Information about Rewards & Perks Filter To Check" at bounding box center [71, 220] width 9 height 9
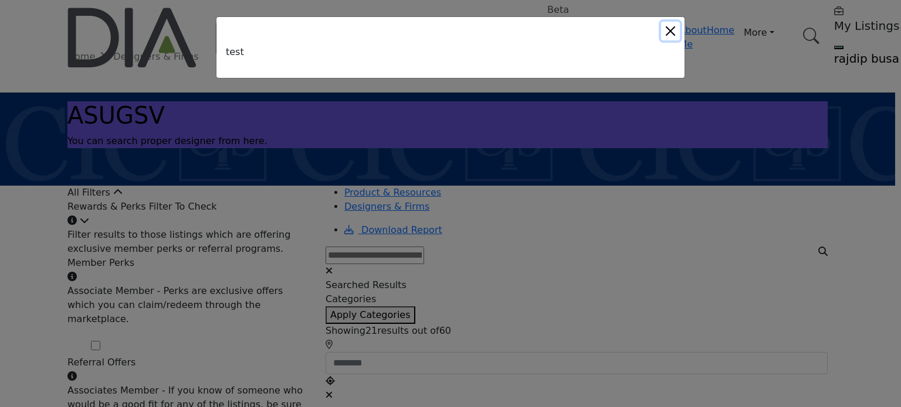
click at [672, 28] on button "Close" at bounding box center [670, 31] width 19 height 19
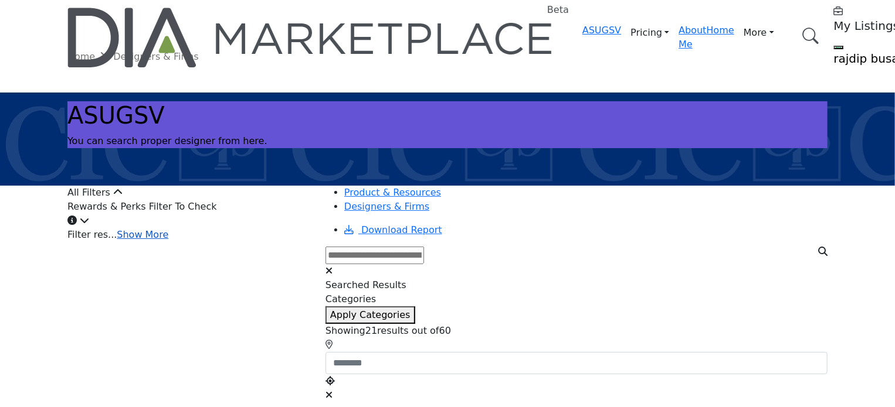
click at [168, 240] on link "Show More" at bounding box center [143, 234] width 52 height 11
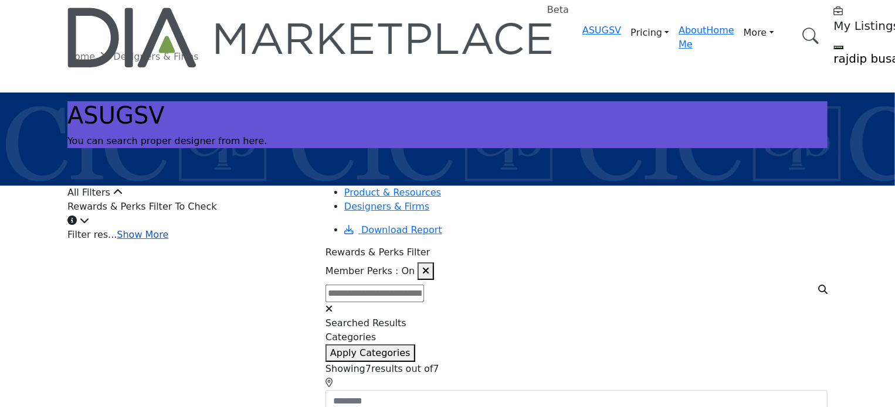
click at [168, 240] on link "Show More" at bounding box center [143, 234] width 52 height 11
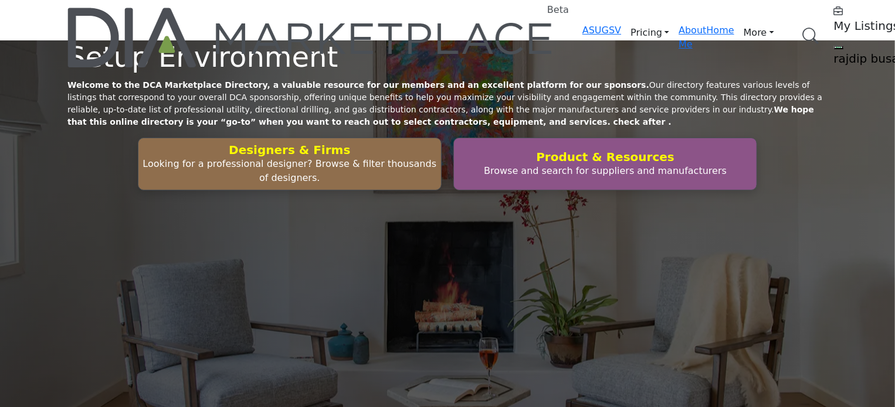
click at [0, 0] on link "Browse Categories" at bounding box center [0, 0] width 0 height 0
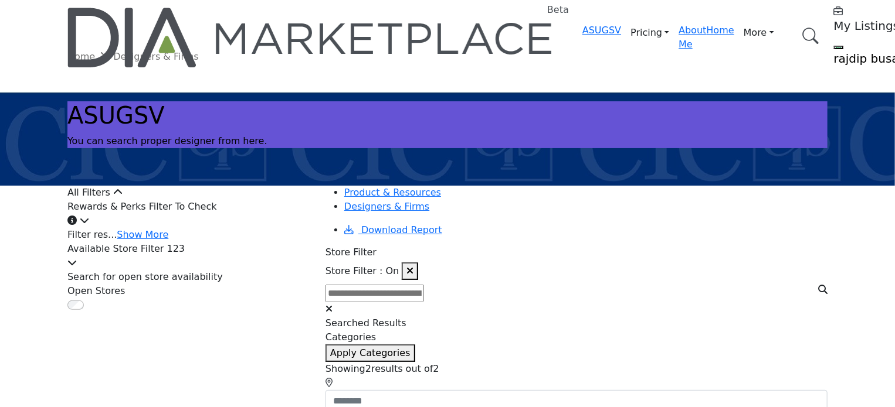
drag, startPoint x: 422, startPoint y: 247, endPoint x: 26, endPoint y: 227, distance: 395.7
click at [413, 266] on icon "button" at bounding box center [409, 270] width 7 height 9
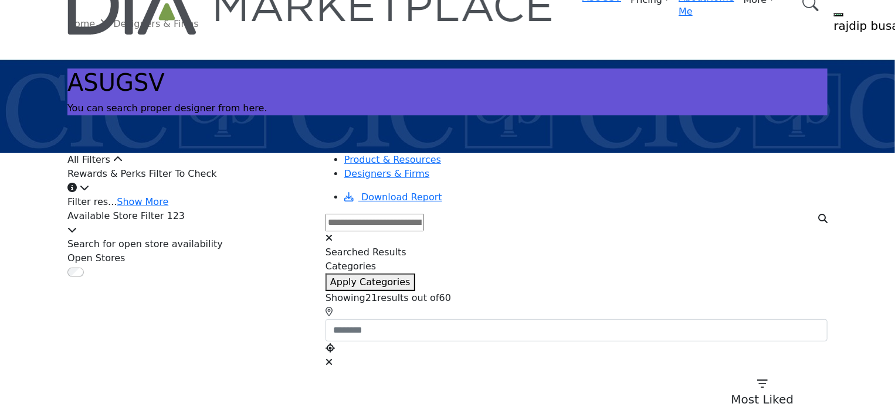
scroll to position [117, 0]
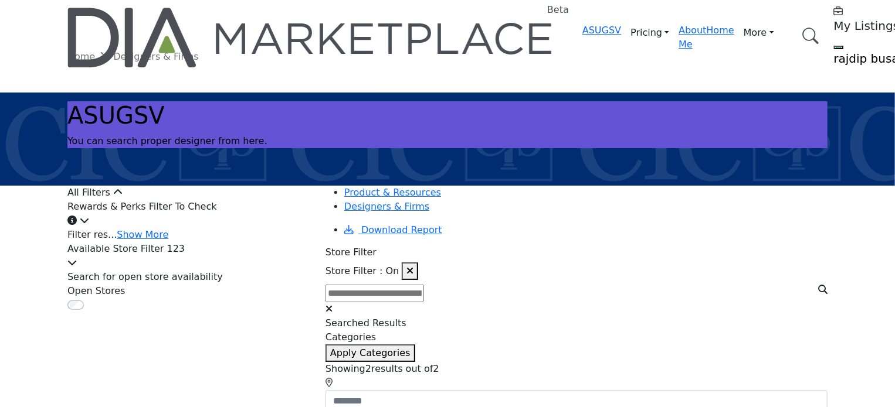
click at [413, 266] on icon "button" at bounding box center [409, 270] width 7 height 9
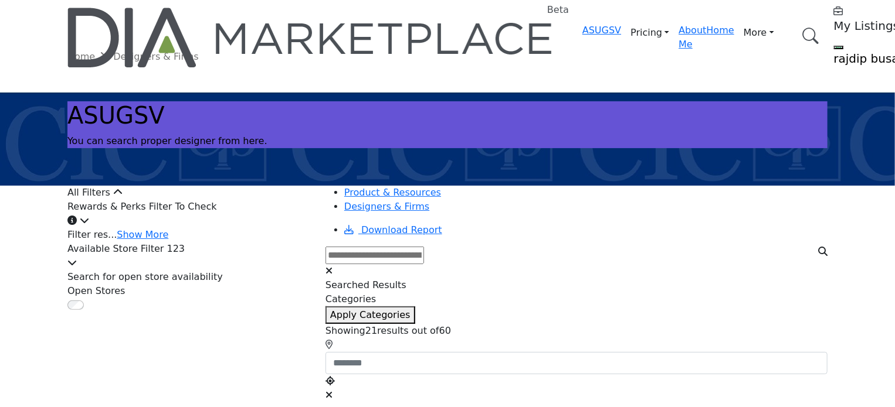
click at [304, 270] on div at bounding box center [189, 263] width 244 height 14
click at [256, 270] on div "Available Store Filter 123" at bounding box center [189, 256] width 244 height 28
click at [154, 283] on link "Show More" at bounding box center [129, 276] width 52 height 11
click at [210, 270] on div "Available Store Filter 123" at bounding box center [189, 256] width 244 height 28
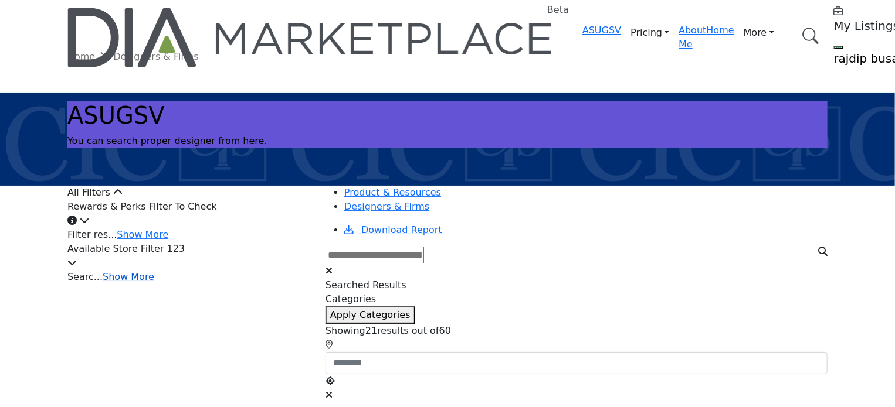
click at [154, 283] on link "Show More" at bounding box center [129, 276] width 52 height 11
click at [77, 225] on icon "Information about Rewards & Perks Filter To Check" at bounding box center [71, 220] width 9 height 9
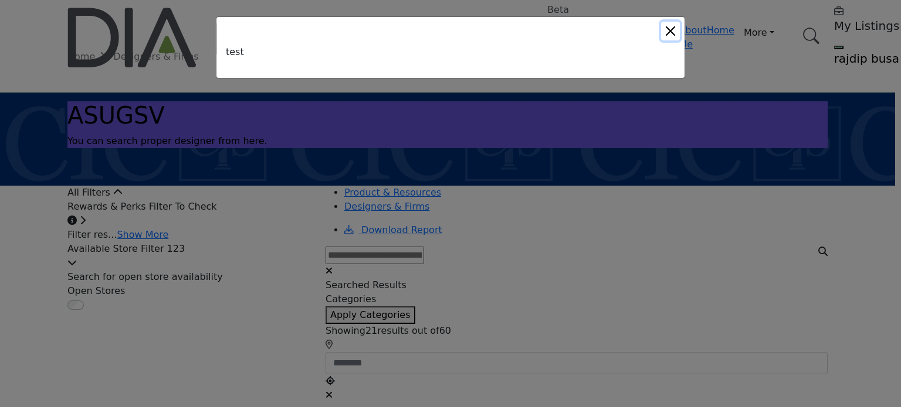
click at [675, 22] on button "Close" at bounding box center [670, 31] width 19 height 19
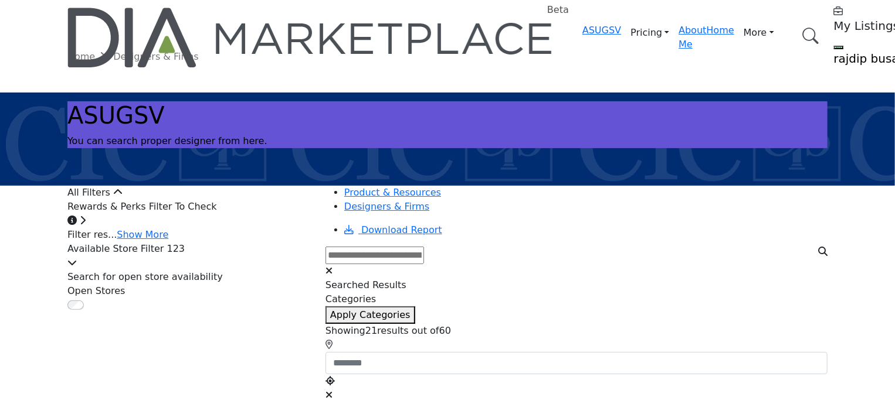
click at [216, 270] on div "Available Store Filter 123" at bounding box center [189, 256] width 244 height 28
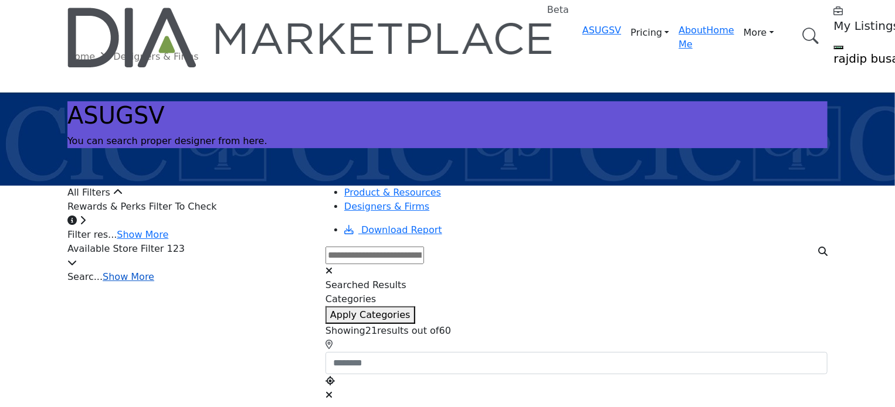
click at [150, 283] on link "Show More" at bounding box center [129, 276] width 52 height 11
click at [232, 270] on div "Available Store Filter 123" at bounding box center [189, 256] width 244 height 28
click at [145, 283] on link "Show More" at bounding box center [129, 276] width 52 height 11
click at [168, 240] on link "Show More" at bounding box center [143, 234] width 52 height 11
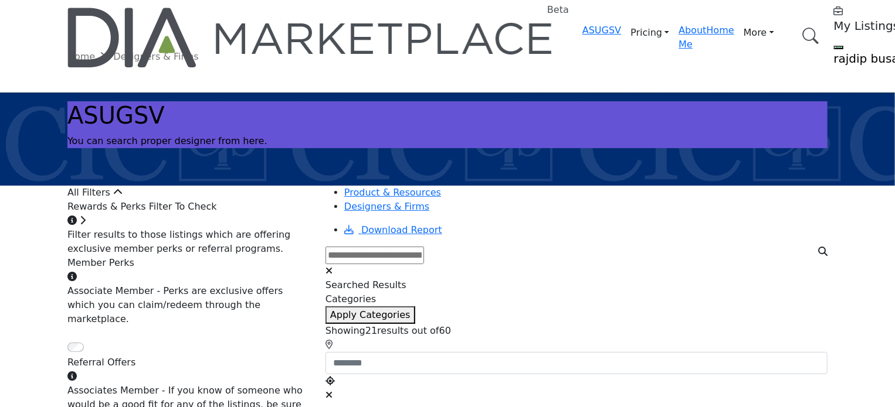
click at [274, 228] on div "Rewards & Perks Filter To Check" at bounding box center [189, 214] width 244 height 28
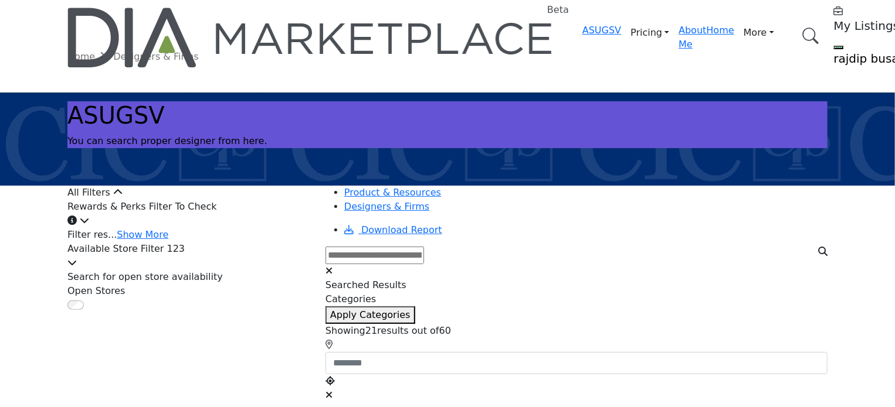
click at [274, 228] on div "Rewards & Perks Filter To Check" at bounding box center [189, 214] width 244 height 28
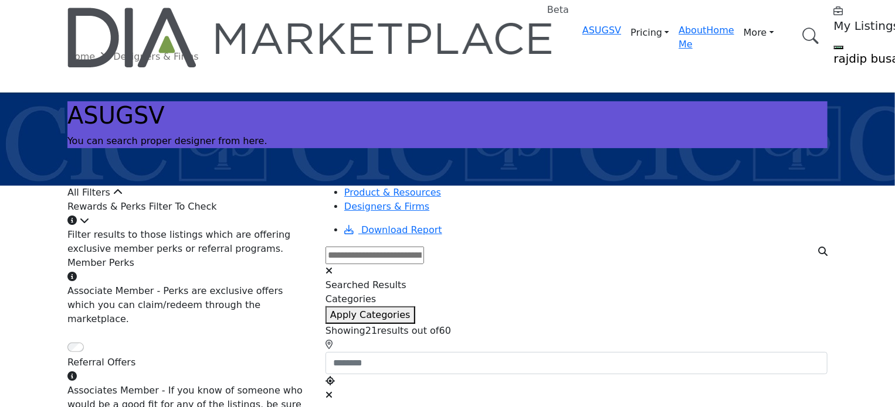
click at [274, 228] on div "Rewards & Perks Filter To Check" at bounding box center [189, 214] width 244 height 28
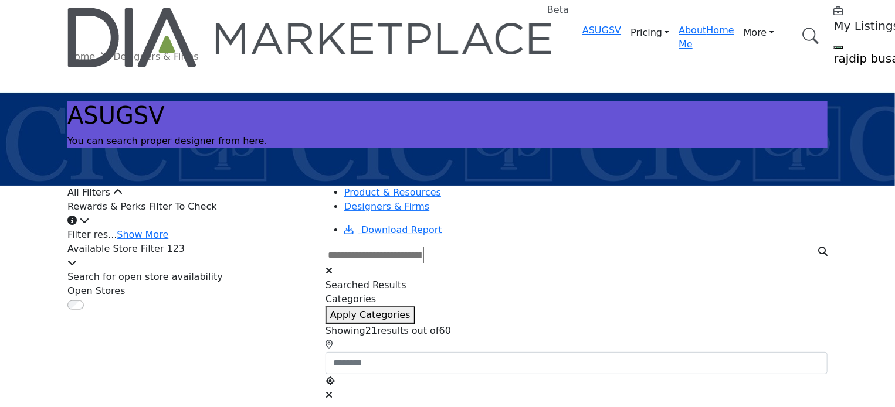
click at [274, 228] on div "Rewards & Perks Filter To Check" at bounding box center [189, 214] width 244 height 28
